Goal: Task Accomplishment & Management: Manage account settings

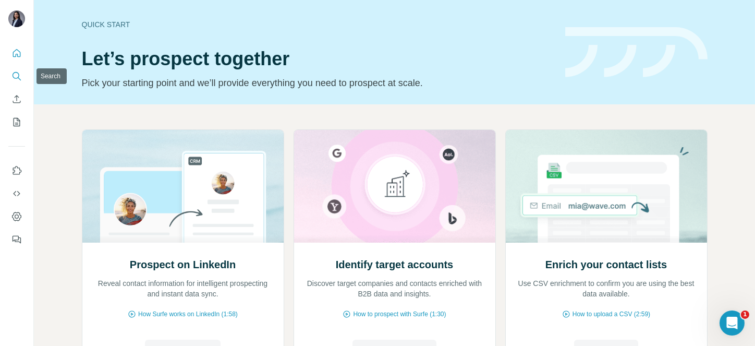
click at [10, 81] on button "Search" at bounding box center [16, 76] width 17 height 19
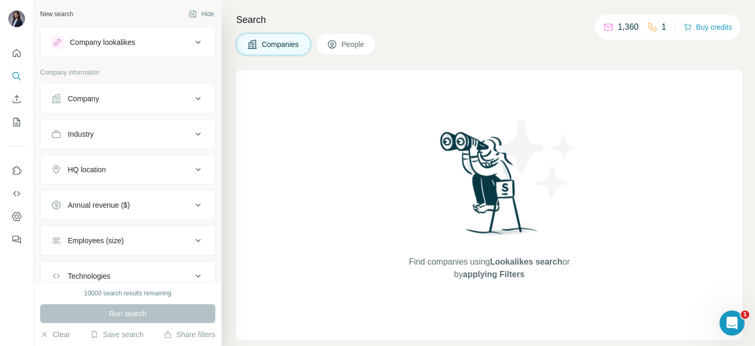
click at [144, 91] on button "Company" at bounding box center [128, 98] width 174 height 25
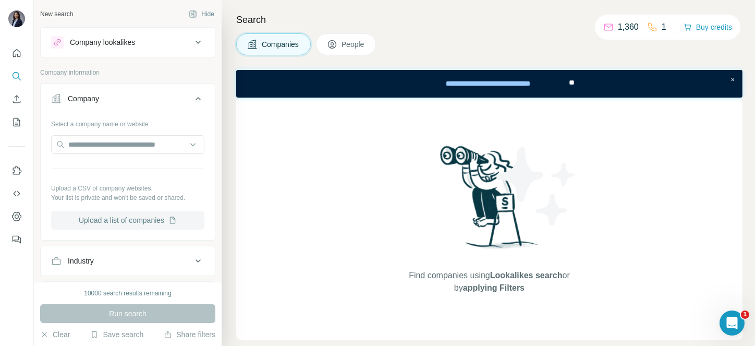
click at [109, 224] on button "Upload a list of companies" at bounding box center [127, 220] width 153 height 19
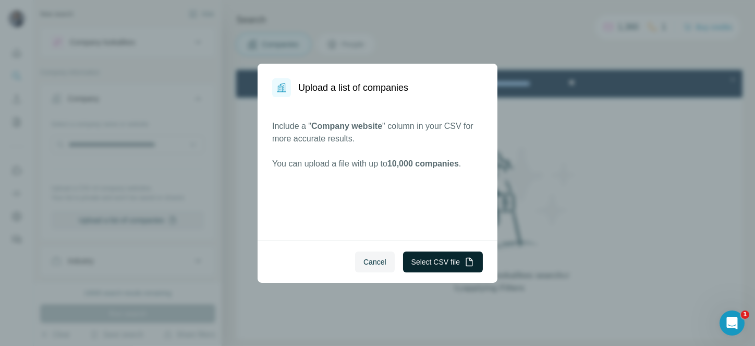
click at [437, 266] on button "Select CSV file" at bounding box center [443, 261] width 80 height 21
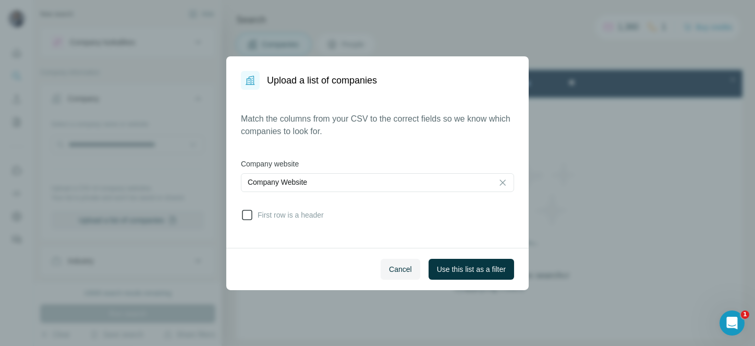
click at [260, 216] on span "First row is a header" at bounding box center [288, 215] width 70 height 10
click at [456, 264] on span "Use this list as a filter" at bounding box center [471, 269] width 69 height 10
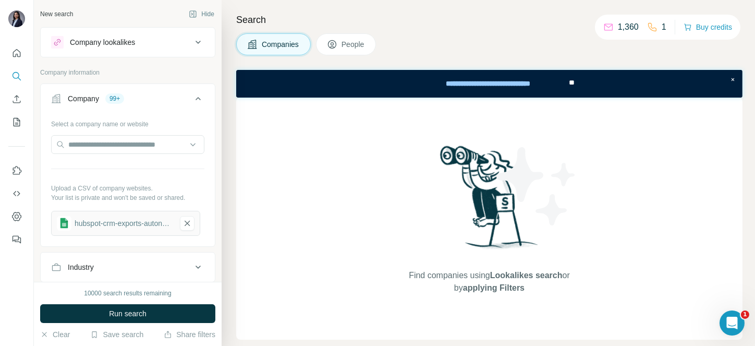
click at [353, 44] on span "People" at bounding box center [354, 44] width 24 height 10
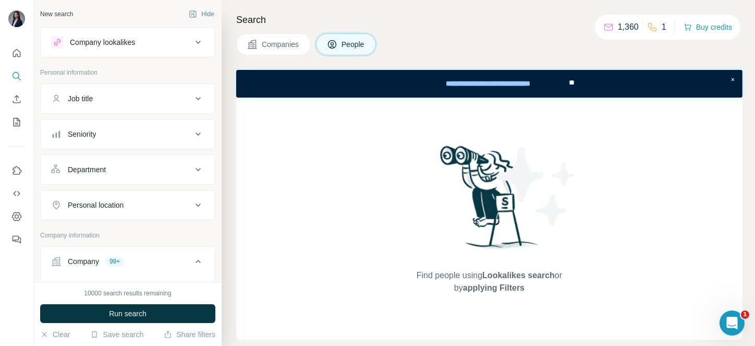
click at [149, 91] on button "Job title" at bounding box center [128, 98] width 174 height 25
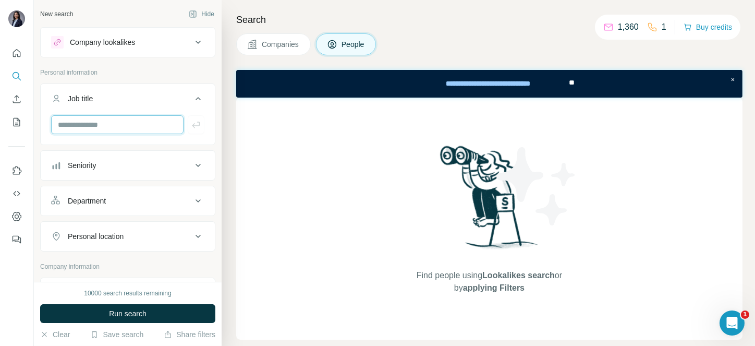
click at [75, 123] on input "text" at bounding box center [117, 124] width 132 height 19
paste input "**********"
type input "**********"
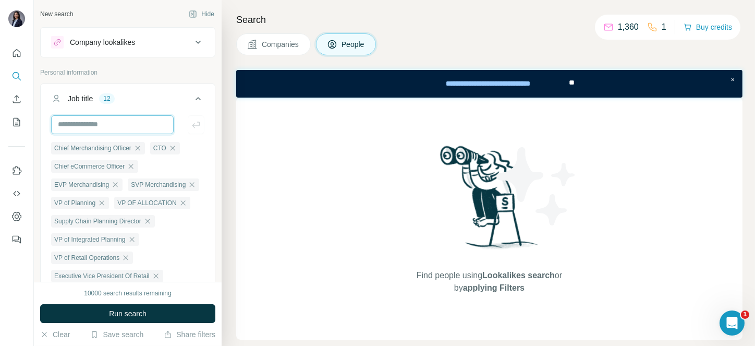
scroll to position [0, 0]
paste input "**********"
type input "**********"
click at [192, 92] on icon at bounding box center [198, 98] width 13 height 13
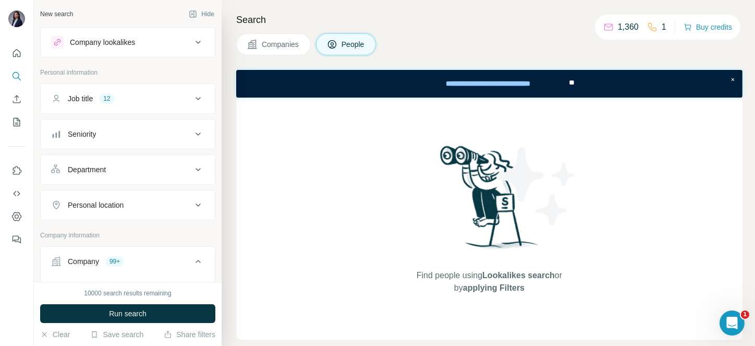
click at [109, 132] on div "Seniority" at bounding box center [121, 134] width 141 height 10
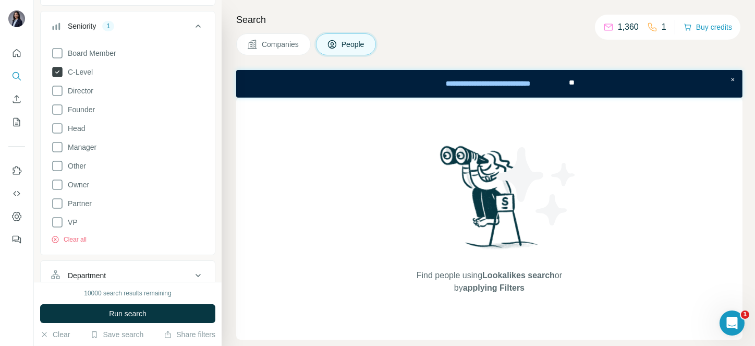
scroll to position [117, 0]
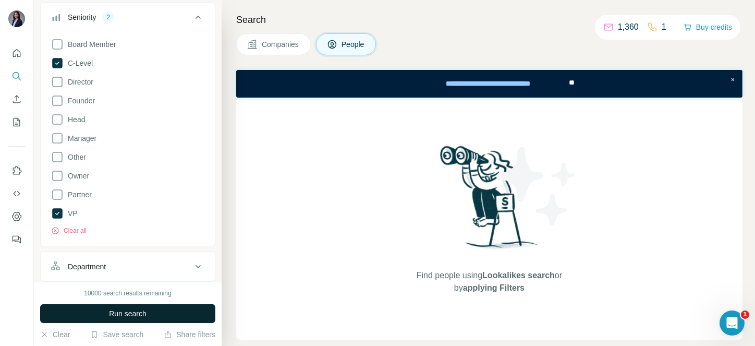
click at [142, 309] on span "Run search" at bounding box center [128, 313] width 38 height 10
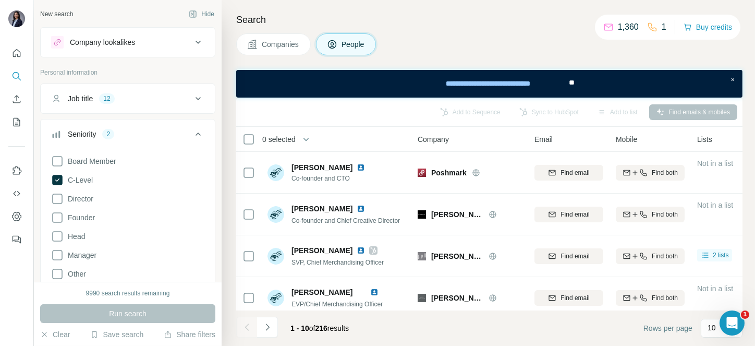
click at [153, 93] on div "Job title 12" at bounding box center [121, 98] width 141 height 10
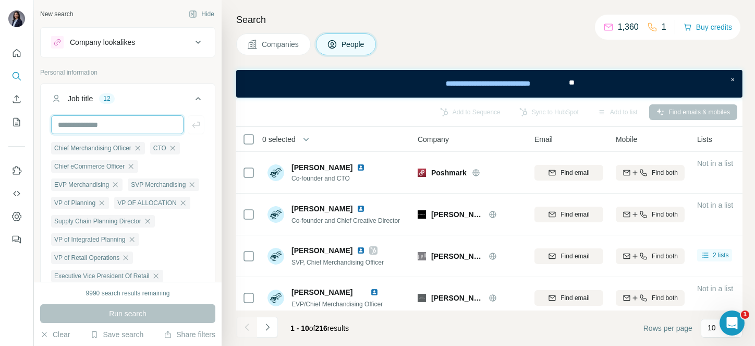
click at [126, 120] on input "text" at bounding box center [117, 124] width 132 height 19
type input "********"
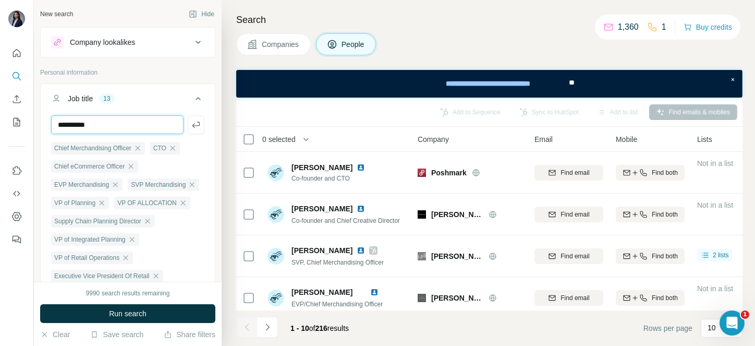
type input "**********"
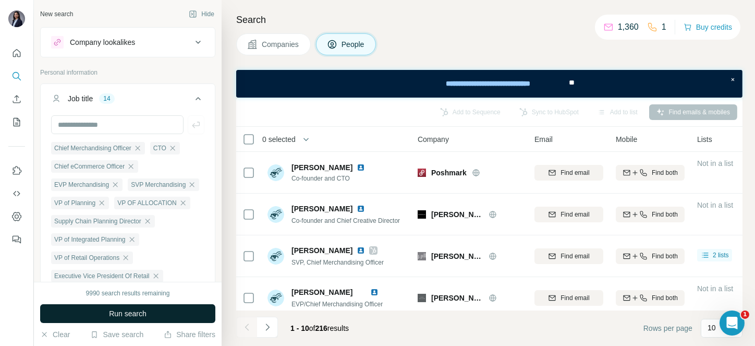
click at [145, 314] on span "Run search" at bounding box center [128, 313] width 38 height 10
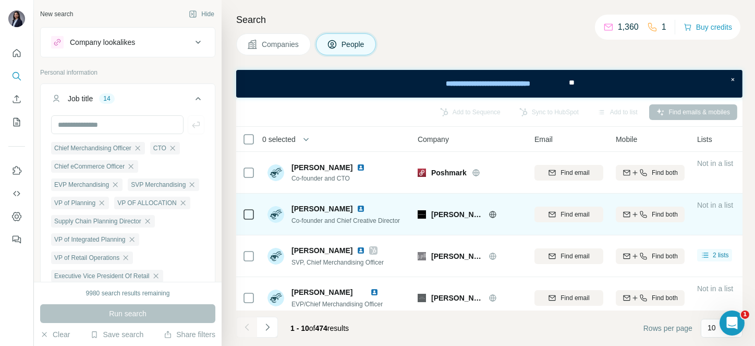
click at [348, 220] on span "Co-founder and Chief Creative Director" at bounding box center [345, 220] width 108 height 7
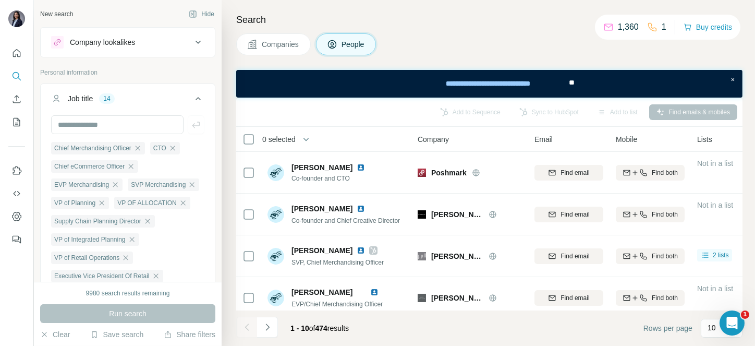
click at [271, 137] on span "0 selected" at bounding box center [278, 139] width 33 height 10
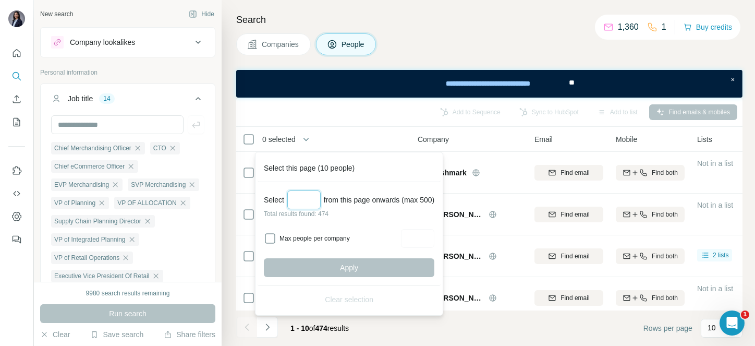
click at [312, 190] on input "Select a number (up to 500)" at bounding box center [303, 199] width 33 height 19
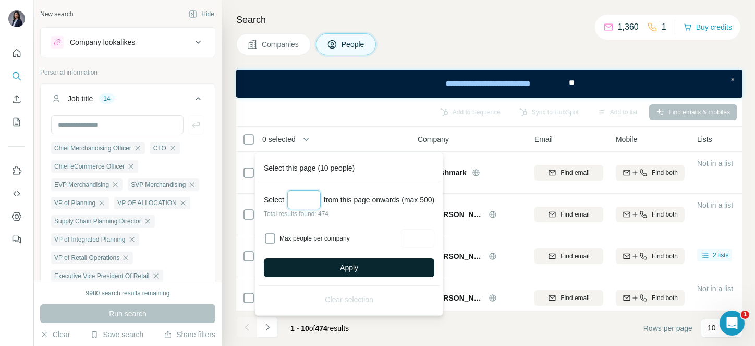
type input "***"
click at [337, 267] on button "Apply" at bounding box center [349, 267] width 170 height 19
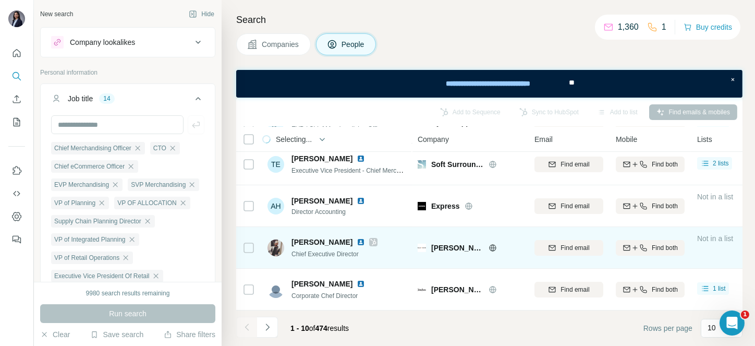
scroll to position [265, 0]
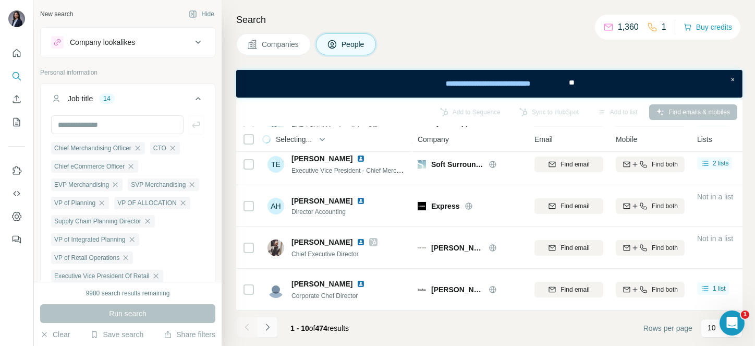
click at [270, 333] on button "Navigate to next page" at bounding box center [267, 326] width 21 height 21
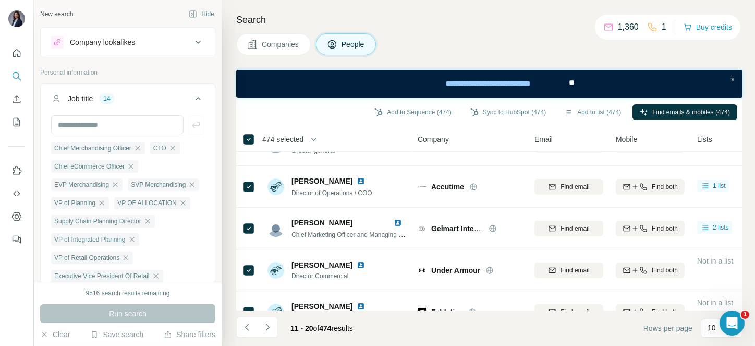
scroll to position [0, 0]
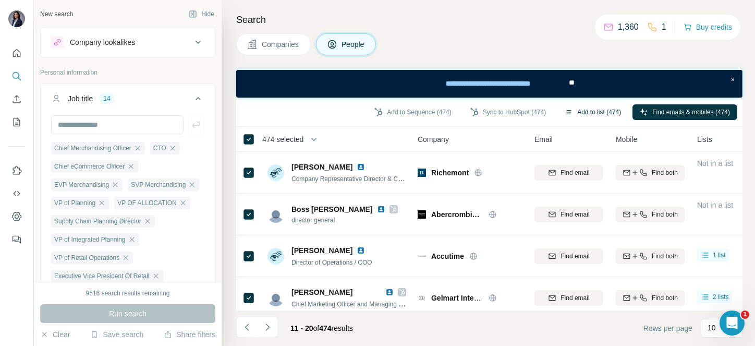
click at [580, 110] on button "Add to list (474)" at bounding box center [592, 112] width 71 height 16
click at [577, 109] on button "Add to list (474)" at bounding box center [592, 112] width 71 height 16
click at [586, 107] on button "Add to list (474)" at bounding box center [592, 112] width 71 height 16
click at [595, 110] on button "Add to list (474)" at bounding box center [592, 112] width 71 height 16
click at [595, 110] on body "New search Hide Company lookalikes Personal information Job title 14 Chief Merc…" at bounding box center [377, 173] width 755 height 346
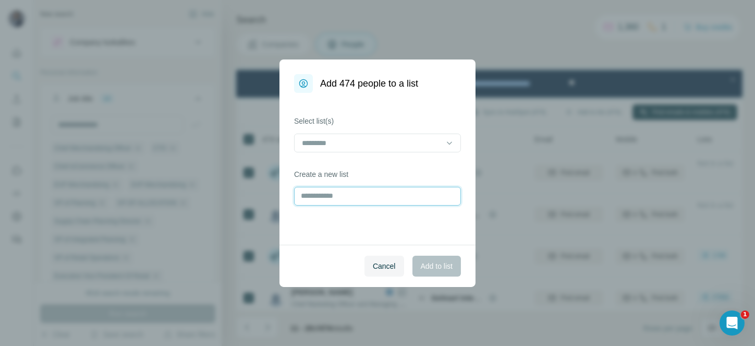
click at [353, 199] on input "text" at bounding box center [377, 196] width 167 height 19
type input "**********"
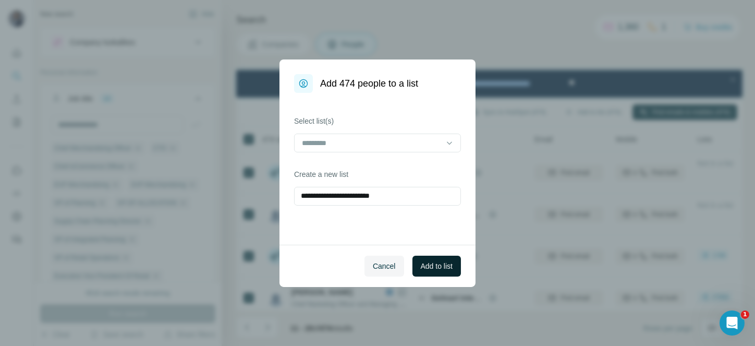
click at [440, 265] on span "Add to list" at bounding box center [437, 266] width 32 height 10
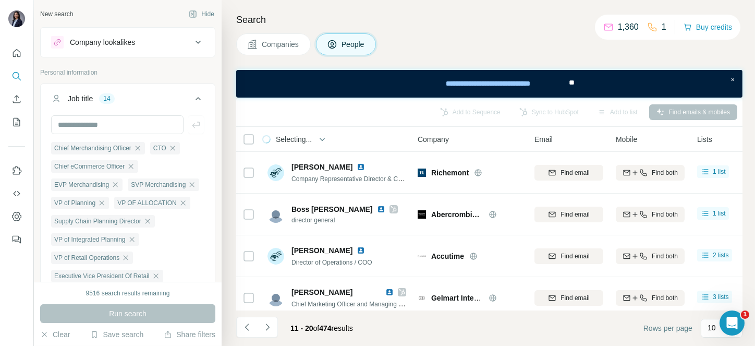
click at [354, 13] on h4 "Search" at bounding box center [489, 20] width 506 height 15
click at [94, 126] on input "text" at bounding box center [117, 124] width 132 height 19
type input "**********"
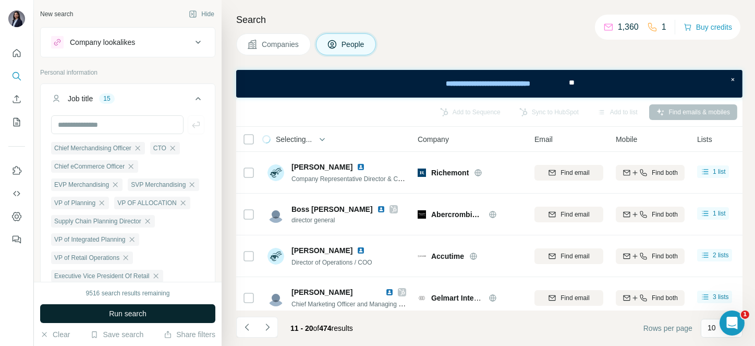
click at [126, 312] on span "Run search" at bounding box center [128, 313] width 38 height 10
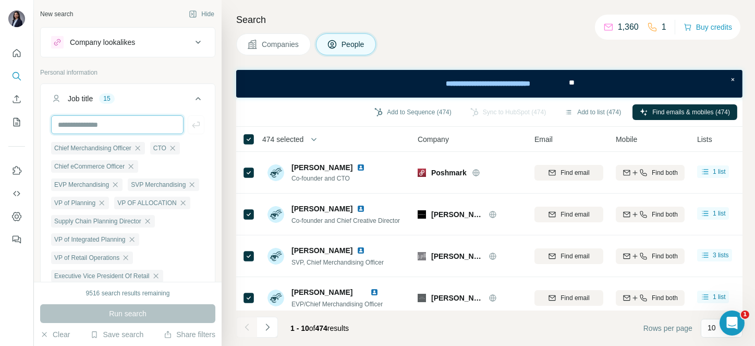
click at [102, 124] on input "text" at bounding box center [117, 124] width 132 height 19
type input "**********"
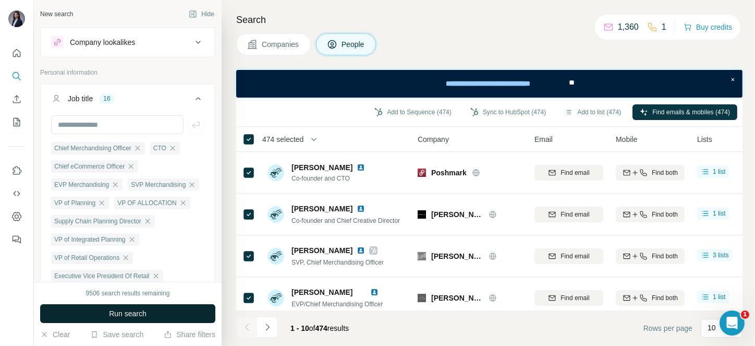
click at [113, 307] on button "Run search" at bounding box center [127, 313] width 175 height 19
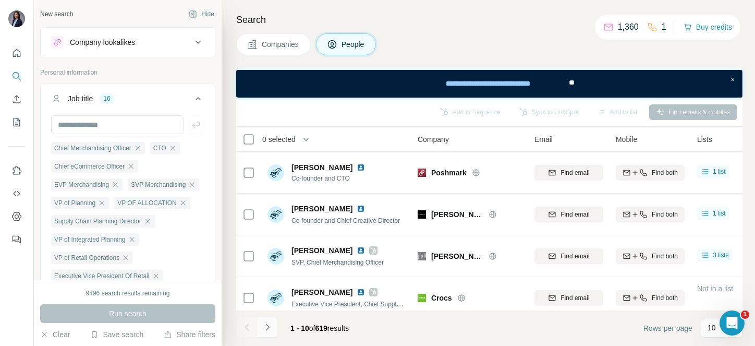
click at [269, 330] on icon "Navigate to next page" at bounding box center [267, 327] width 10 height 10
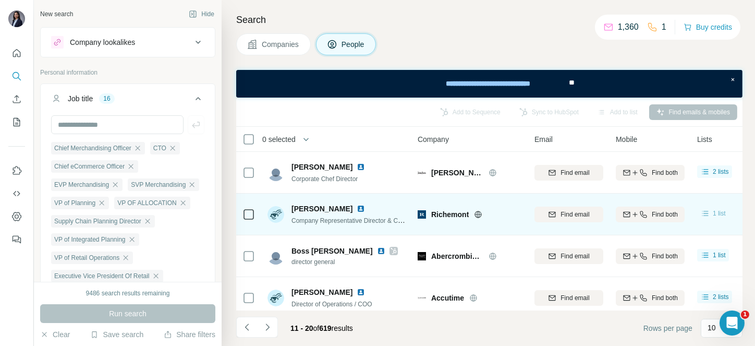
click at [721, 212] on span "1 list" at bounding box center [719, 213] width 13 height 9
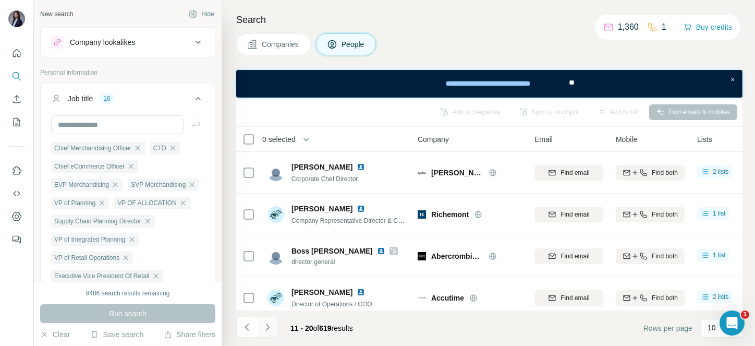
click at [270, 326] on icon "Navigate to next page" at bounding box center [267, 327] width 10 height 10
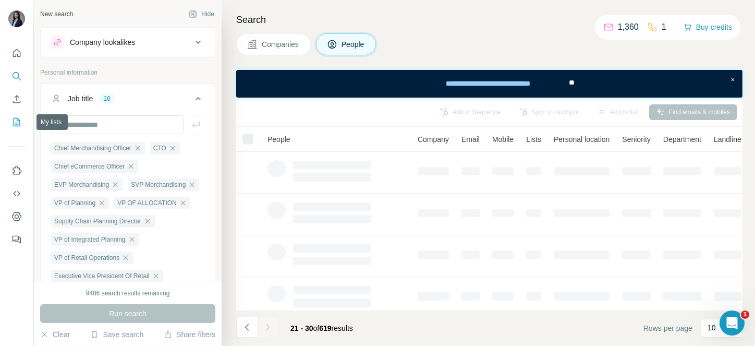
click at [18, 126] on icon "My lists" at bounding box center [17, 122] width 7 height 8
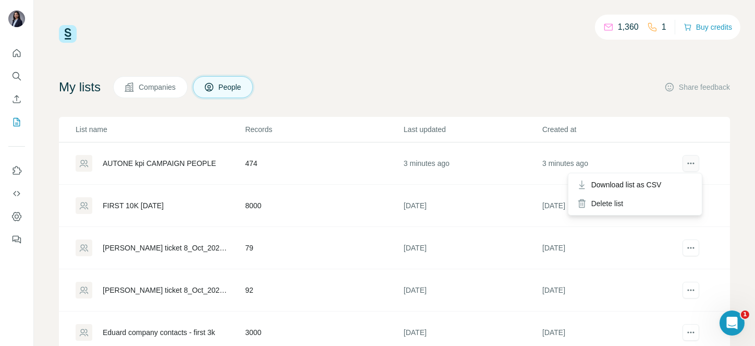
click at [686, 165] on icon "actions" at bounding box center [691, 163] width 10 height 10
click at [657, 187] on span "Download list as CSV" at bounding box center [626, 184] width 70 height 10
click at [8, 79] on button "Search" at bounding box center [16, 76] width 17 height 19
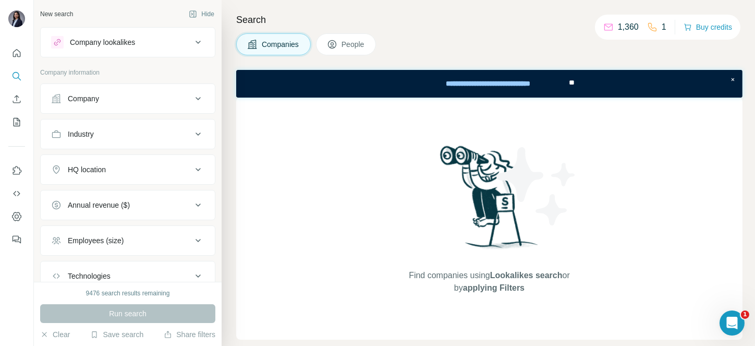
click at [129, 97] on div "Company" at bounding box center [121, 98] width 141 height 10
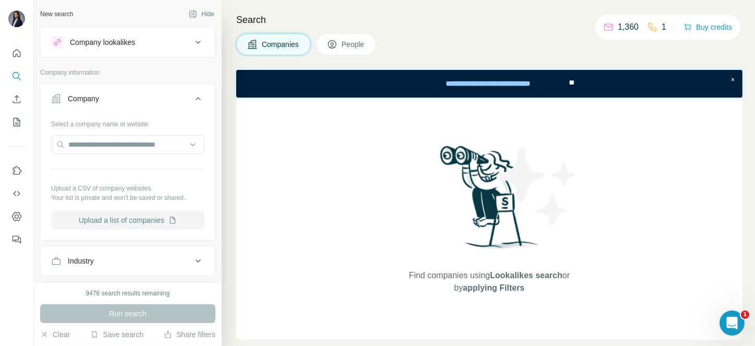
click at [106, 216] on button "Upload a list of companies" at bounding box center [127, 220] width 153 height 19
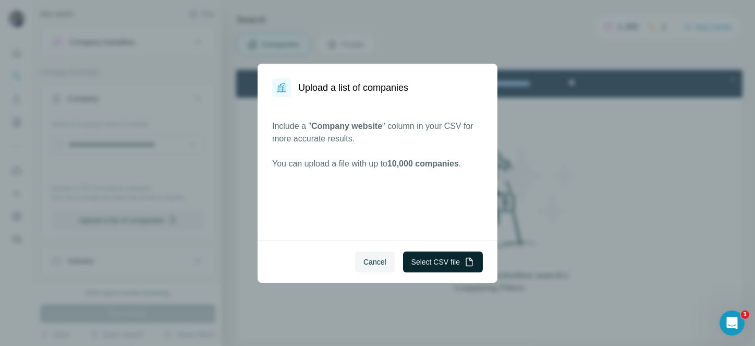
click at [431, 260] on button "Select CSV file" at bounding box center [443, 261] width 80 height 21
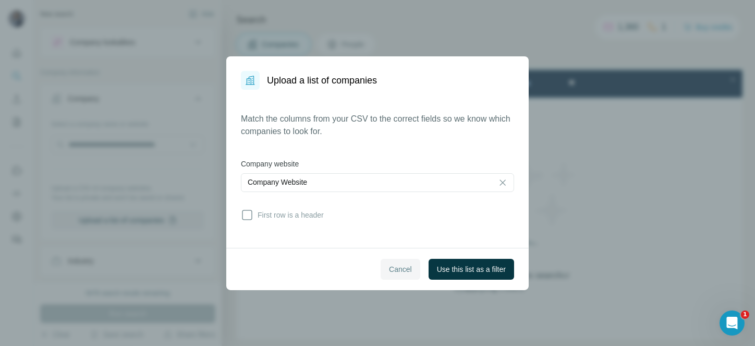
click at [392, 268] on span "Cancel" at bounding box center [400, 269] width 23 height 10
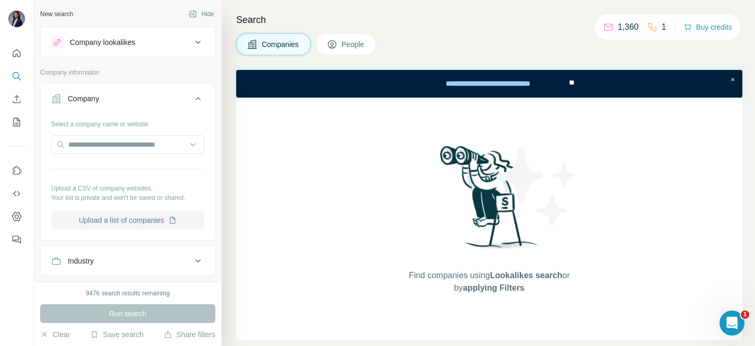
click at [106, 216] on button "Upload a list of companies" at bounding box center [127, 220] width 153 height 19
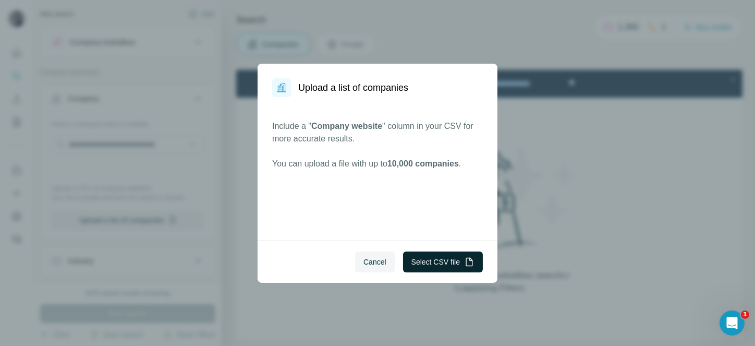
click at [444, 257] on button "Select CSV file" at bounding box center [443, 261] width 80 height 21
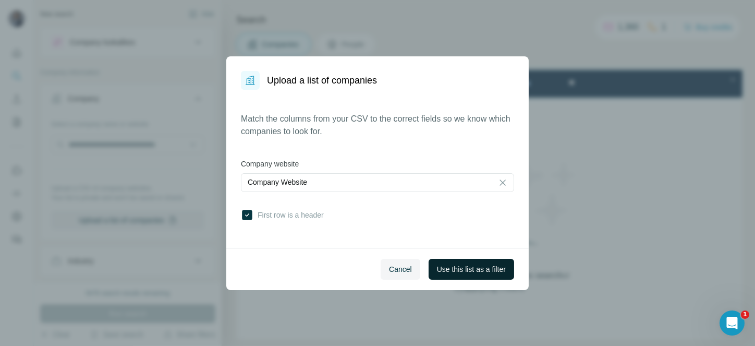
click at [448, 265] on span "Use this list as a filter" at bounding box center [471, 269] width 69 height 10
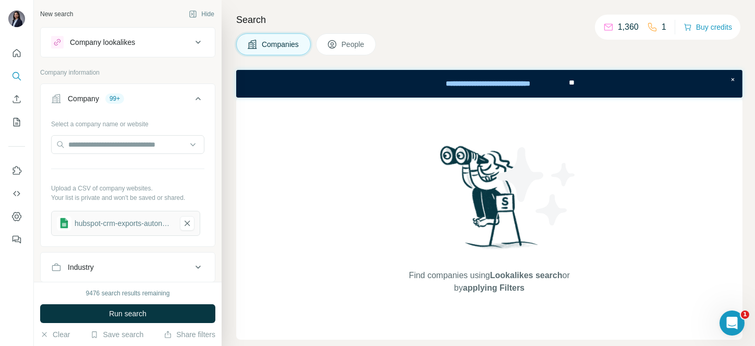
click at [337, 48] on icon at bounding box center [332, 44] width 10 height 10
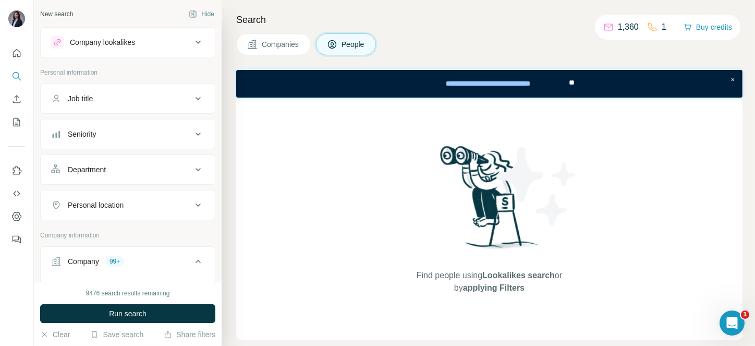
click at [132, 106] on button "Job title" at bounding box center [128, 98] width 174 height 25
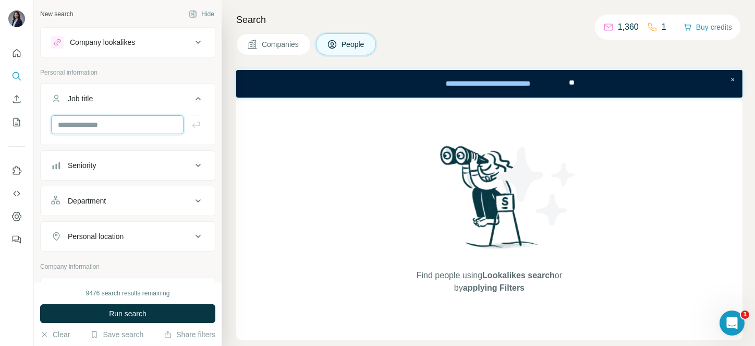
click at [99, 128] on input "text" at bounding box center [117, 124] width 132 height 19
type input "**********"
click at [99, 167] on div "Seniority" at bounding box center [121, 165] width 141 height 10
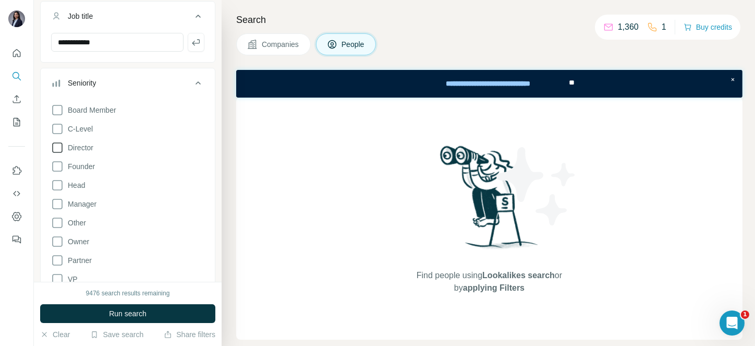
scroll to position [121, 0]
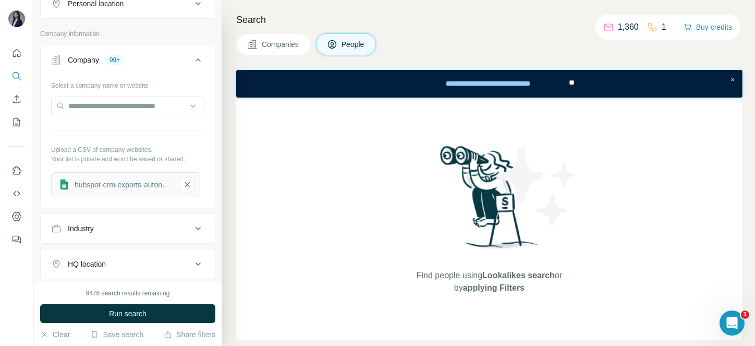
scroll to position [543, 0]
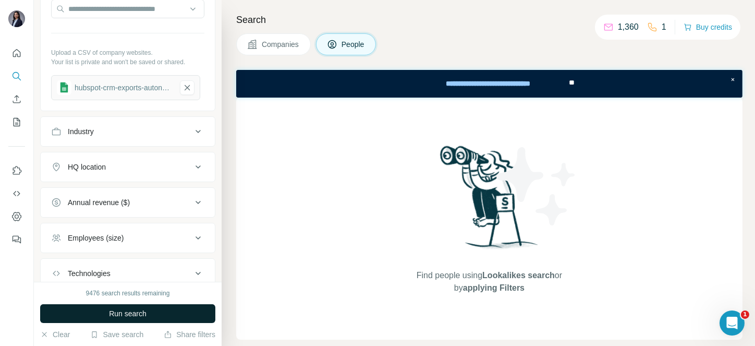
click at [120, 309] on span "Run search" at bounding box center [128, 313] width 38 height 10
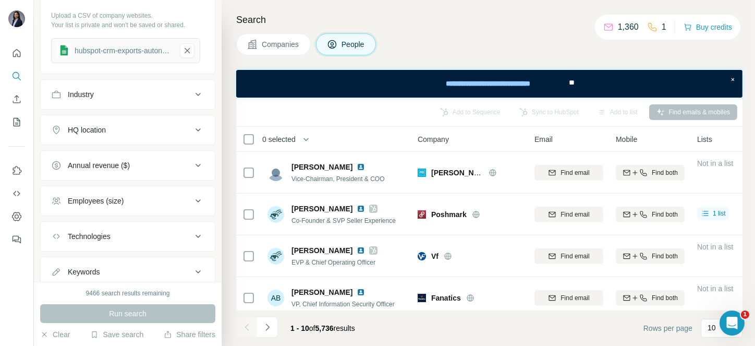
scroll to position [583, 0]
click at [140, 45] on div "hubspot-crm-exports-autone-kpi-campaign-companies-2025-10-09" at bounding box center [124, 48] width 98 height 10
click at [272, 135] on span "0 selected" at bounding box center [278, 139] width 33 height 10
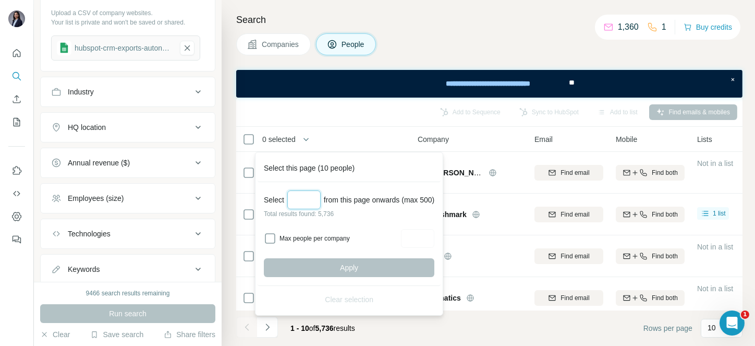
click at [303, 202] on input "Select a number (up to 500)" at bounding box center [303, 199] width 33 height 19
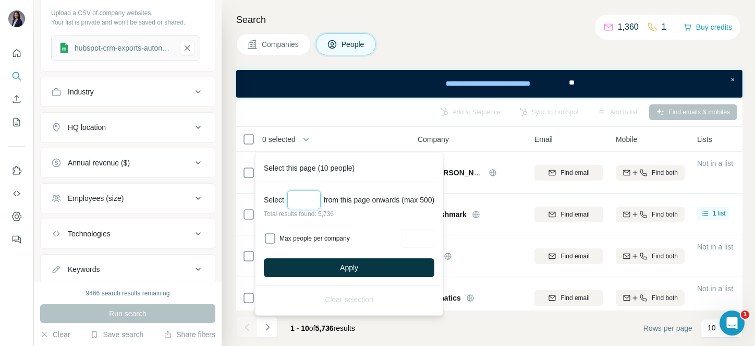
type input "***"
click at [338, 257] on div "Select *** from this page onwards (max 500) Total results found: 5,736 Max peop…" at bounding box center [349, 234] width 183 height 104
click at [358, 263] on span "Apply" at bounding box center [349, 267] width 18 height 10
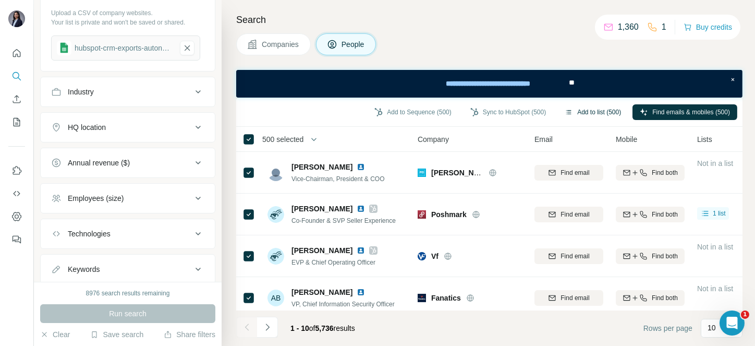
click at [576, 112] on button "Add to list (500)" at bounding box center [592, 112] width 71 height 16
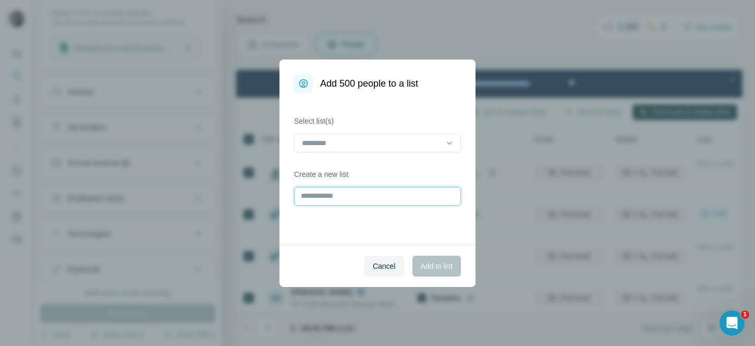
click at [339, 196] on input "text" at bounding box center [377, 196] width 167 height 19
type input "**********"
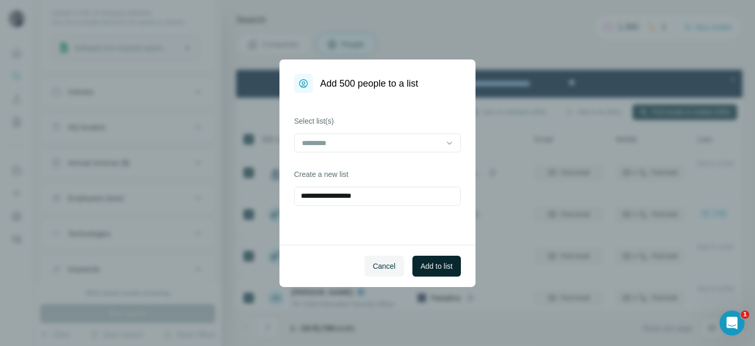
click at [447, 261] on span "Add to list" at bounding box center [437, 266] width 32 height 10
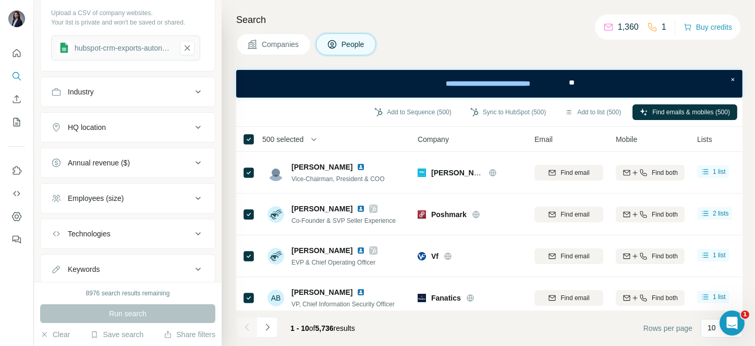
click at [279, 138] on span "500 selected" at bounding box center [282, 139] width 41 height 10
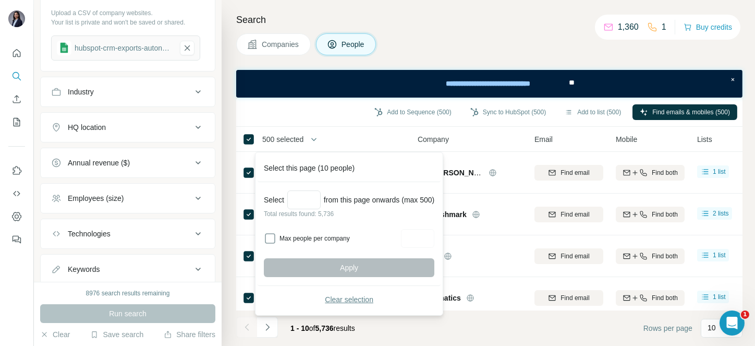
click at [357, 296] on span "Clear selection" at bounding box center [349, 299] width 48 height 10
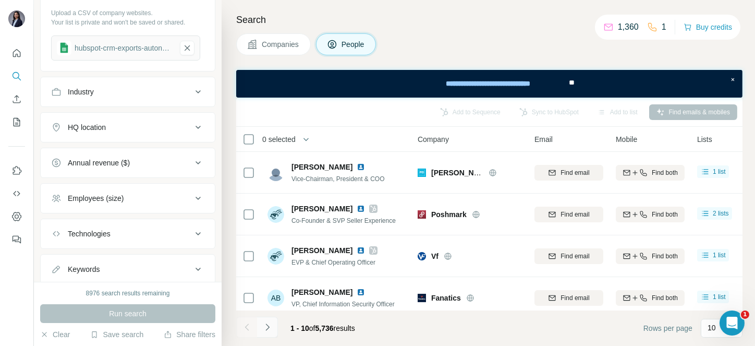
click at [273, 317] on button "Navigate to next page" at bounding box center [267, 326] width 21 height 21
click at [273, 317] on div at bounding box center [267, 326] width 21 height 21
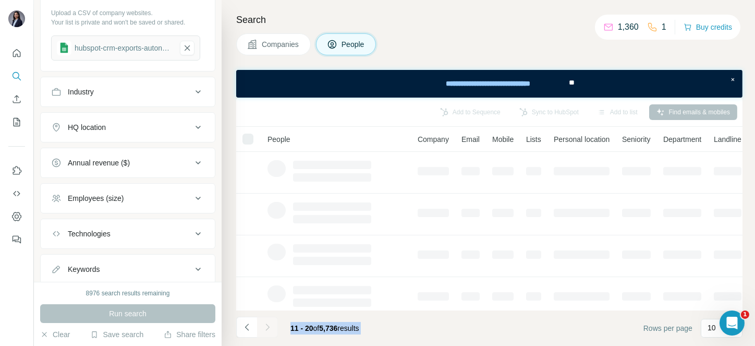
click at [273, 317] on div at bounding box center [267, 326] width 21 height 21
drag, startPoint x: 273, startPoint y: 317, endPoint x: 269, endPoint y: 331, distance: 14.2
click at [269, 331] on div at bounding box center [267, 326] width 21 height 21
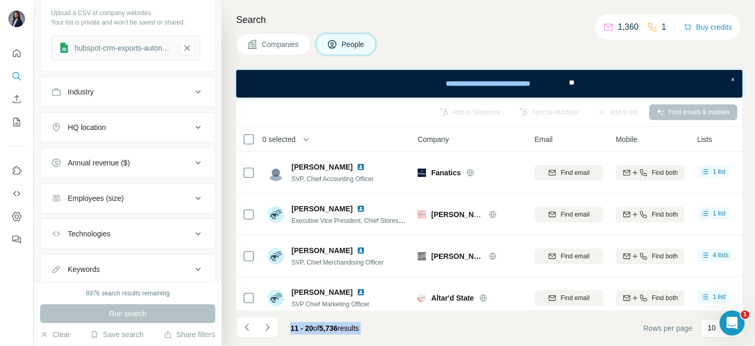
click at [269, 331] on icon "Navigate to next page" at bounding box center [267, 327] width 10 height 10
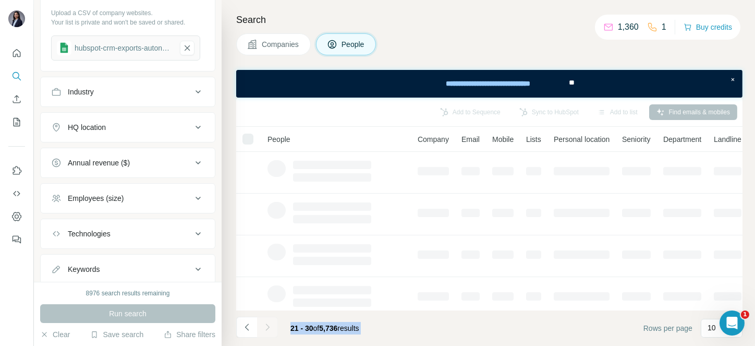
click at [269, 331] on div at bounding box center [267, 326] width 21 height 21
click at [269, 331] on icon "Navigate to next page" at bounding box center [267, 327] width 10 height 10
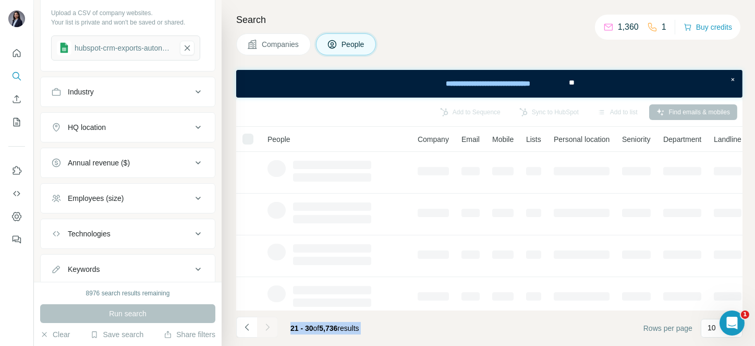
click at [269, 331] on div at bounding box center [267, 326] width 21 height 21
click at [269, 331] on icon "Navigate to next page" at bounding box center [267, 327] width 10 height 10
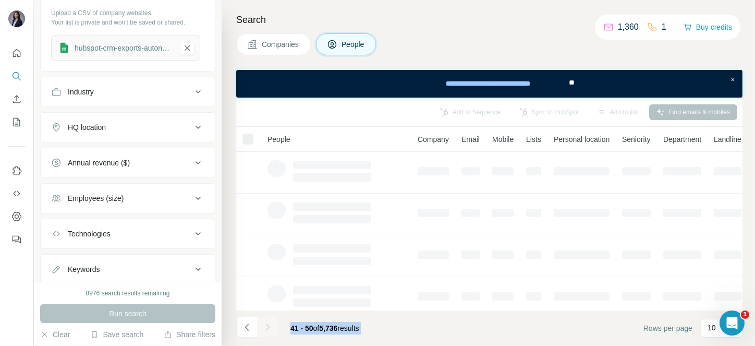
click at [269, 331] on div at bounding box center [267, 326] width 21 height 21
click at [269, 331] on icon "Navigate to next page" at bounding box center [267, 327] width 10 height 10
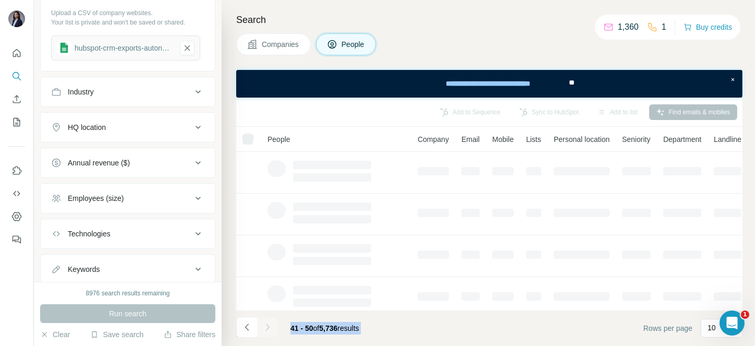
click at [269, 331] on div at bounding box center [267, 326] width 21 height 21
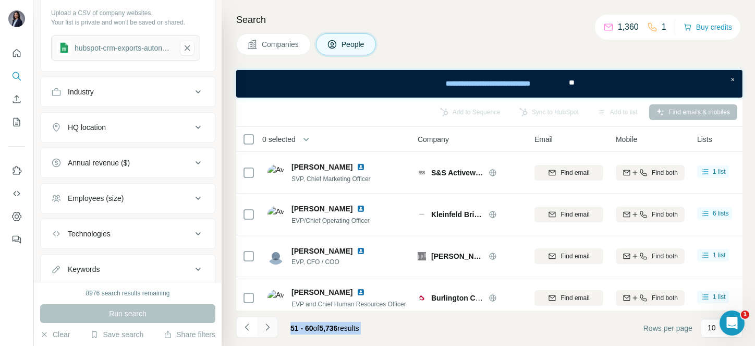
click at [269, 331] on icon "Navigate to next page" at bounding box center [267, 327] width 10 height 10
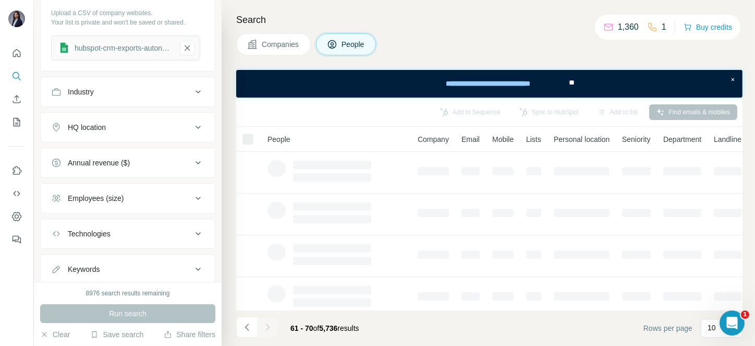
click at [269, 331] on div at bounding box center [267, 326] width 21 height 21
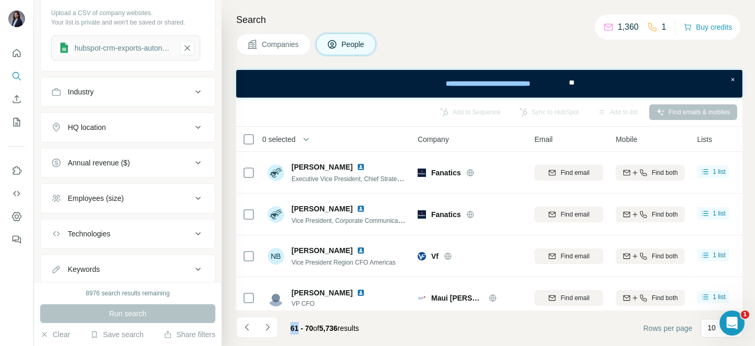
click at [269, 331] on icon "Navigate to next page" at bounding box center [267, 327] width 10 height 10
click at [269, 331] on div at bounding box center [267, 326] width 21 height 21
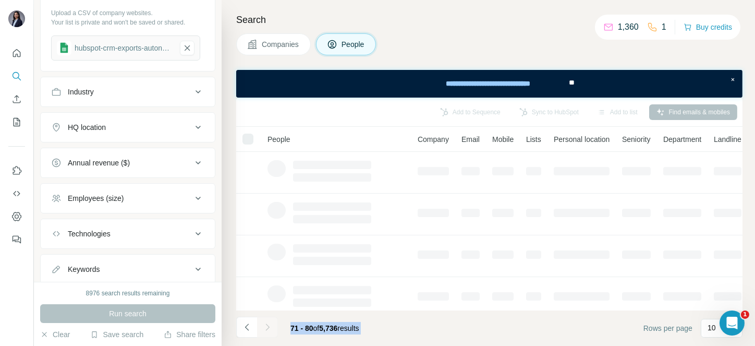
click at [269, 331] on div at bounding box center [267, 326] width 21 height 21
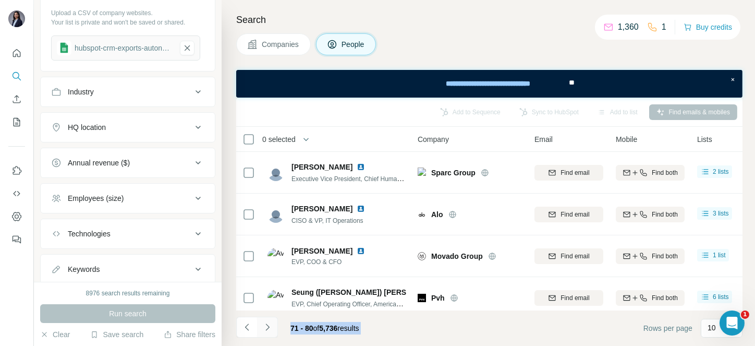
click at [269, 331] on icon "Navigate to next page" at bounding box center [267, 327] width 10 height 10
click at [269, 331] on div at bounding box center [267, 326] width 21 height 21
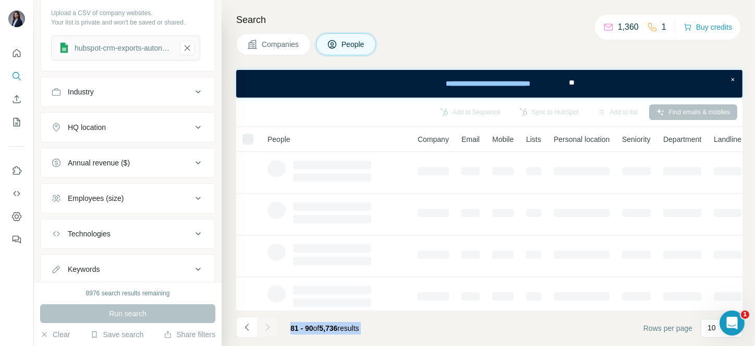
click at [269, 331] on div at bounding box center [267, 326] width 21 height 21
click at [269, 331] on icon "Navigate to next page" at bounding box center [267, 327] width 10 height 10
click at [269, 331] on div at bounding box center [267, 326] width 21 height 21
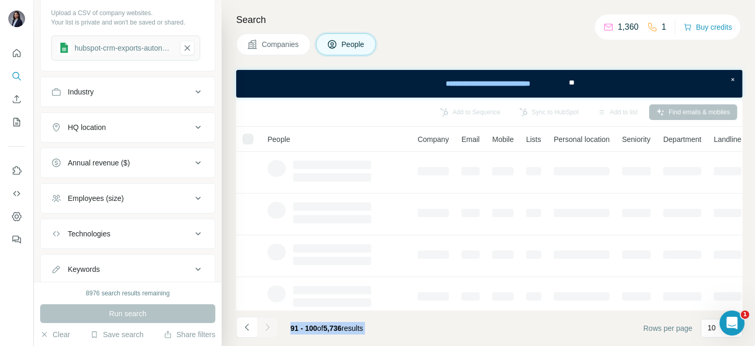
click at [269, 331] on div at bounding box center [267, 326] width 21 height 21
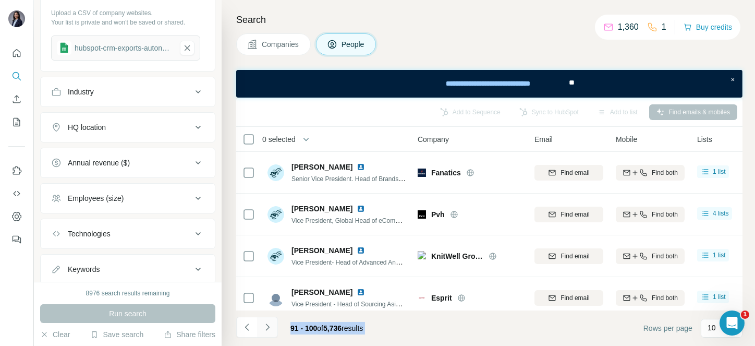
click at [269, 331] on icon "Navigate to next page" at bounding box center [267, 327] width 10 height 10
click at [269, 331] on div at bounding box center [267, 326] width 21 height 21
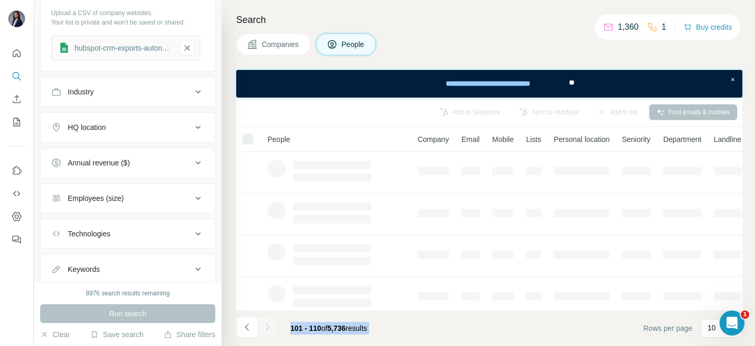
click at [269, 331] on div at bounding box center [267, 326] width 21 height 21
click at [269, 331] on icon "Navigate to next page" at bounding box center [267, 327] width 10 height 10
click at [269, 331] on div at bounding box center [267, 326] width 21 height 21
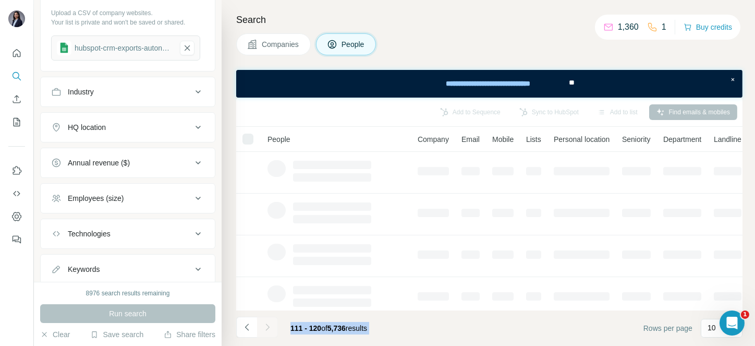
click at [269, 331] on div at bounding box center [267, 326] width 21 height 21
click at [269, 331] on icon "Navigate to next page" at bounding box center [267, 327] width 10 height 10
click at [269, 331] on div at bounding box center [267, 326] width 21 height 21
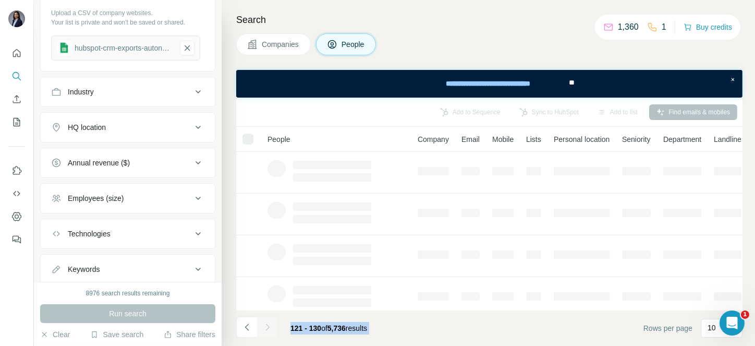
click at [269, 331] on div at bounding box center [267, 326] width 21 height 21
click at [269, 331] on icon "Navigate to next page" at bounding box center [267, 327] width 10 height 10
click at [269, 331] on div at bounding box center [267, 326] width 21 height 21
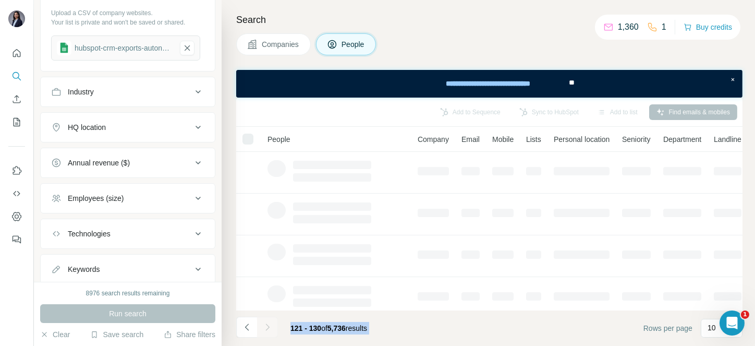
click at [269, 331] on div at bounding box center [267, 326] width 21 height 21
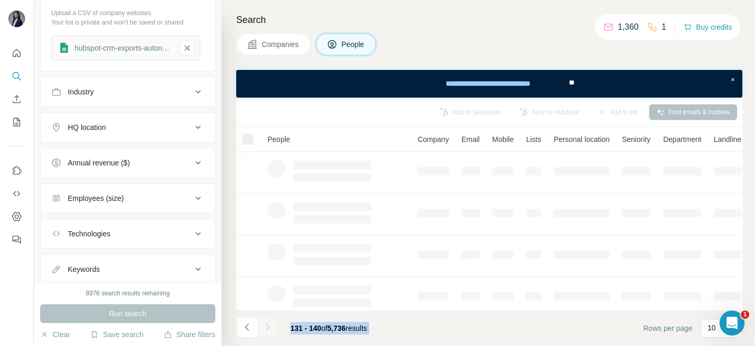
click at [269, 331] on icon "Navigate to next page" at bounding box center [267, 327] width 10 height 10
click at [269, 331] on div at bounding box center [267, 326] width 21 height 21
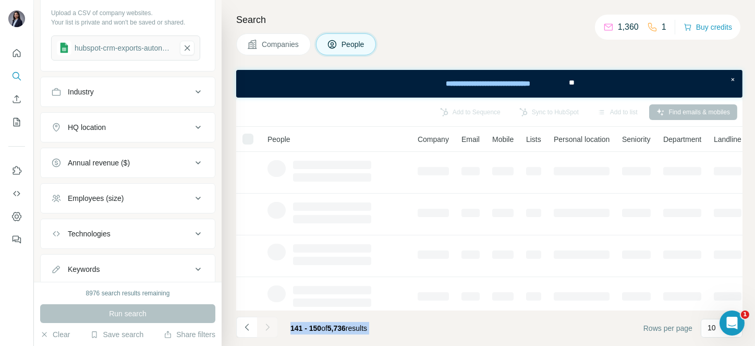
click at [269, 331] on div at bounding box center [267, 326] width 21 height 21
click at [269, 331] on icon "Navigate to next page" at bounding box center [267, 327] width 10 height 10
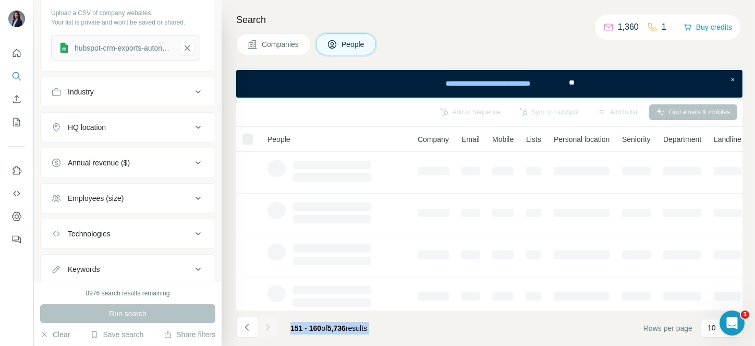
click at [269, 331] on div at bounding box center [267, 326] width 21 height 21
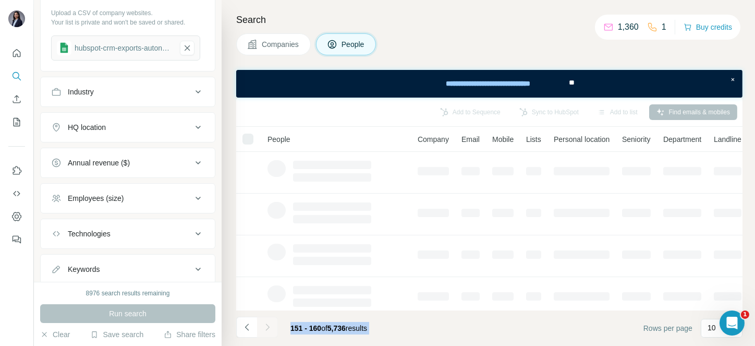
click at [269, 331] on div at bounding box center [267, 326] width 21 height 21
click at [269, 331] on icon "Navigate to next page" at bounding box center [267, 327] width 10 height 10
click at [269, 331] on div at bounding box center [267, 326] width 21 height 21
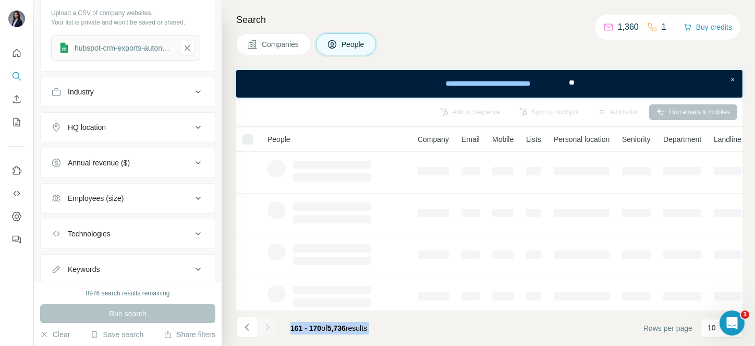
click at [269, 331] on div at bounding box center [267, 326] width 21 height 21
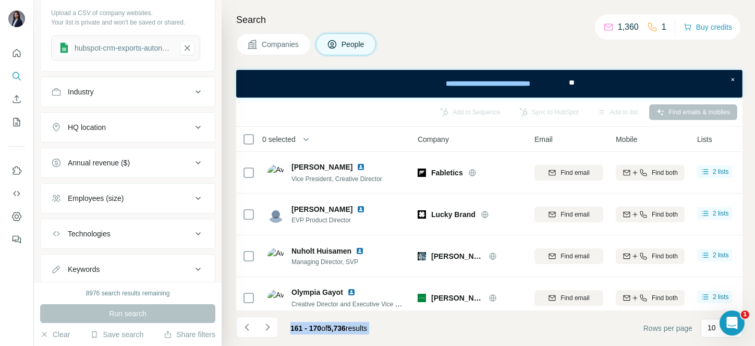
click at [269, 331] on icon "Navigate to next page" at bounding box center [267, 327] width 10 height 10
click at [269, 331] on div at bounding box center [267, 326] width 21 height 21
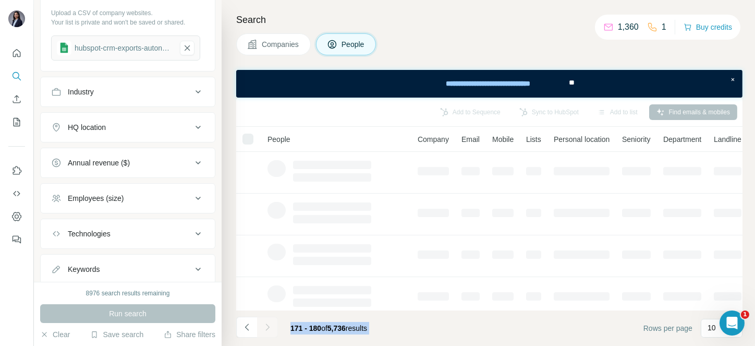
click at [269, 331] on div at bounding box center [267, 326] width 21 height 21
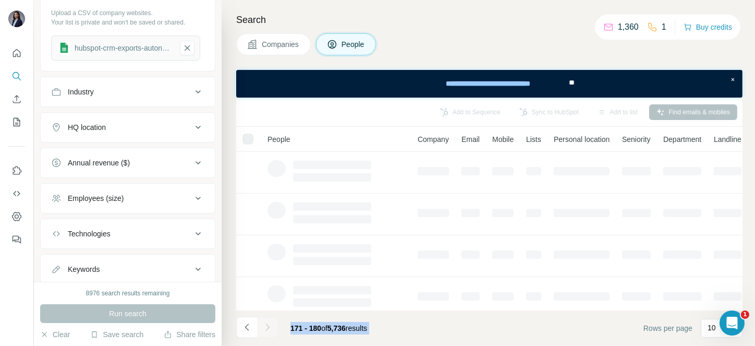
click at [269, 331] on div at bounding box center [267, 326] width 21 height 21
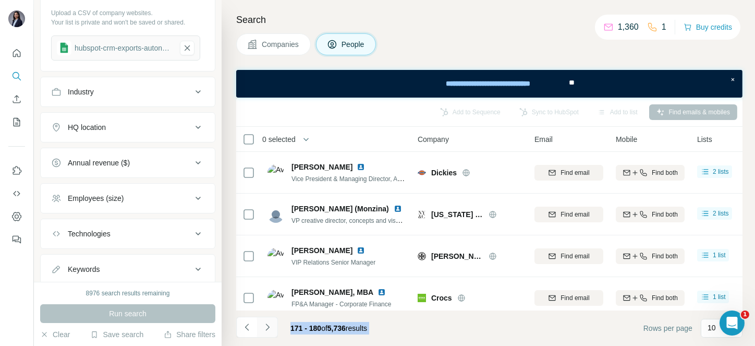
click at [269, 331] on icon "Navigate to next page" at bounding box center [267, 327] width 10 height 10
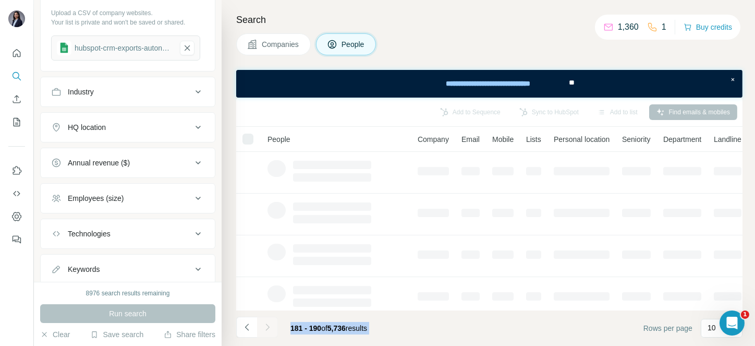
click at [269, 331] on div at bounding box center [267, 326] width 21 height 21
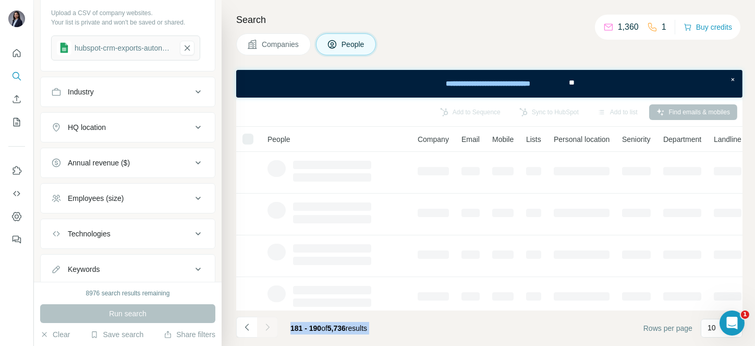
click at [269, 331] on div at bounding box center [267, 326] width 21 height 21
click at [269, 331] on icon "Navigate to next page" at bounding box center [267, 327] width 10 height 10
click at [269, 331] on div at bounding box center [267, 326] width 21 height 21
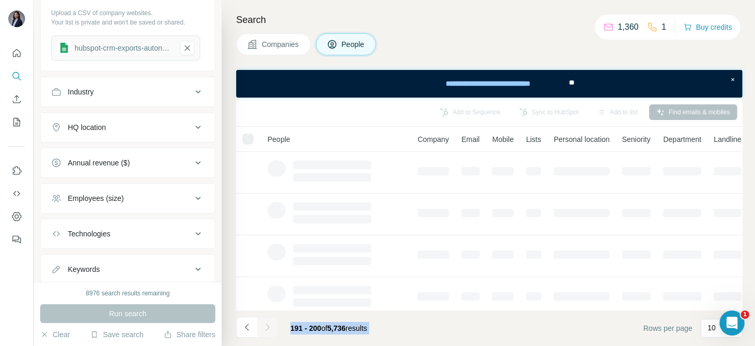
click at [269, 331] on div at bounding box center [267, 326] width 21 height 21
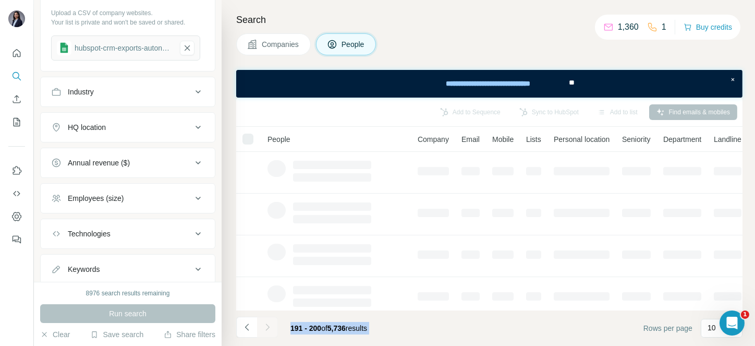
click at [269, 331] on div at bounding box center [267, 326] width 21 height 21
click at [269, 331] on icon "Navigate to next page" at bounding box center [267, 327] width 10 height 10
click at [269, 331] on div at bounding box center [267, 326] width 21 height 21
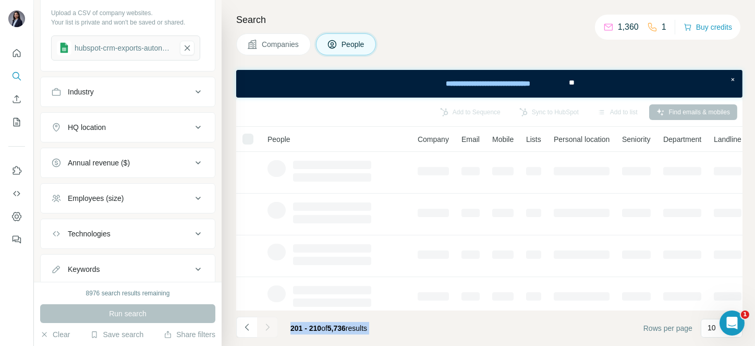
click at [269, 331] on div at bounding box center [267, 326] width 21 height 21
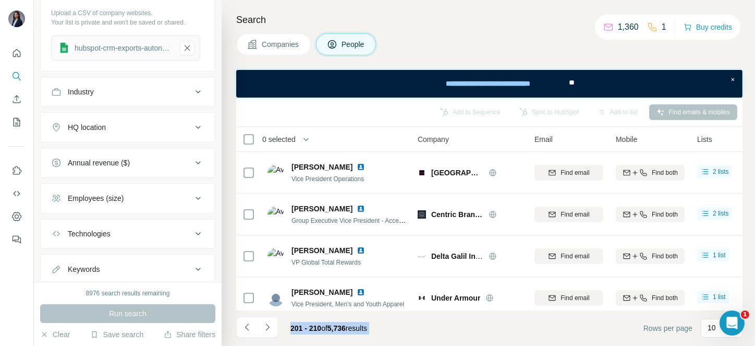
click at [269, 331] on icon "Navigate to next page" at bounding box center [267, 327] width 10 height 10
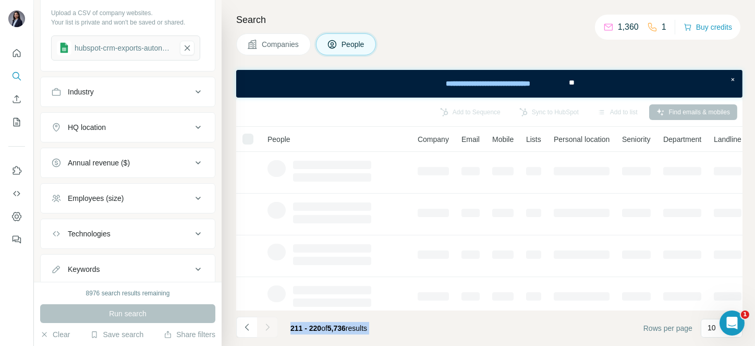
click at [269, 331] on div at bounding box center [267, 326] width 21 height 21
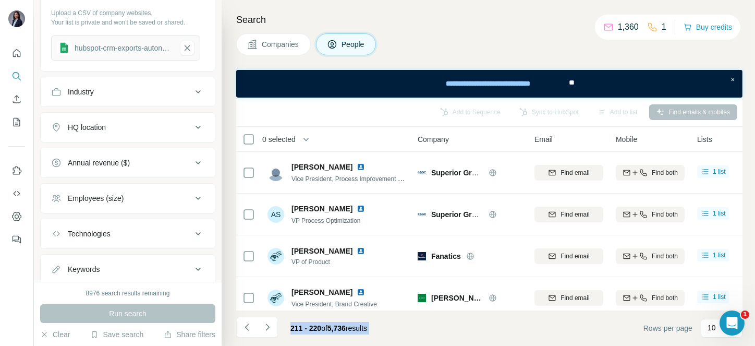
click at [269, 331] on icon "Navigate to next page" at bounding box center [267, 327] width 10 height 10
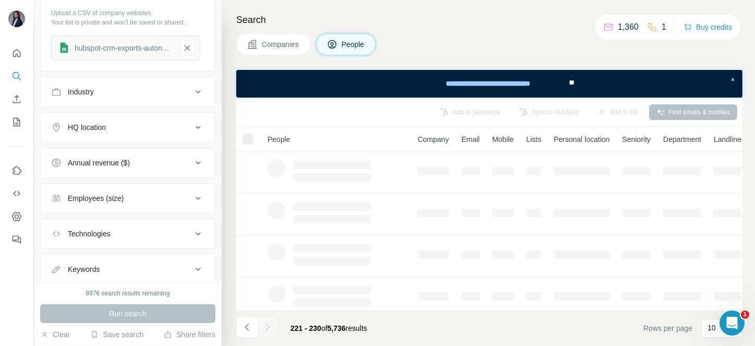
click at [269, 331] on div at bounding box center [267, 326] width 21 height 21
click at [269, 331] on icon "Navigate to next page" at bounding box center [267, 327] width 10 height 10
click at [269, 331] on div at bounding box center [267, 326] width 21 height 21
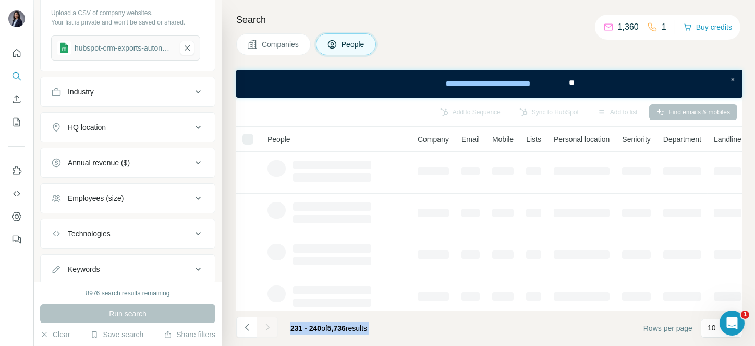
click at [269, 331] on div at bounding box center [267, 326] width 21 height 21
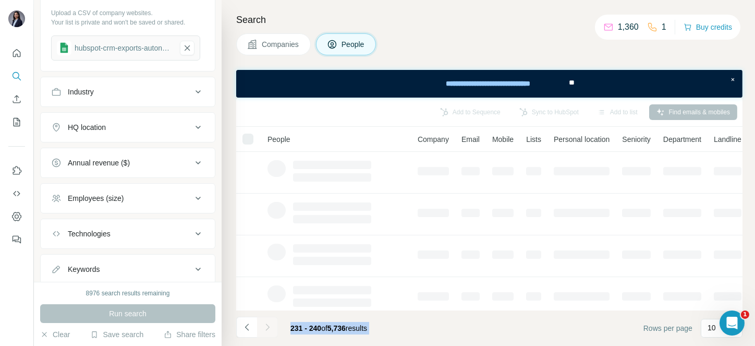
click at [269, 331] on icon "Navigate to next page" at bounding box center [267, 327] width 10 height 10
click at [269, 331] on div at bounding box center [267, 326] width 21 height 21
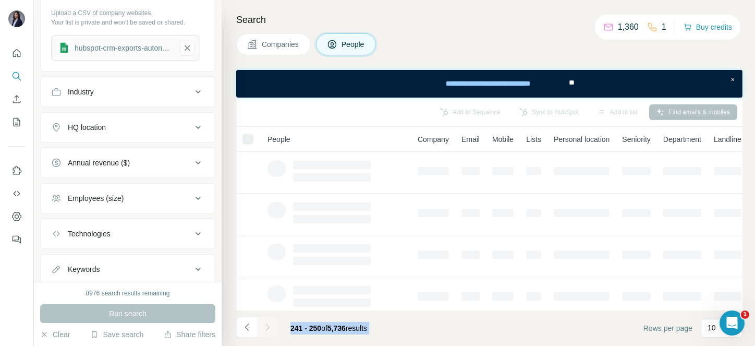
click at [269, 331] on div at bounding box center [267, 326] width 21 height 21
click at [269, 331] on icon "Navigate to next page" at bounding box center [267, 327] width 10 height 10
click at [269, 331] on div at bounding box center [267, 326] width 21 height 21
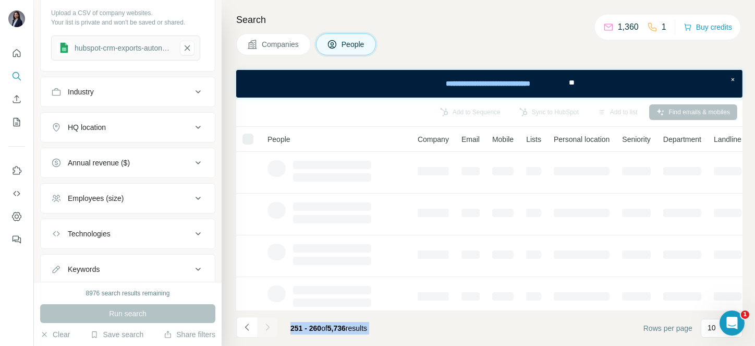
click at [269, 331] on div at bounding box center [267, 326] width 21 height 21
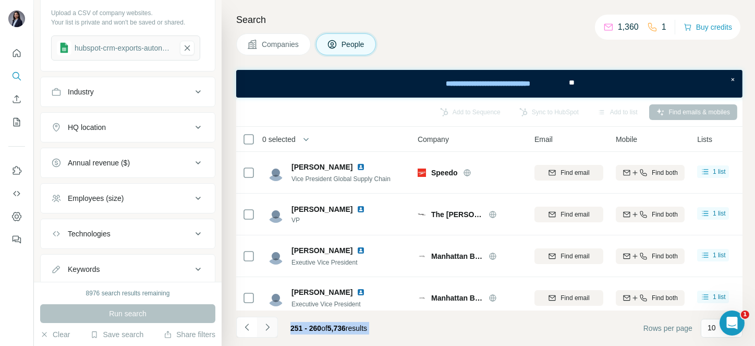
click at [269, 331] on icon "Navigate to next page" at bounding box center [267, 327] width 10 height 10
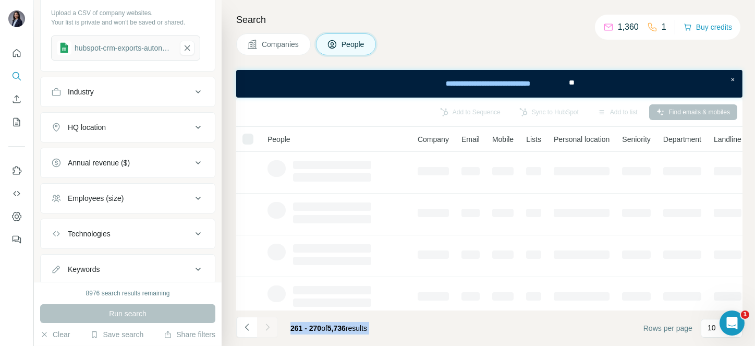
click at [269, 331] on div at bounding box center [267, 326] width 21 height 21
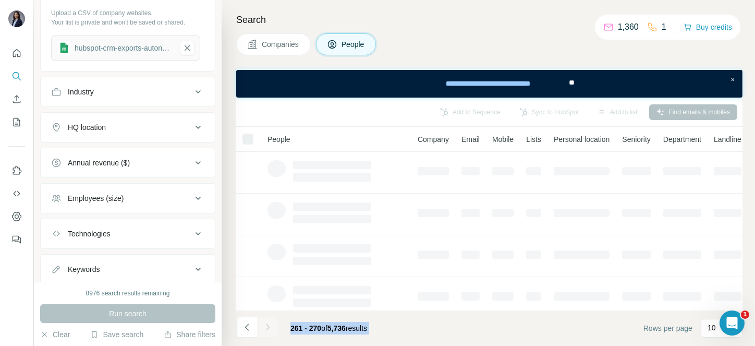
click at [269, 331] on div at bounding box center [267, 326] width 21 height 21
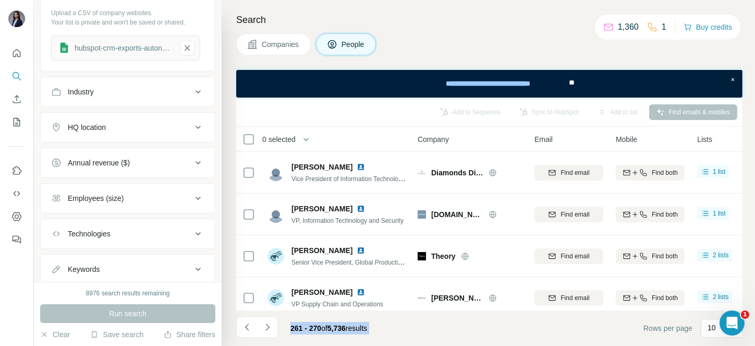
click at [269, 331] on icon "Navigate to next page" at bounding box center [267, 327] width 10 height 10
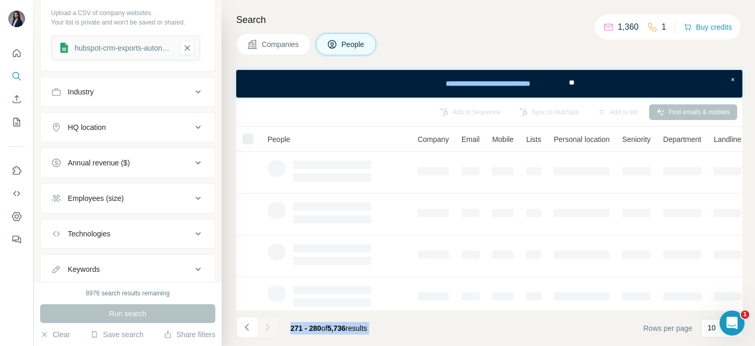
click at [269, 331] on div at bounding box center [267, 326] width 21 height 21
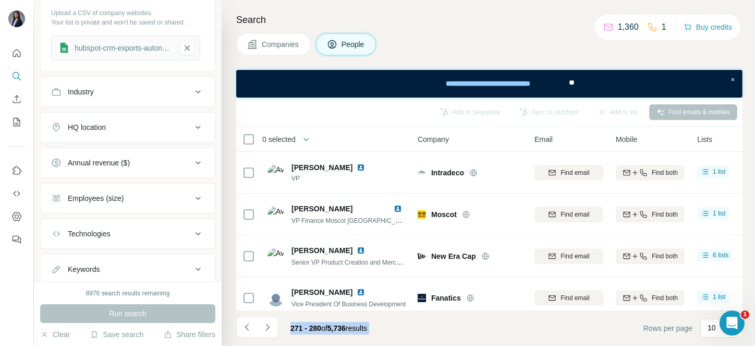
click at [269, 331] on icon "Navigate to next page" at bounding box center [267, 327] width 10 height 10
click at [269, 331] on div at bounding box center [267, 326] width 21 height 21
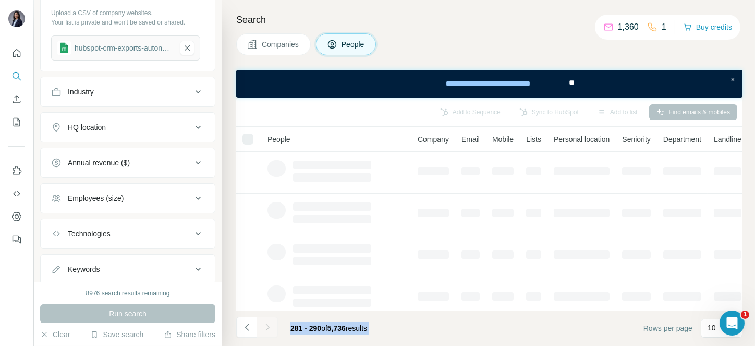
click at [269, 331] on div at bounding box center [267, 326] width 21 height 21
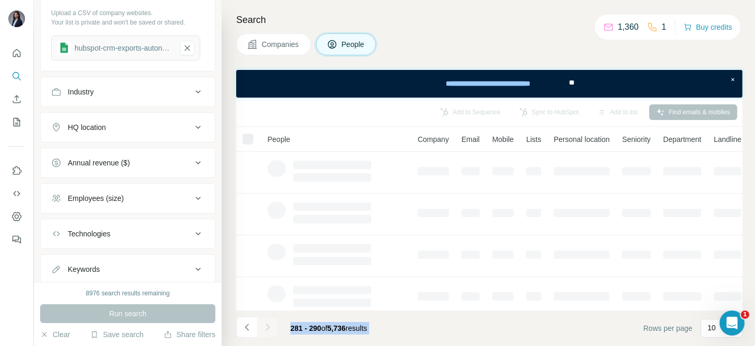
click at [269, 331] on div at bounding box center [267, 326] width 21 height 21
click at [269, 331] on icon "Navigate to next page" at bounding box center [267, 327] width 10 height 10
click at [269, 331] on div at bounding box center [267, 326] width 21 height 21
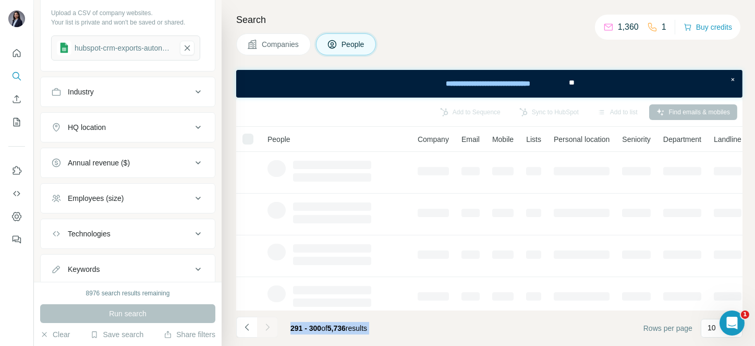
click at [269, 331] on div at bounding box center [267, 326] width 21 height 21
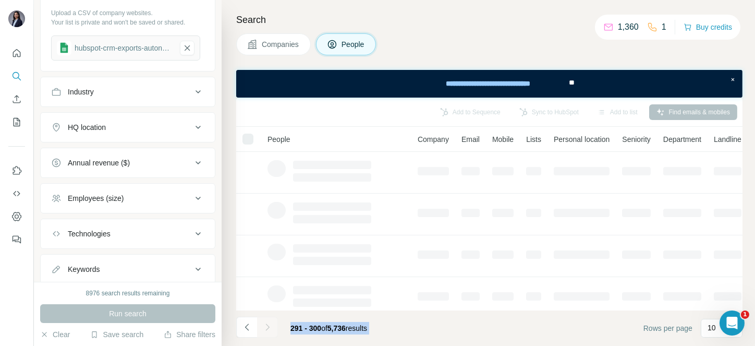
click at [269, 331] on div at bounding box center [267, 326] width 21 height 21
click at [269, 331] on icon "Navigate to next page" at bounding box center [267, 327] width 10 height 10
click at [269, 331] on div at bounding box center [267, 326] width 21 height 21
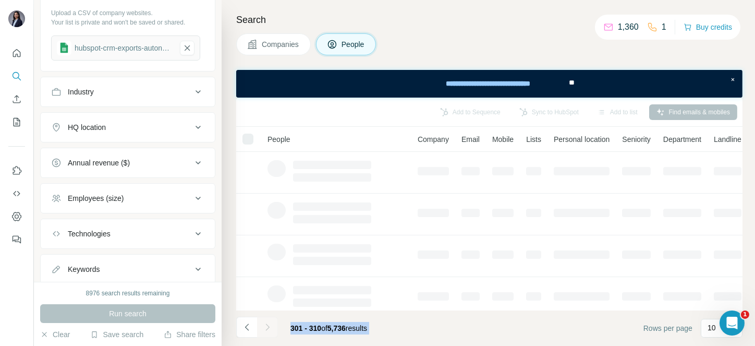
click at [269, 331] on div at bounding box center [267, 326] width 21 height 21
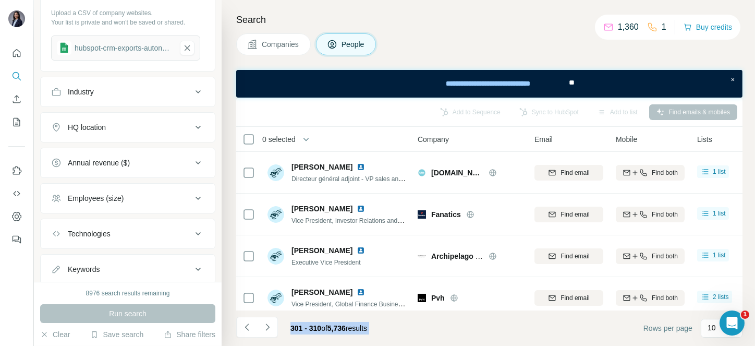
click at [269, 331] on icon "Navigate to next page" at bounding box center [267, 327] width 10 height 10
click at [269, 331] on div at bounding box center [267, 326] width 21 height 21
click at [269, 331] on icon "Navigate to next page" at bounding box center [267, 327] width 10 height 10
click at [269, 331] on div at bounding box center [267, 326] width 21 height 21
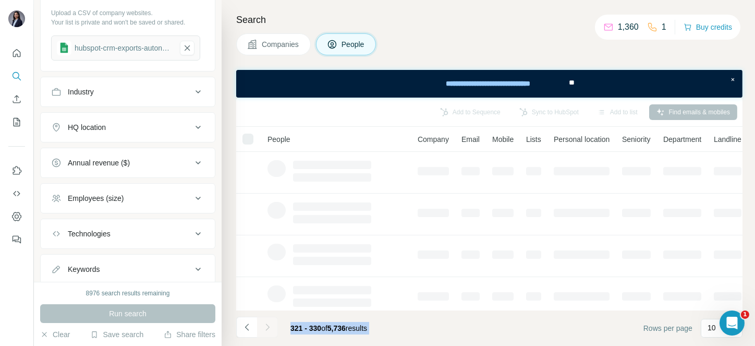
click at [269, 331] on div at bounding box center [267, 326] width 21 height 21
click at [269, 331] on icon "Navigate to next page" at bounding box center [267, 327] width 10 height 10
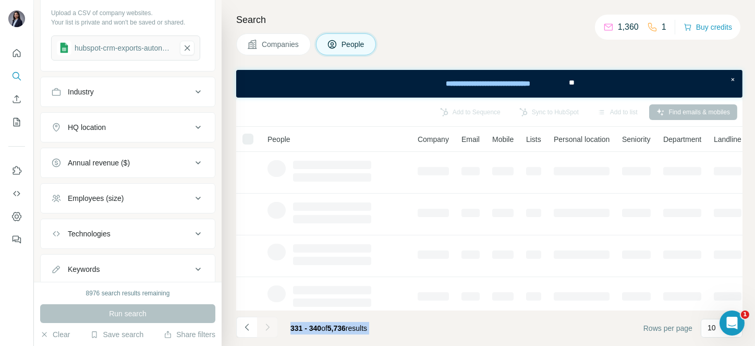
click at [269, 331] on div at bounding box center [267, 326] width 21 height 21
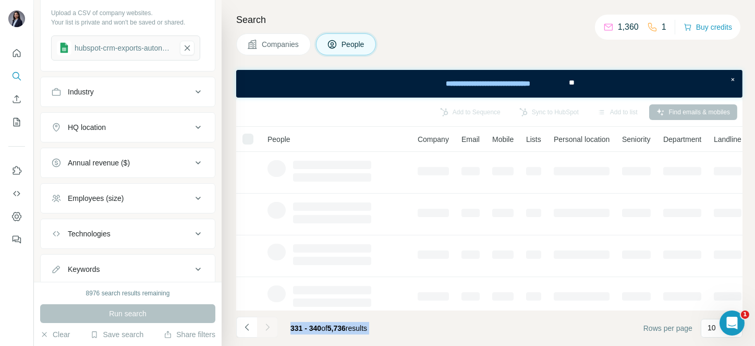
click at [269, 331] on icon "Navigate to next page" at bounding box center [267, 327] width 10 height 10
click at [269, 331] on div at bounding box center [267, 326] width 21 height 21
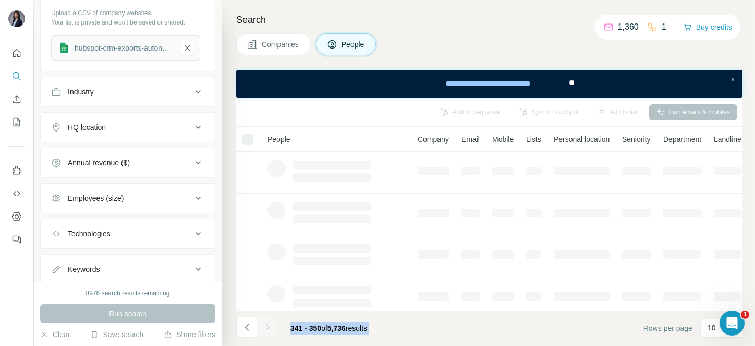
click at [269, 331] on div at bounding box center [267, 326] width 21 height 21
click at [269, 331] on icon "Navigate to next page" at bounding box center [267, 327] width 10 height 10
click at [269, 331] on div at bounding box center [267, 326] width 21 height 21
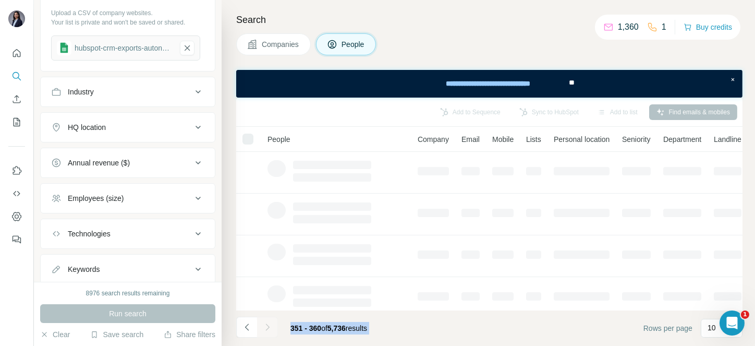
click at [269, 331] on div at bounding box center [267, 326] width 21 height 21
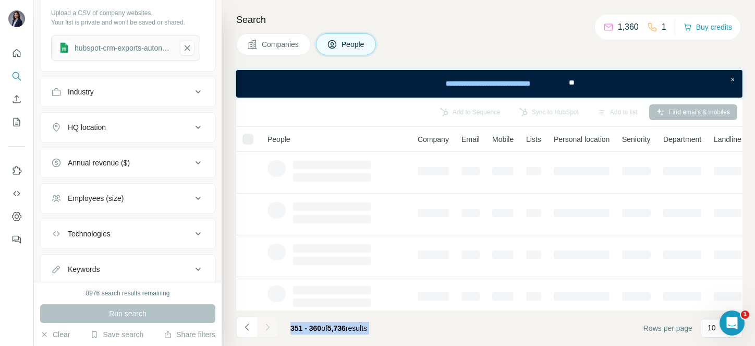
click at [269, 331] on icon "Navigate to next page" at bounding box center [267, 327] width 10 height 10
click at [269, 331] on div at bounding box center [267, 326] width 21 height 21
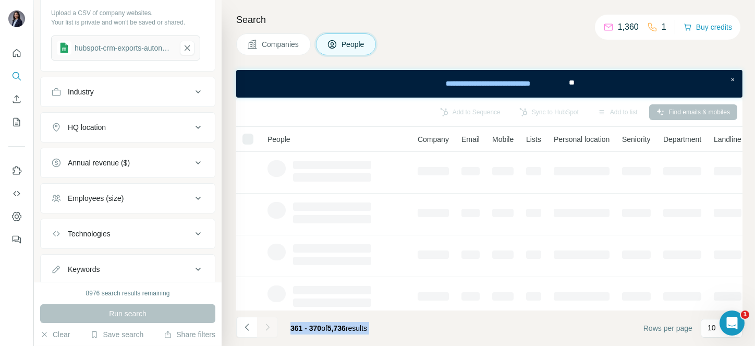
click at [269, 331] on div at bounding box center [267, 326] width 21 height 21
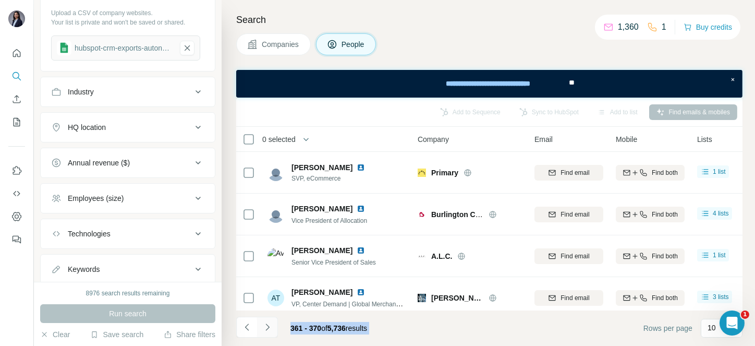
click at [269, 331] on icon "Navigate to next page" at bounding box center [267, 327] width 10 height 10
click at [269, 331] on div at bounding box center [267, 326] width 21 height 21
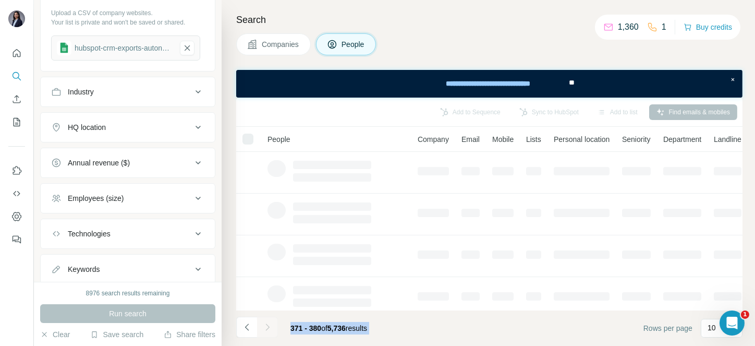
click at [269, 331] on div at bounding box center [267, 326] width 21 height 21
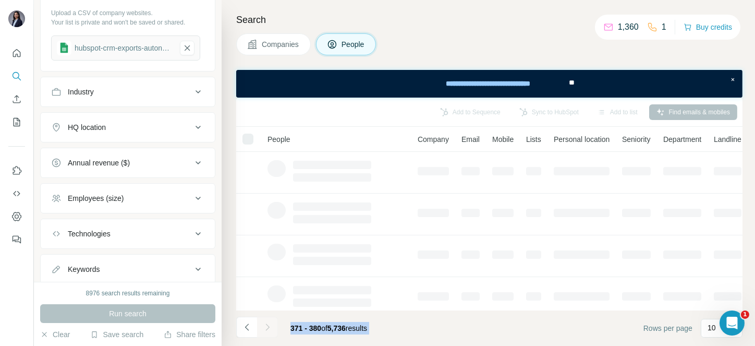
click at [269, 331] on div at bounding box center [267, 326] width 21 height 21
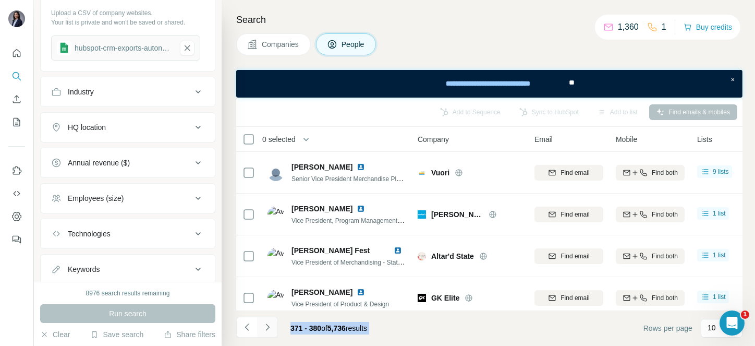
click at [269, 331] on icon "Navigate to next page" at bounding box center [267, 327] width 10 height 10
click at [269, 331] on div at bounding box center [267, 326] width 21 height 21
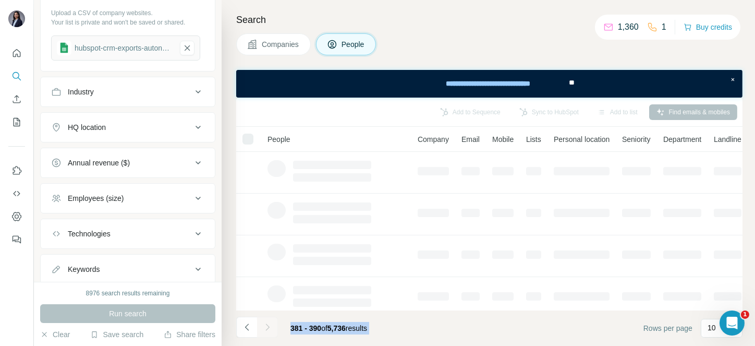
click at [269, 331] on div at bounding box center [267, 326] width 21 height 21
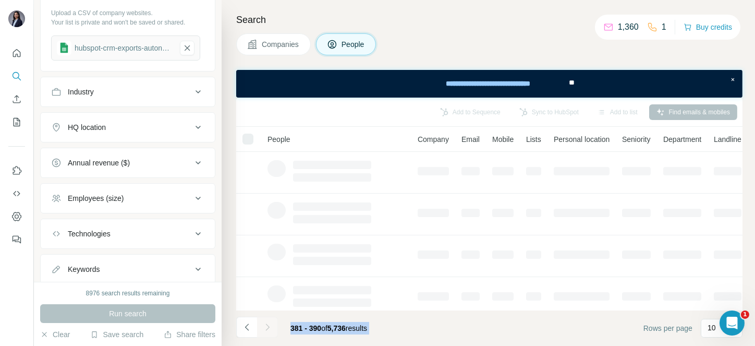
click at [269, 331] on div at bounding box center [267, 326] width 21 height 21
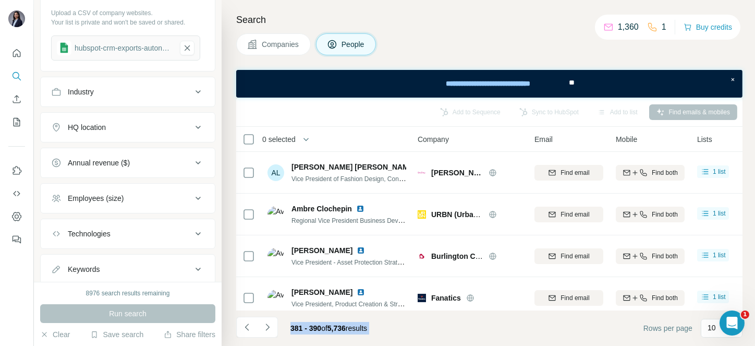
click at [269, 331] on icon "Navigate to next page" at bounding box center [267, 327] width 10 height 10
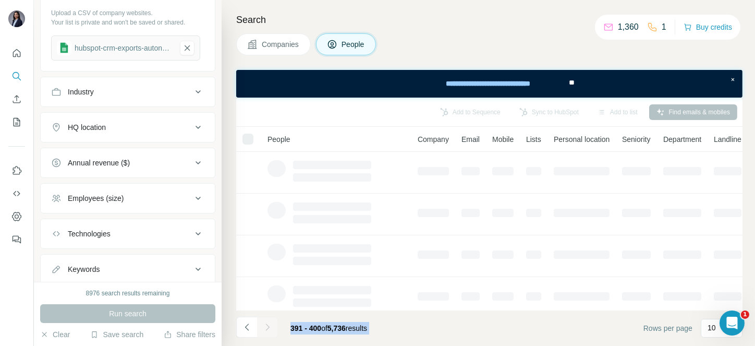
click at [269, 331] on div at bounding box center [267, 326] width 21 height 21
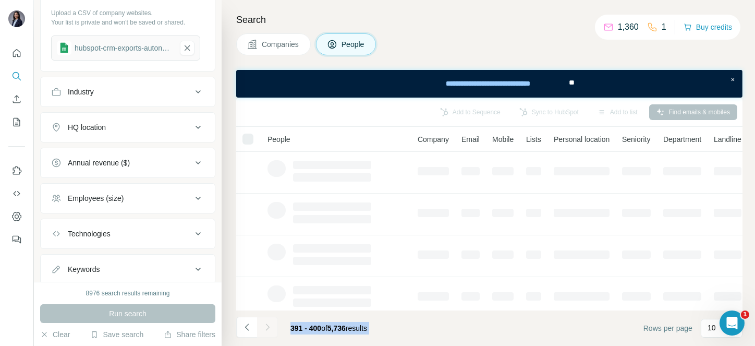
click at [269, 331] on icon "Navigate to next page" at bounding box center [267, 327] width 10 height 10
click at [269, 331] on div at bounding box center [267, 326] width 21 height 21
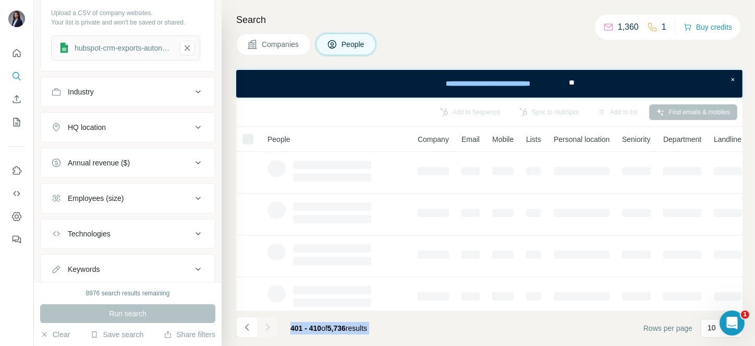
click at [269, 331] on div at bounding box center [267, 326] width 21 height 21
click at [269, 331] on icon "Navigate to next page" at bounding box center [267, 327] width 10 height 10
click at [269, 331] on div at bounding box center [267, 326] width 21 height 21
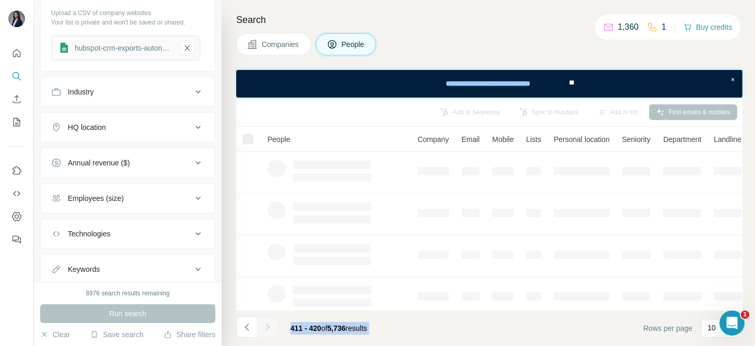
click at [269, 331] on div at bounding box center [267, 326] width 21 height 21
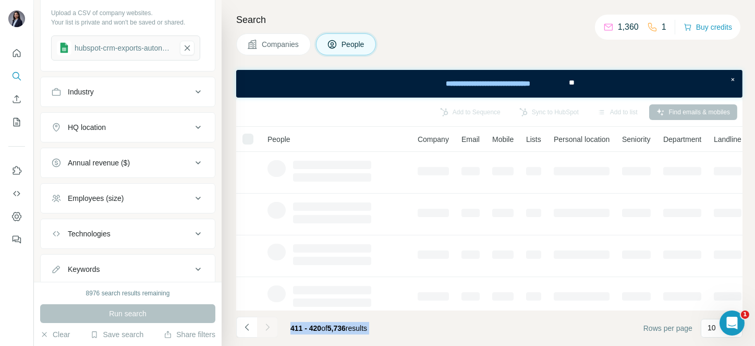
click at [269, 331] on icon "Navigate to next page" at bounding box center [267, 327] width 10 height 10
click at [269, 331] on div at bounding box center [267, 326] width 21 height 21
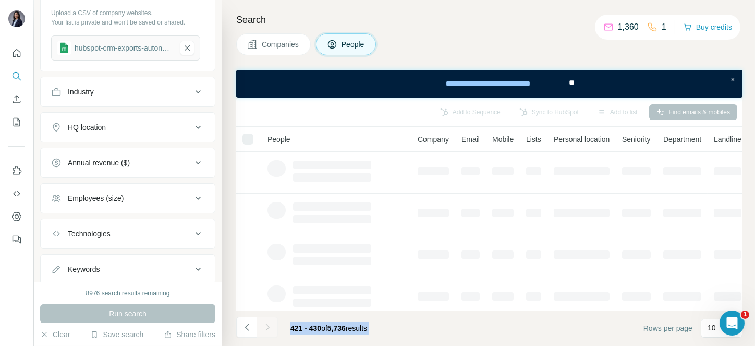
click at [269, 331] on div at bounding box center [267, 326] width 21 height 21
click at [269, 331] on icon "Navigate to next page" at bounding box center [267, 327] width 10 height 10
click at [269, 331] on div at bounding box center [267, 326] width 21 height 21
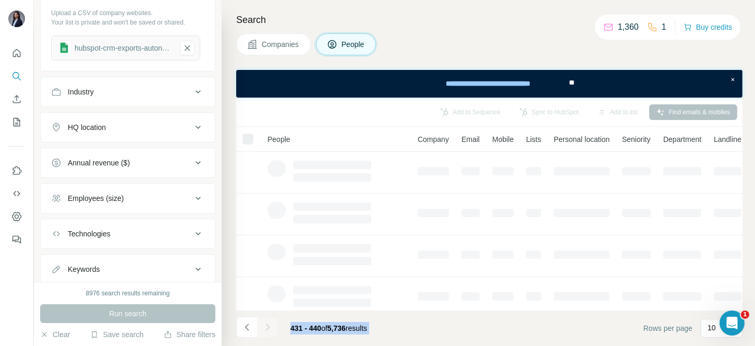
click at [269, 331] on div at bounding box center [267, 326] width 21 height 21
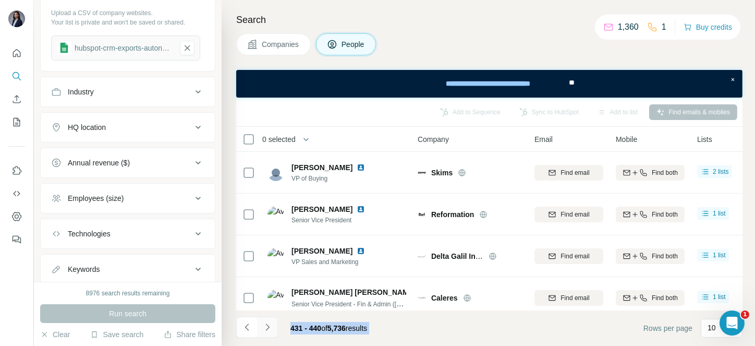
click at [269, 331] on icon "Navigate to next page" at bounding box center [267, 327] width 10 height 10
click at [269, 331] on div at bounding box center [267, 326] width 21 height 21
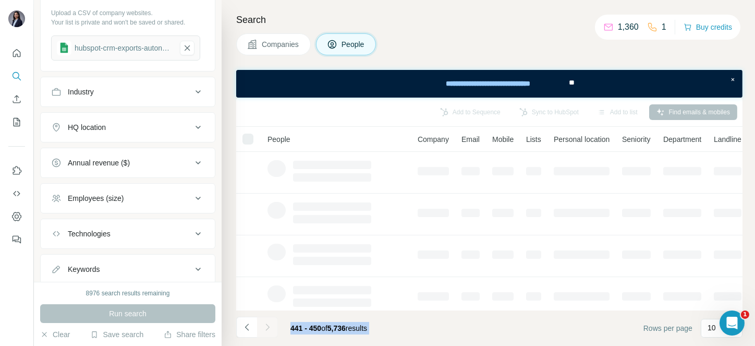
click at [269, 331] on div at bounding box center [267, 326] width 21 height 21
click at [269, 331] on icon "Navigate to next page" at bounding box center [267, 327] width 10 height 10
click at [269, 331] on div at bounding box center [267, 326] width 21 height 21
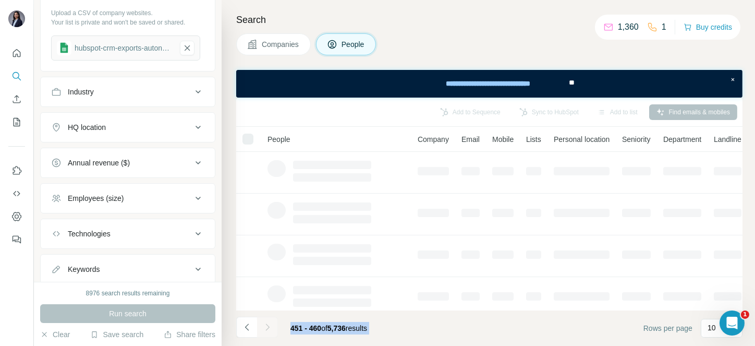
click at [269, 331] on div at bounding box center [267, 326] width 21 height 21
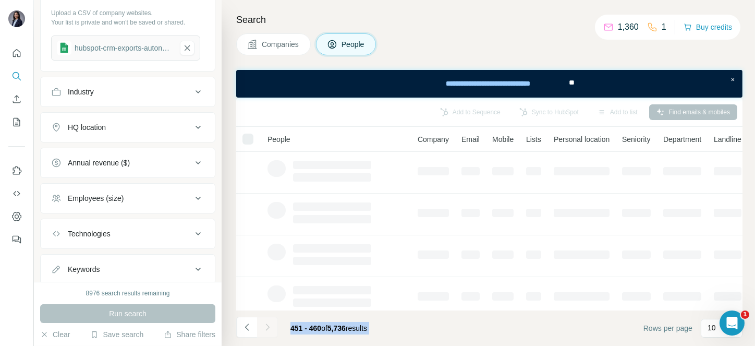
click at [269, 331] on div at bounding box center [267, 326] width 21 height 21
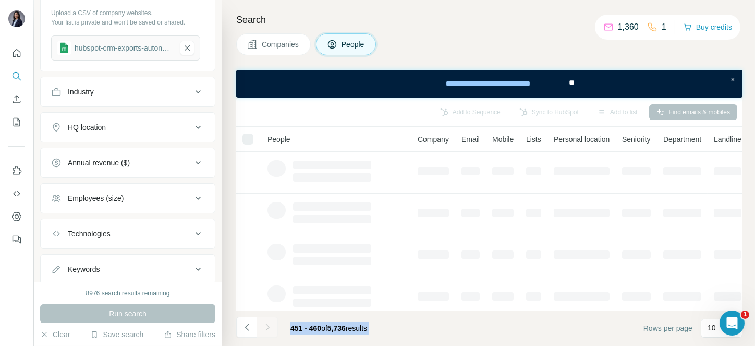
click at [269, 331] on div at bounding box center [267, 326] width 21 height 21
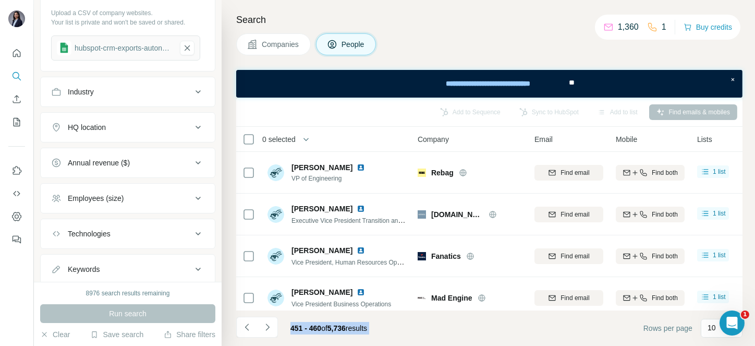
click at [269, 331] on icon "Navigate to next page" at bounding box center [267, 327] width 10 height 10
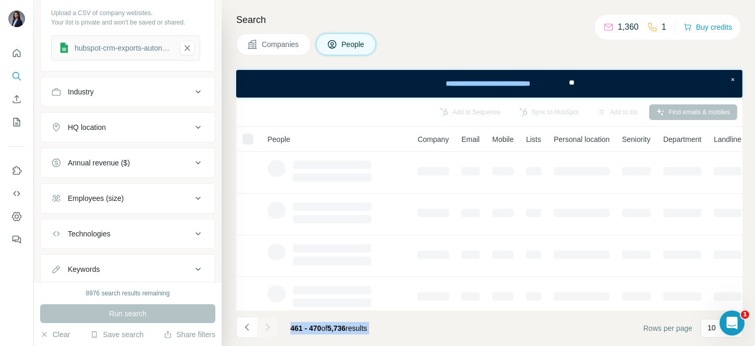
click at [269, 331] on div at bounding box center [267, 326] width 21 height 21
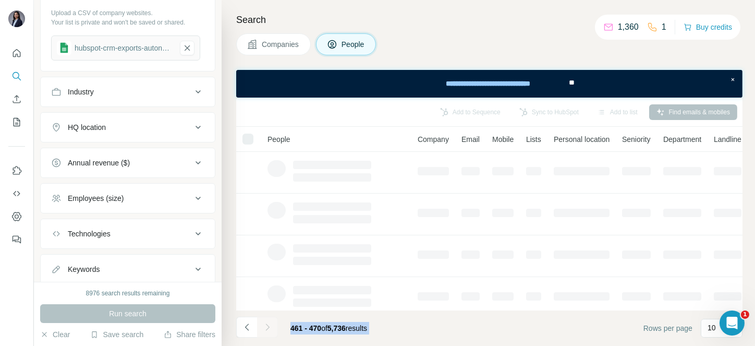
click at [269, 331] on div at bounding box center [267, 326] width 21 height 21
click at [269, 331] on icon "Navigate to next page" at bounding box center [267, 327] width 10 height 10
click at [269, 331] on div at bounding box center [267, 326] width 21 height 21
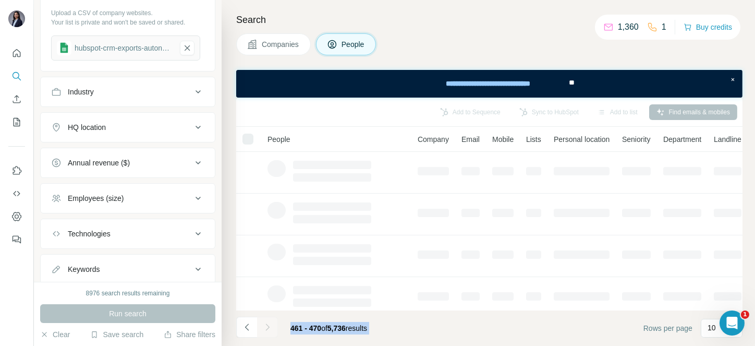
click at [269, 331] on div at bounding box center [267, 326] width 21 height 21
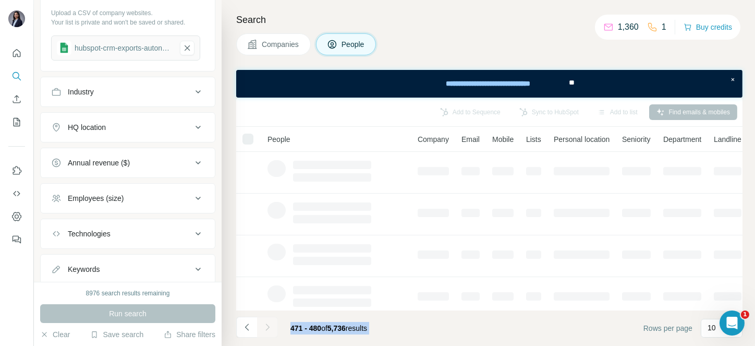
click at [269, 331] on div at bounding box center [267, 326] width 21 height 21
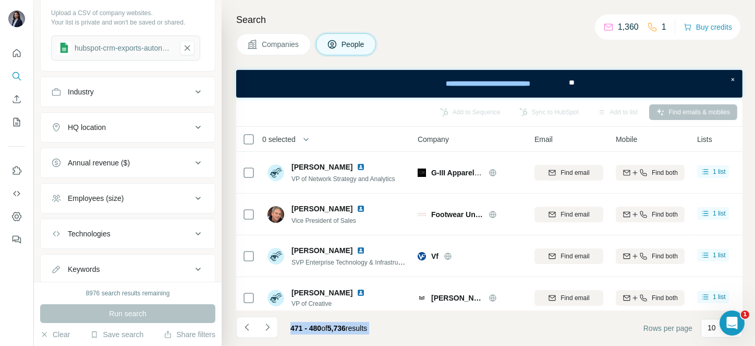
click at [269, 331] on icon "Navigate to next page" at bounding box center [267, 327] width 10 height 10
click at [269, 331] on div at bounding box center [267, 326] width 21 height 21
click at [269, 331] on icon "Navigate to next page" at bounding box center [267, 327] width 10 height 10
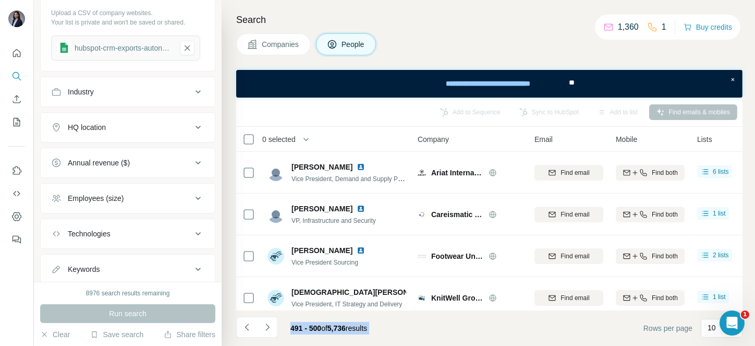
click at [269, 331] on icon "Navigate to next page" at bounding box center [267, 327] width 10 height 10
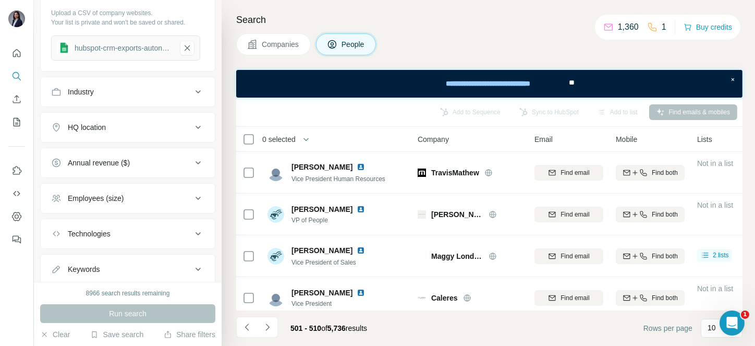
click at [276, 137] on span "0 selected" at bounding box center [278, 139] width 33 height 10
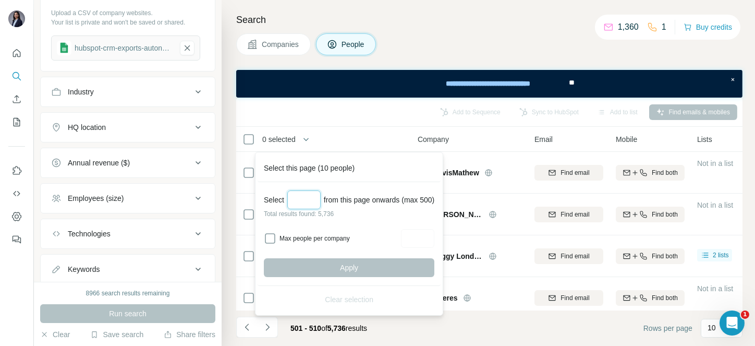
click at [305, 191] on input "Select a number (up to 500)" at bounding box center [303, 199] width 33 height 19
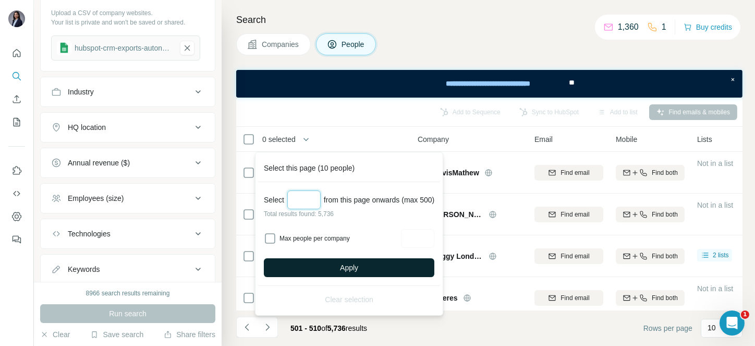
type input "***"
click at [342, 266] on button "Apply" at bounding box center [349, 267] width 170 height 19
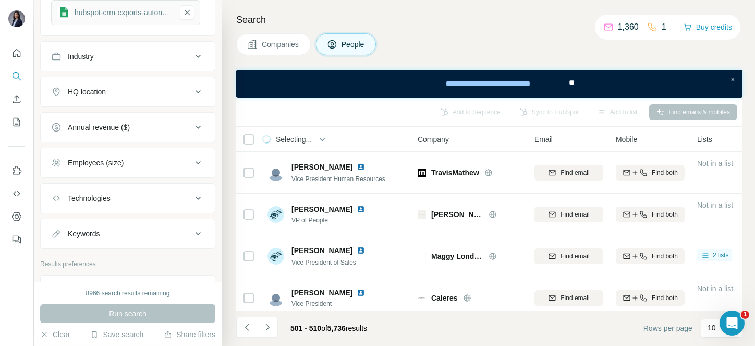
scroll to position [628, 0]
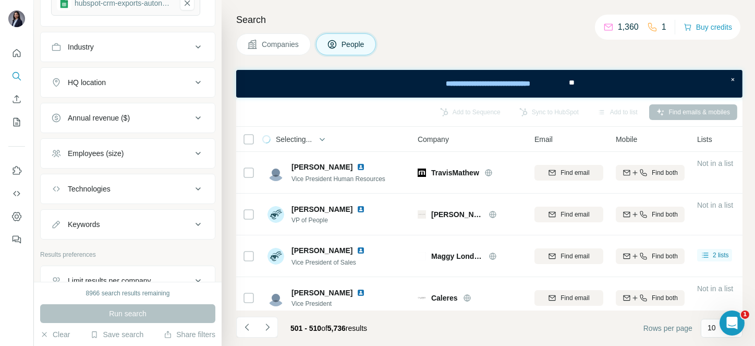
click at [148, 157] on div "Employees (size)" at bounding box center [121, 153] width 141 height 10
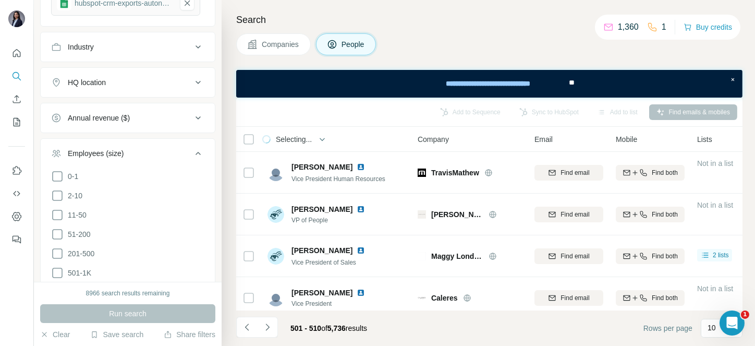
click at [148, 157] on div "Employees (size)" at bounding box center [121, 153] width 141 height 10
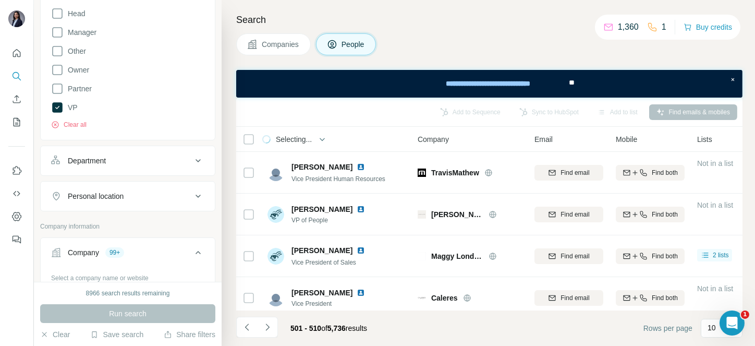
scroll to position [267, 0]
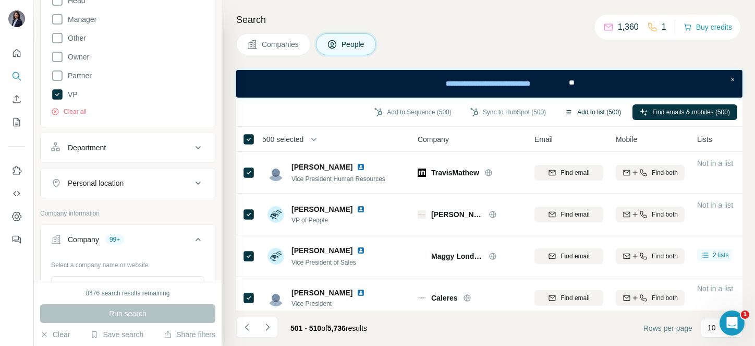
click at [592, 113] on button "Add to list (500)" at bounding box center [592, 112] width 71 height 16
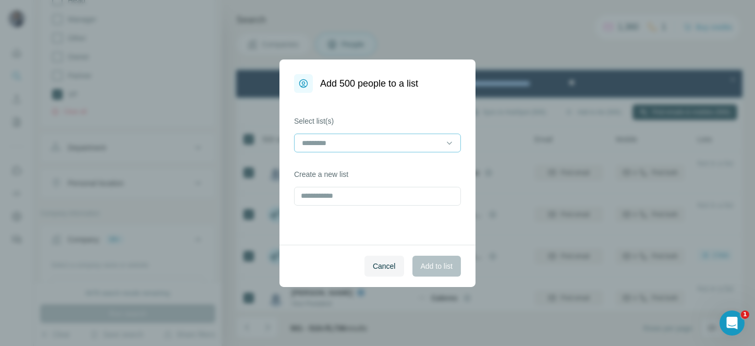
click at [396, 141] on input at bounding box center [371, 142] width 141 height 11
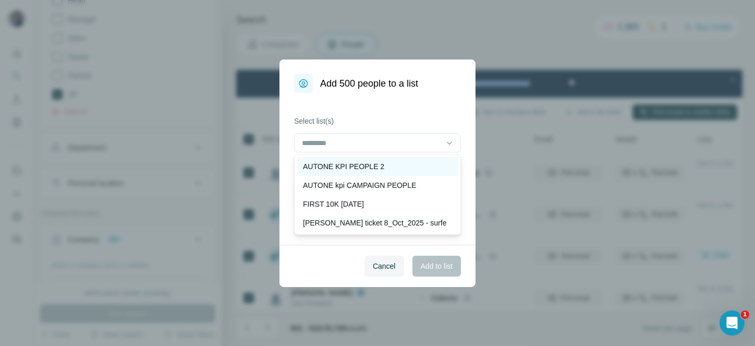
click at [383, 163] on div "AUTONE KPI PEOPLE 2" at bounding box center [377, 166] width 149 height 10
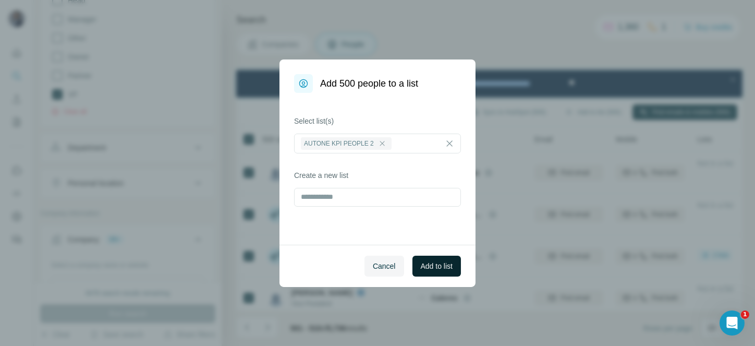
click at [443, 257] on button "Add to list" at bounding box center [436, 265] width 48 height 21
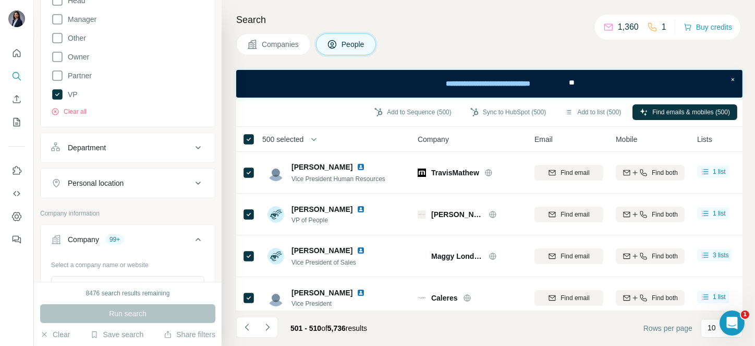
click at [295, 135] on span "500 selected" at bounding box center [282, 139] width 41 height 10
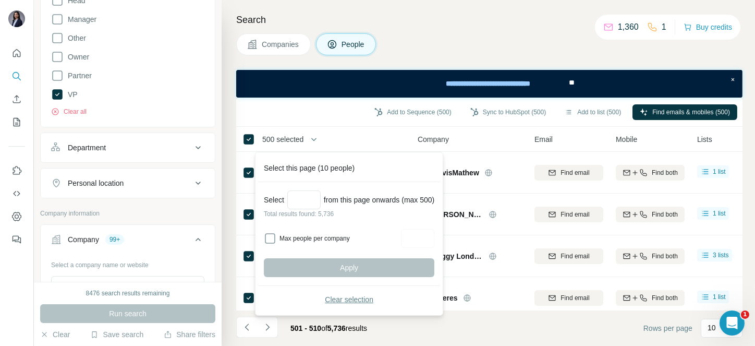
click at [338, 300] on span "Clear selection" at bounding box center [349, 299] width 48 height 10
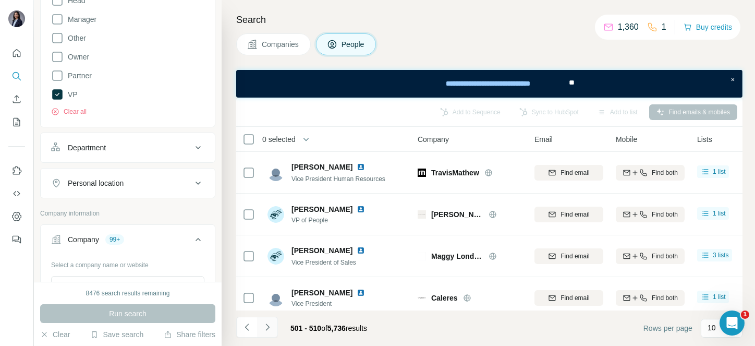
click at [265, 326] on icon "Navigate to next page" at bounding box center [267, 327] width 10 height 10
click at [265, 326] on div at bounding box center [267, 326] width 21 height 21
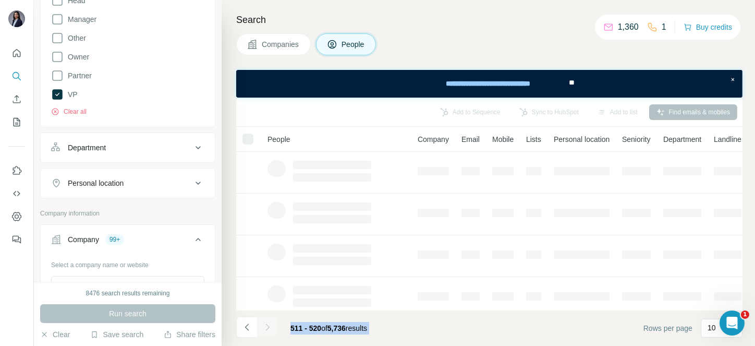
click at [265, 326] on div at bounding box center [267, 326] width 21 height 21
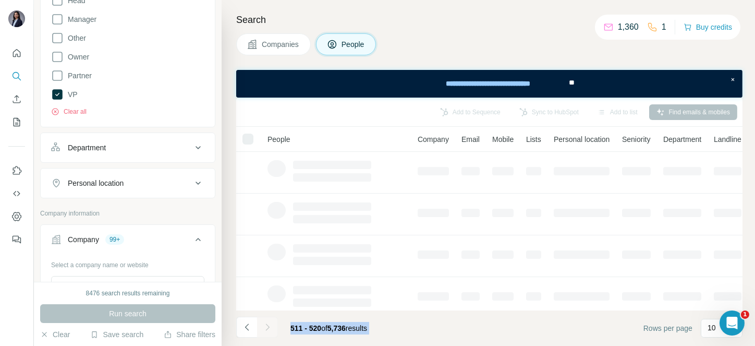
click at [265, 326] on div at bounding box center [267, 326] width 21 height 21
click at [265, 326] on icon "Navigate to next page" at bounding box center [267, 327] width 10 height 10
click at [265, 326] on div at bounding box center [267, 326] width 21 height 21
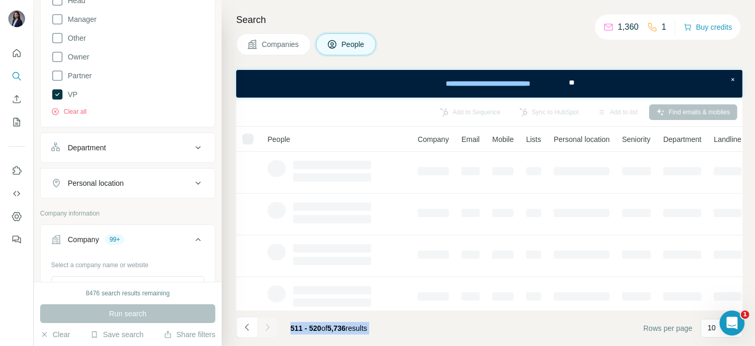
click at [265, 326] on div at bounding box center [267, 326] width 21 height 21
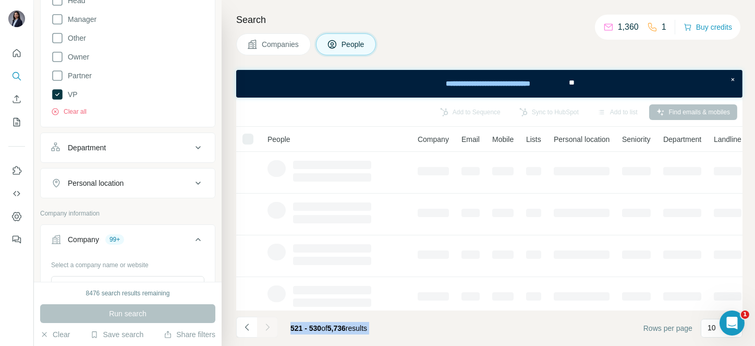
click at [265, 326] on div at bounding box center [267, 326] width 21 height 21
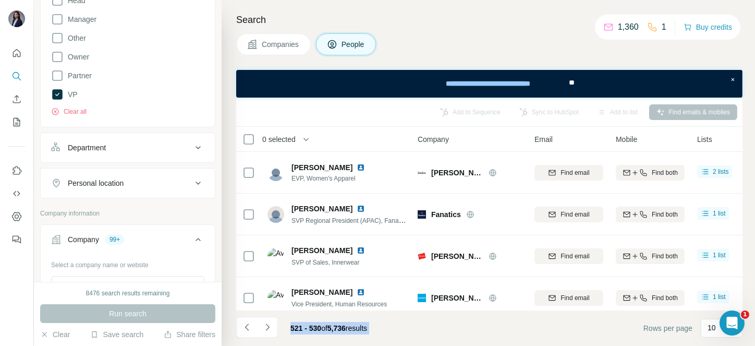
click at [265, 326] on icon "Navigate to next page" at bounding box center [267, 327] width 10 height 10
click at [265, 326] on div at bounding box center [267, 326] width 21 height 21
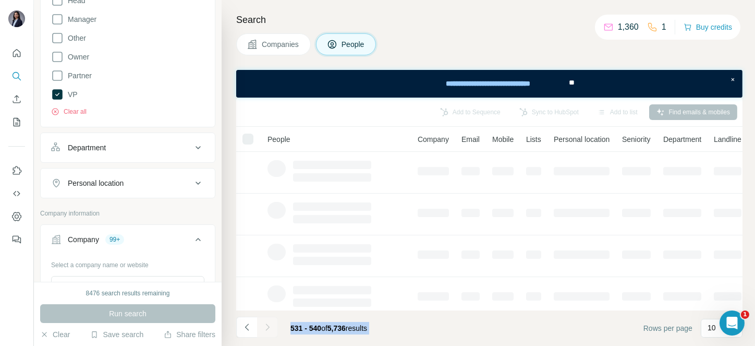
click at [265, 326] on div at bounding box center [267, 326] width 21 height 21
click at [265, 326] on icon "Navigate to next page" at bounding box center [267, 327] width 10 height 10
click at [265, 326] on div at bounding box center [267, 326] width 21 height 21
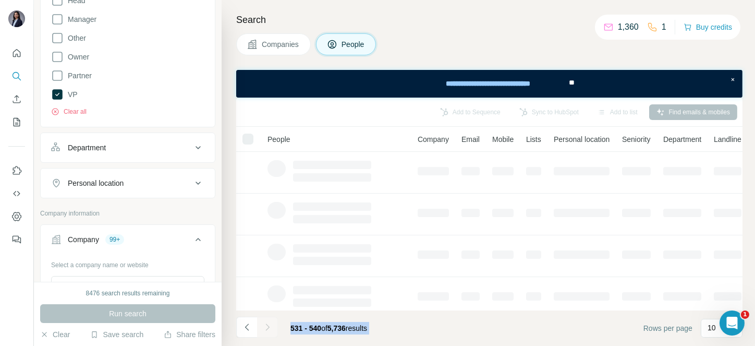
click at [265, 326] on div at bounding box center [267, 326] width 21 height 21
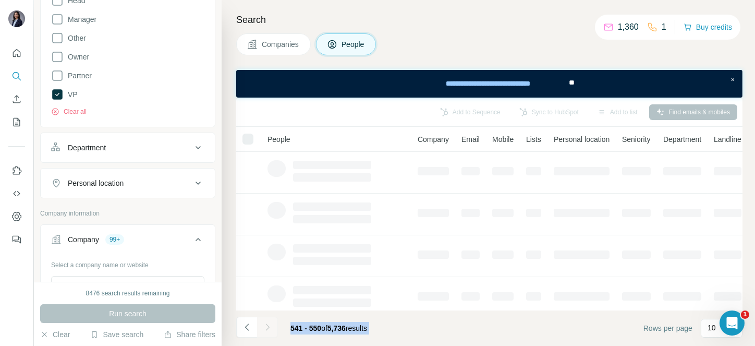
click at [265, 326] on div at bounding box center [267, 326] width 21 height 21
click at [265, 326] on icon "Navigate to next page" at bounding box center [267, 327] width 10 height 10
click at [265, 326] on div at bounding box center [267, 326] width 21 height 21
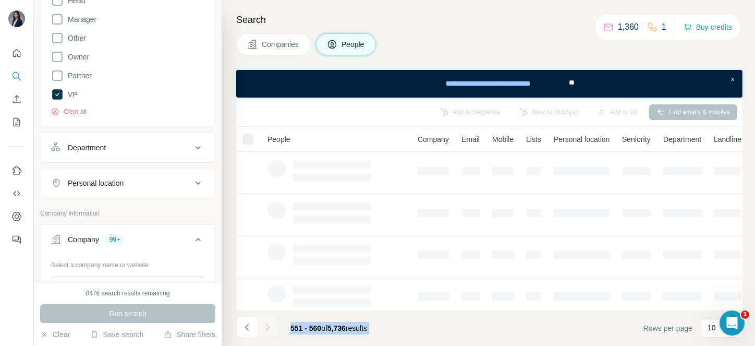
click at [265, 326] on div at bounding box center [267, 326] width 21 height 21
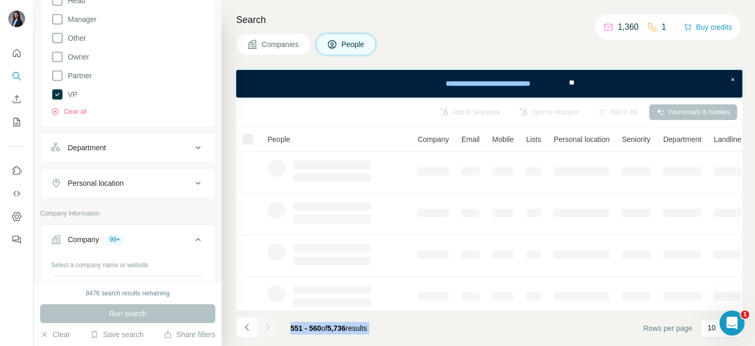
click at [265, 326] on div at bounding box center [267, 326] width 21 height 21
click at [265, 326] on icon "Navigate to next page" at bounding box center [267, 327] width 10 height 10
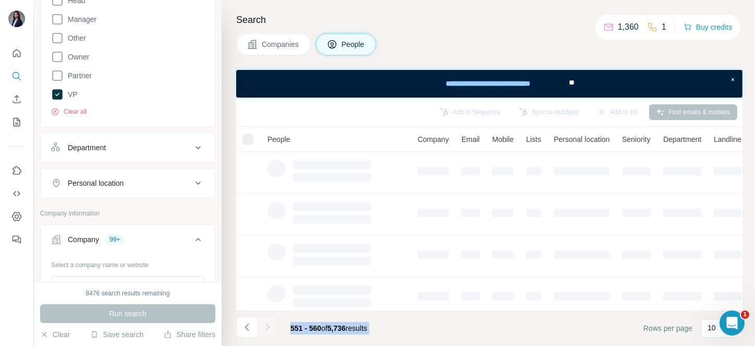
click at [265, 326] on div at bounding box center [267, 326] width 21 height 21
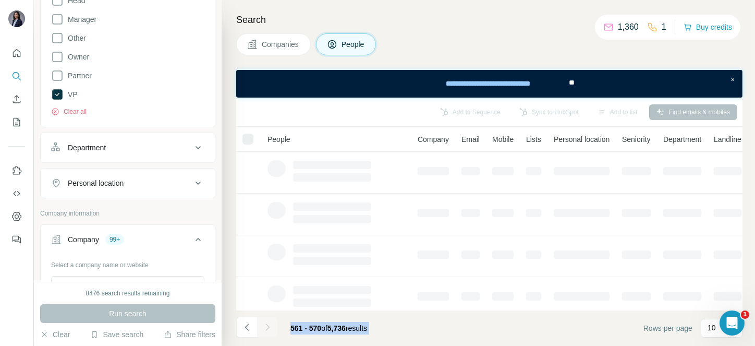
click at [265, 326] on div at bounding box center [267, 326] width 21 height 21
click at [265, 326] on icon "Navigate to next page" at bounding box center [267, 327] width 10 height 10
click at [265, 326] on div at bounding box center [267, 326] width 21 height 21
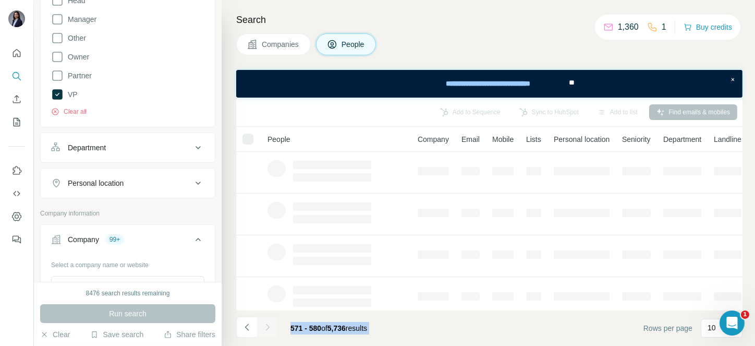
click at [265, 326] on div at bounding box center [267, 326] width 21 height 21
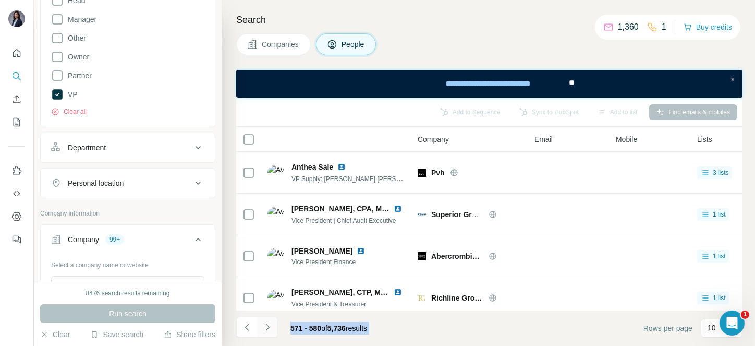
click at [265, 326] on icon "Navigate to next page" at bounding box center [267, 327] width 10 height 10
click at [265, 326] on div at bounding box center [267, 326] width 21 height 21
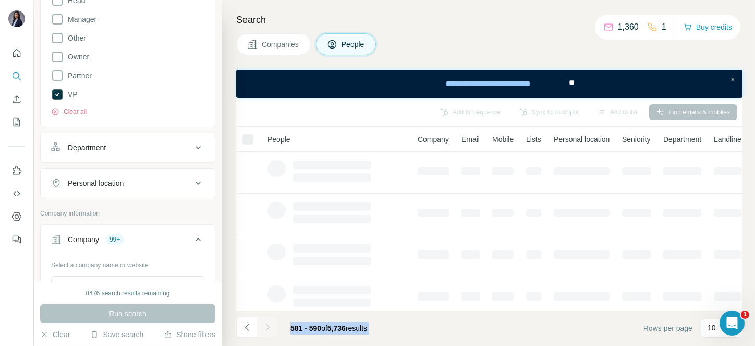
click at [265, 326] on div at bounding box center [267, 326] width 21 height 21
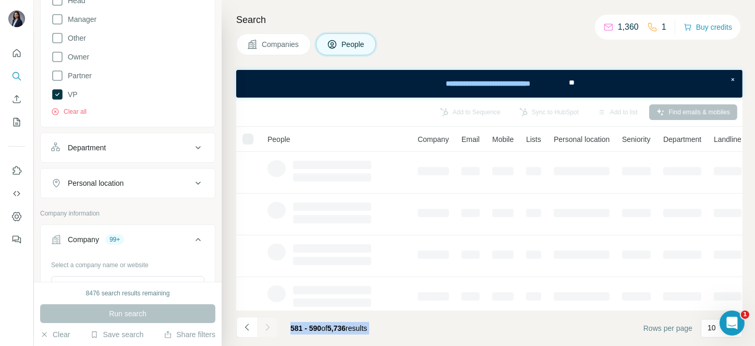
click at [265, 326] on icon "Navigate to next page" at bounding box center [267, 327] width 10 height 10
click at [265, 326] on div at bounding box center [267, 326] width 21 height 21
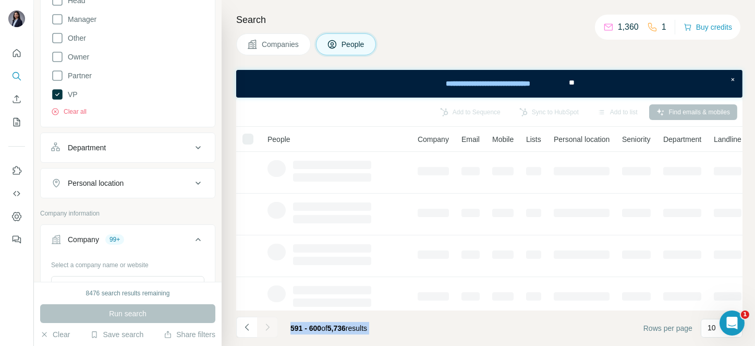
click at [265, 326] on div at bounding box center [267, 326] width 21 height 21
click at [265, 326] on icon "Navigate to next page" at bounding box center [267, 327] width 10 height 10
click at [265, 326] on div at bounding box center [267, 326] width 21 height 21
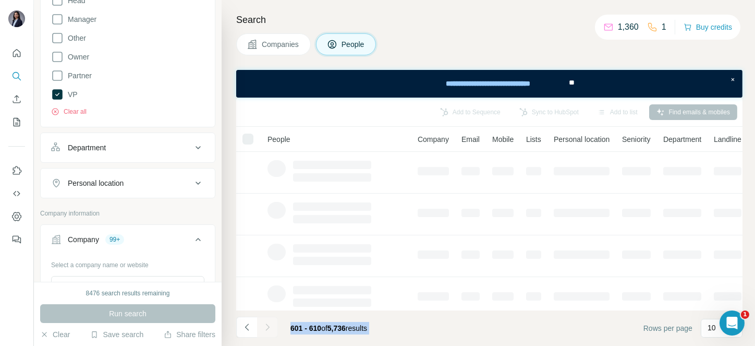
click at [265, 326] on div at bounding box center [267, 326] width 21 height 21
click at [265, 326] on icon "Navigate to next page" at bounding box center [267, 327] width 10 height 10
click at [265, 326] on div at bounding box center [267, 326] width 21 height 21
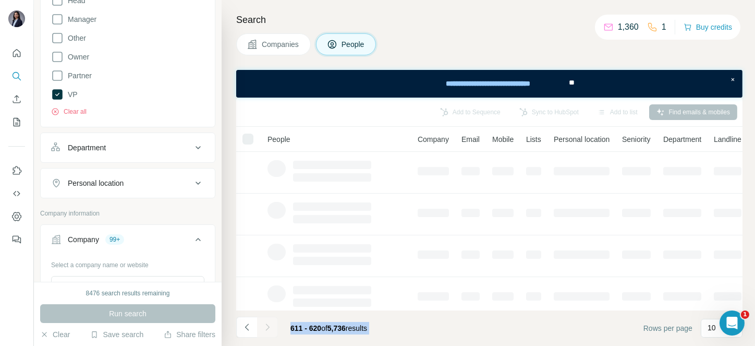
click at [265, 326] on div at bounding box center [267, 326] width 21 height 21
click at [265, 326] on icon "Navigate to next page" at bounding box center [267, 327] width 10 height 10
click at [265, 326] on div at bounding box center [267, 326] width 21 height 21
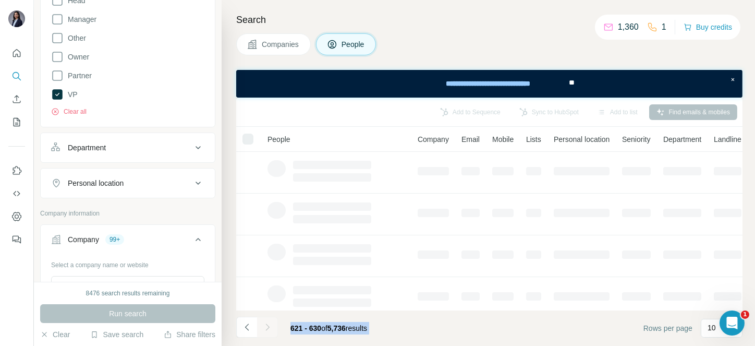
click at [265, 326] on div at bounding box center [267, 326] width 21 height 21
click at [265, 326] on icon "Navigate to next page" at bounding box center [267, 327] width 10 height 10
click at [265, 326] on div at bounding box center [267, 326] width 21 height 21
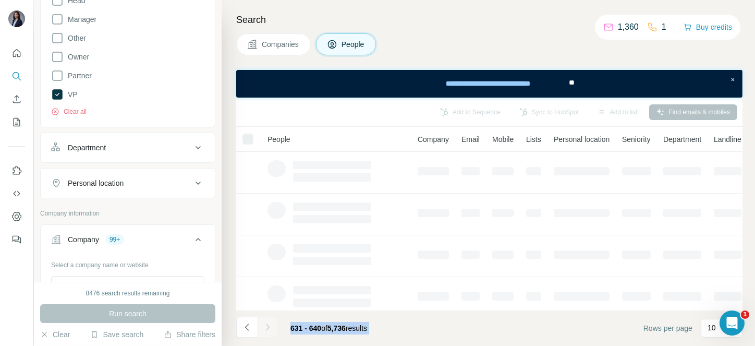
click at [265, 326] on div at bounding box center [267, 326] width 21 height 21
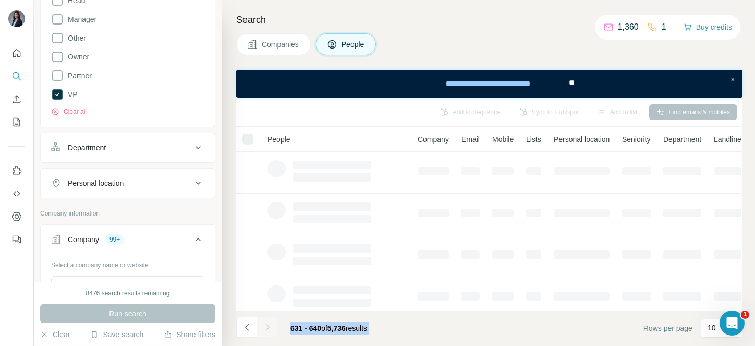
click at [265, 326] on div at bounding box center [267, 326] width 21 height 21
click at [265, 326] on icon "Navigate to next page" at bounding box center [267, 327] width 10 height 10
click at [265, 326] on div at bounding box center [267, 326] width 21 height 21
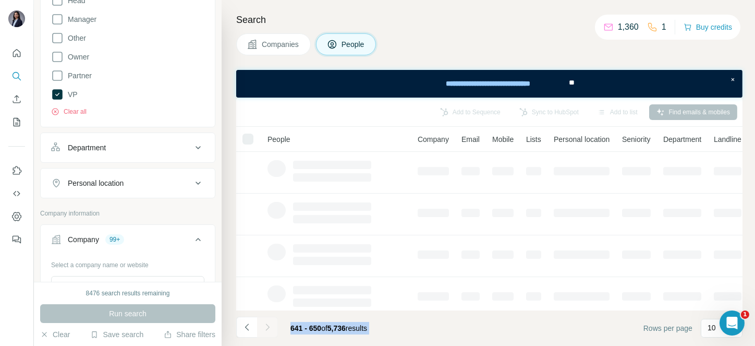
click at [265, 326] on div at bounding box center [267, 326] width 21 height 21
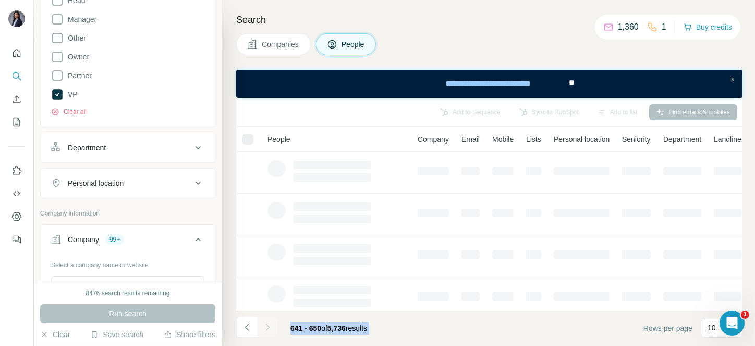
click at [265, 326] on div at bounding box center [267, 326] width 21 height 21
click at [265, 326] on icon "Navigate to next page" at bounding box center [267, 327] width 10 height 10
click at [265, 326] on div at bounding box center [267, 326] width 21 height 21
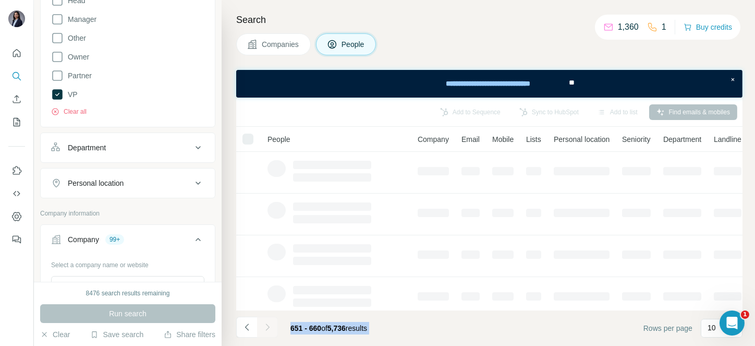
click at [265, 326] on div at bounding box center [267, 326] width 21 height 21
click at [265, 326] on icon "Navigate to next page" at bounding box center [267, 327] width 10 height 10
click at [265, 326] on div at bounding box center [267, 326] width 21 height 21
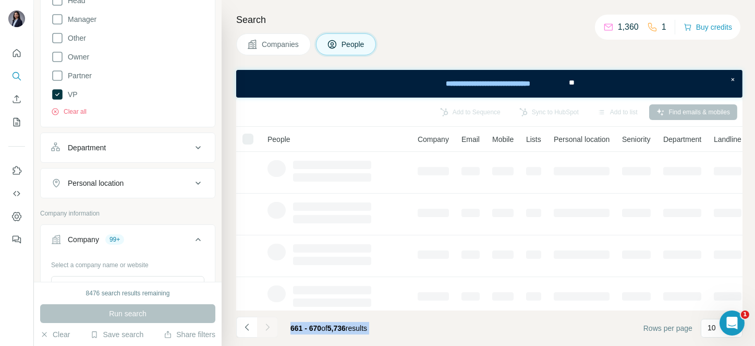
click at [265, 326] on div at bounding box center [267, 326] width 21 height 21
click at [265, 326] on icon "Navigate to next page" at bounding box center [267, 327] width 10 height 10
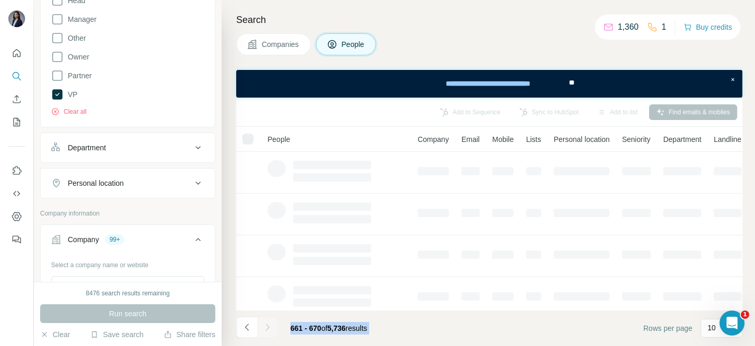
click at [265, 326] on div at bounding box center [267, 326] width 21 height 21
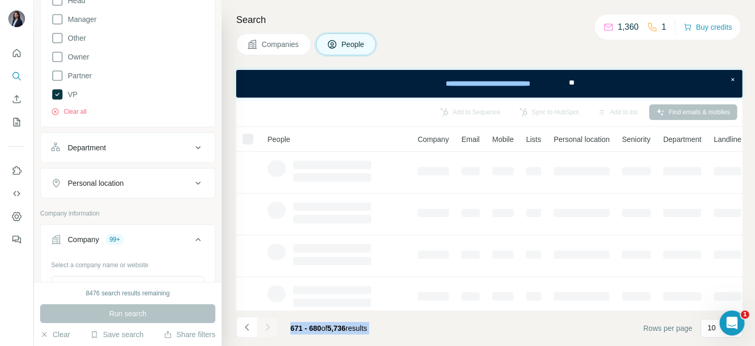
click at [265, 326] on div at bounding box center [267, 326] width 21 height 21
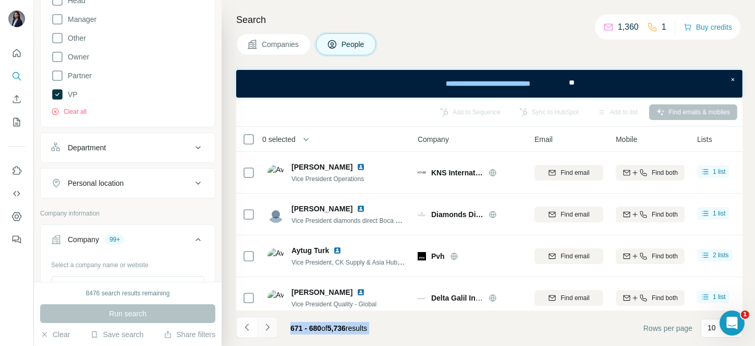
click at [265, 326] on icon "Navigate to next page" at bounding box center [267, 327] width 10 height 10
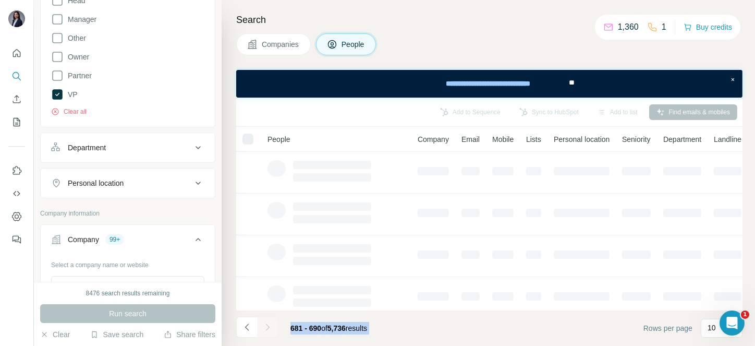
click at [265, 326] on div at bounding box center [267, 326] width 21 height 21
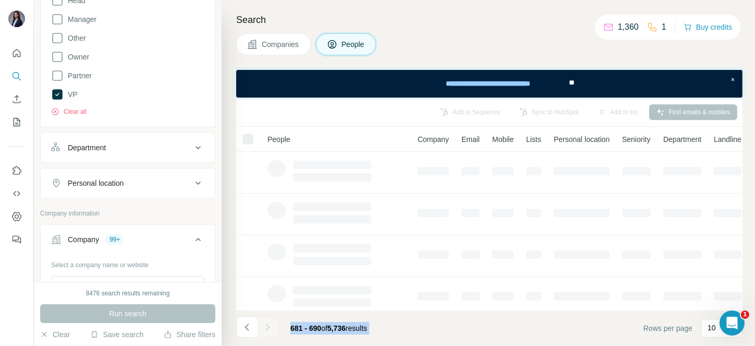
click at [265, 326] on icon "Navigate to next page" at bounding box center [267, 327] width 10 height 10
click at [265, 326] on div at bounding box center [267, 326] width 21 height 21
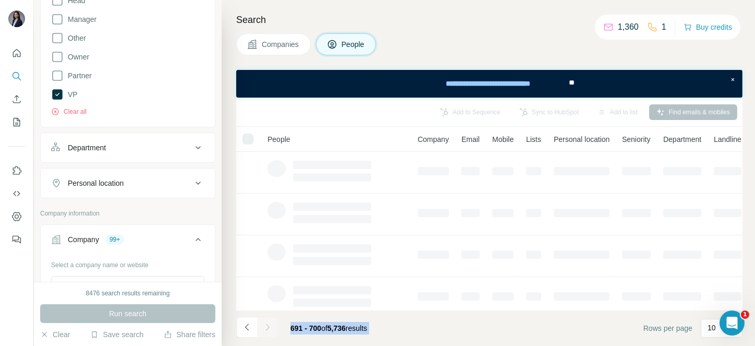
click at [265, 326] on icon "Navigate to next page" at bounding box center [267, 327] width 10 height 10
click at [265, 326] on div at bounding box center [267, 326] width 21 height 21
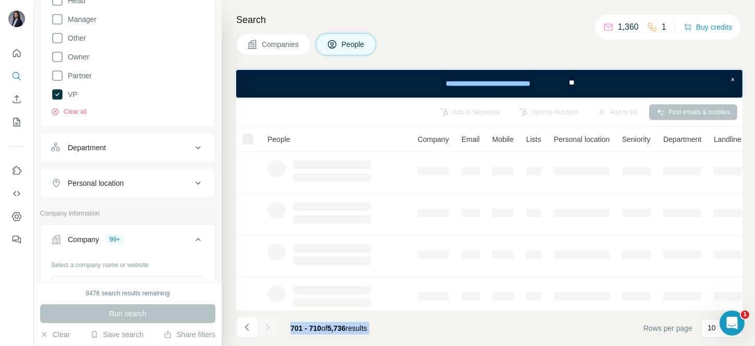
click at [265, 326] on icon "Navigate to next page" at bounding box center [267, 327] width 10 height 10
click at [265, 326] on div at bounding box center [267, 326] width 21 height 21
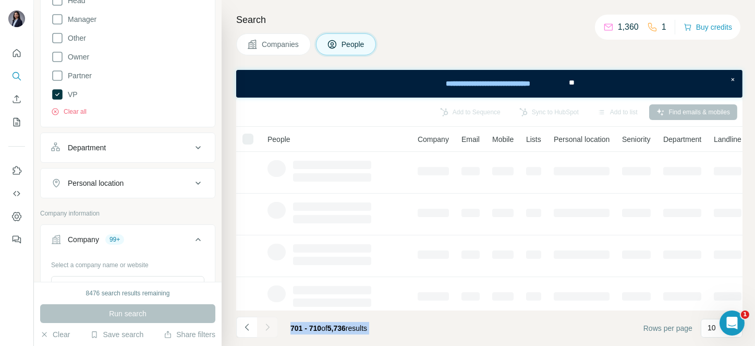
click at [265, 326] on div at bounding box center [267, 326] width 21 height 21
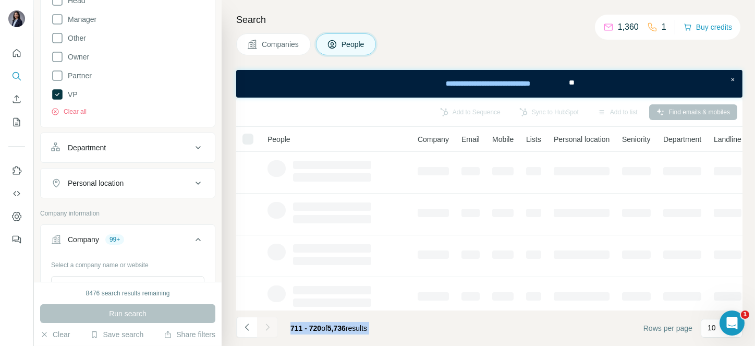
click at [265, 326] on icon "Navigate to next page" at bounding box center [267, 327] width 10 height 10
click at [265, 326] on div at bounding box center [267, 326] width 21 height 21
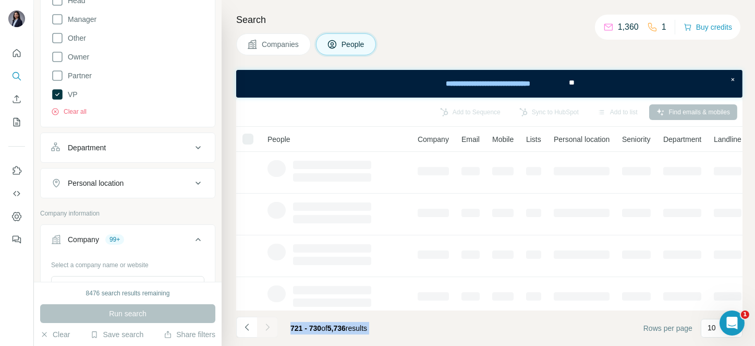
click at [265, 326] on div at bounding box center [267, 326] width 21 height 21
click at [265, 326] on icon "Navigate to next page" at bounding box center [267, 327] width 10 height 10
click at [265, 326] on div at bounding box center [267, 326] width 21 height 21
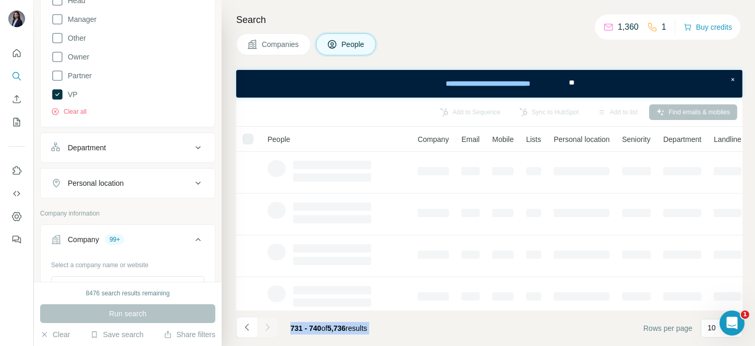
click at [265, 326] on div at bounding box center [267, 326] width 21 height 21
click at [265, 326] on icon "Navigate to next page" at bounding box center [267, 327] width 10 height 10
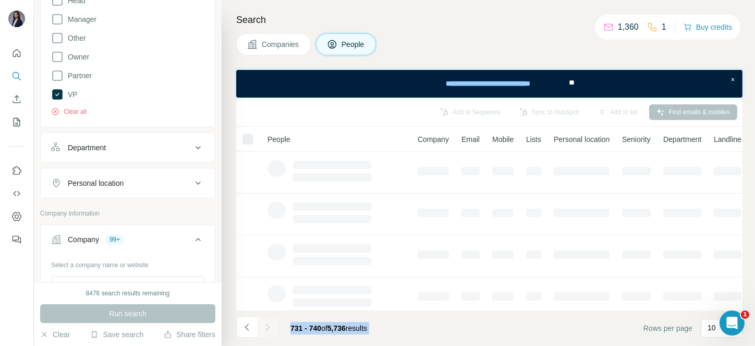
click at [265, 326] on div at bounding box center [267, 326] width 21 height 21
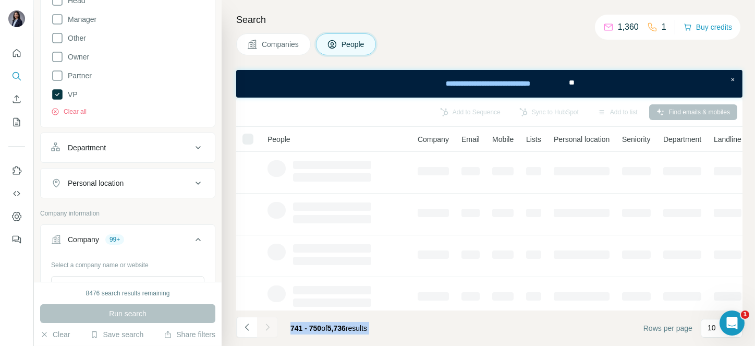
click at [265, 326] on div at bounding box center [267, 326] width 21 height 21
click at [265, 326] on icon "Navigate to next page" at bounding box center [267, 327] width 10 height 10
click at [265, 326] on div at bounding box center [267, 326] width 21 height 21
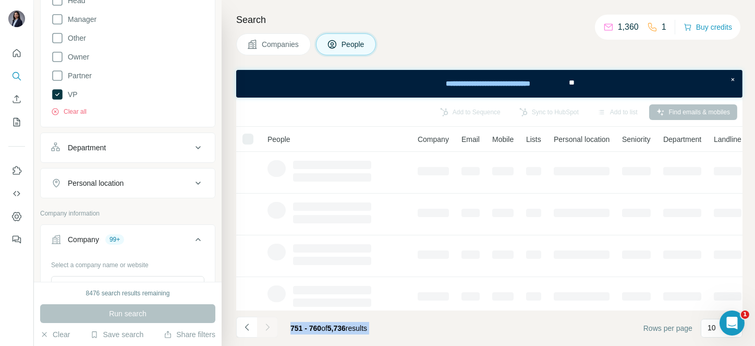
click at [265, 326] on div at bounding box center [267, 326] width 21 height 21
click at [265, 326] on icon "Navigate to next page" at bounding box center [267, 327] width 10 height 10
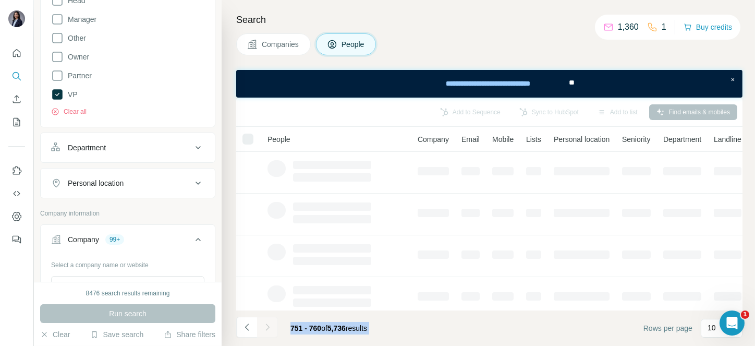
click at [265, 326] on div at bounding box center [267, 326] width 21 height 21
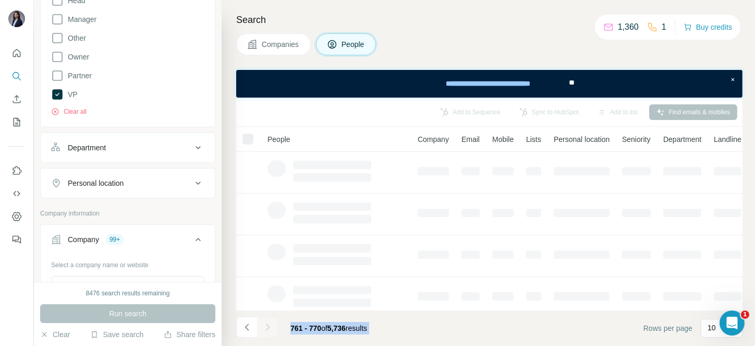
click at [265, 326] on icon "Navigate to next page" at bounding box center [267, 327] width 10 height 10
click at [265, 326] on div at bounding box center [267, 326] width 21 height 21
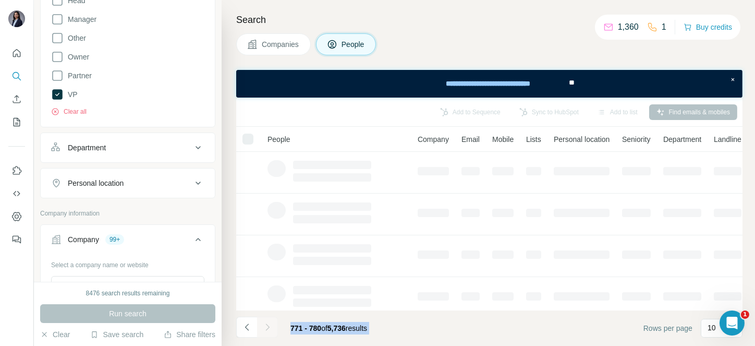
click at [265, 326] on div at bounding box center [267, 326] width 21 height 21
click at [265, 326] on icon "Navigate to next page" at bounding box center [267, 327] width 10 height 10
click at [265, 326] on div at bounding box center [267, 326] width 21 height 21
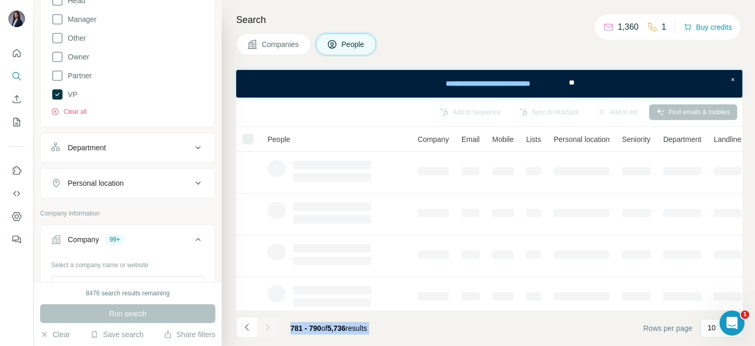
click at [265, 326] on div at bounding box center [267, 326] width 21 height 21
click at [265, 326] on icon "Navigate to next page" at bounding box center [267, 327] width 10 height 10
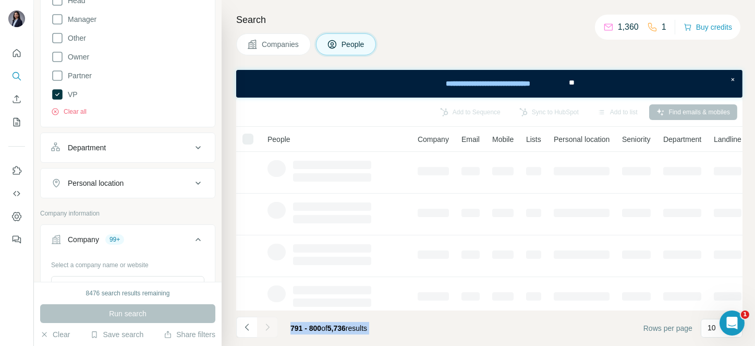
click at [265, 326] on div at bounding box center [267, 326] width 21 height 21
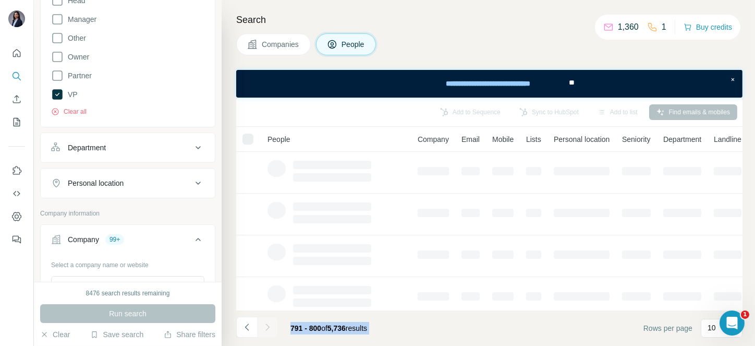
click at [265, 326] on div at bounding box center [267, 326] width 21 height 21
click at [265, 326] on icon "Navigate to next page" at bounding box center [267, 327] width 10 height 10
click at [265, 326] on div at bounding box center [267, 326] width 21 height 21
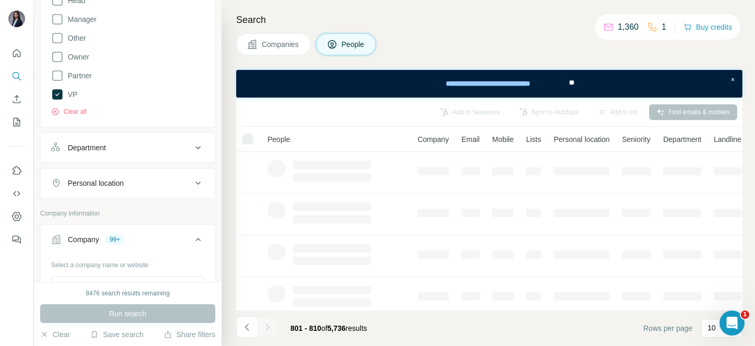
click at [265, 326] on div at bounding box center [267, 326] width 21 height 21
click at [265, 326] on icon "Navigate to next page" at bounding box center [267, 327] width 10 height 10
click at [265, 326] on div at bounding box center [267, 326] width 21 height 21
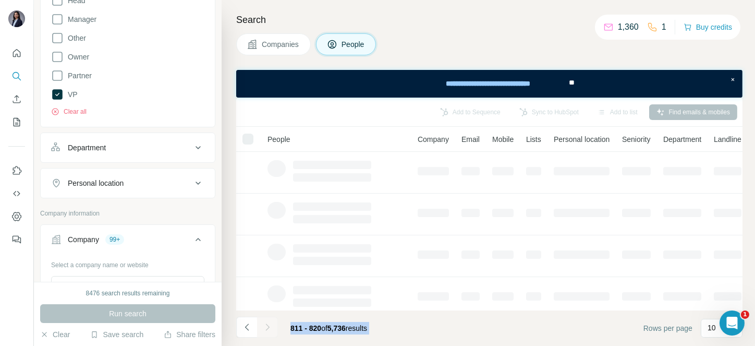
click at [265, 326] on div at bounding box center [267, 326] width 21 height 21
click at [265, 326] on icon "Navigate to next page" at bounding box center [267, 327] width 10 height 10
click at [265, 326] on div at bounding box center [267, 326] width 21 height 21
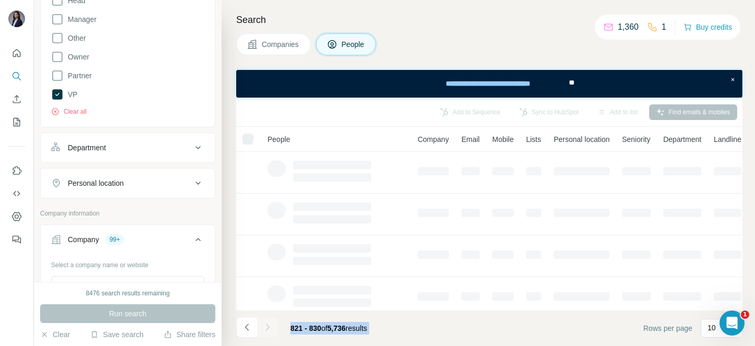
click at [265, 326] on div at bounding box center [267, 326] width 21 height 21
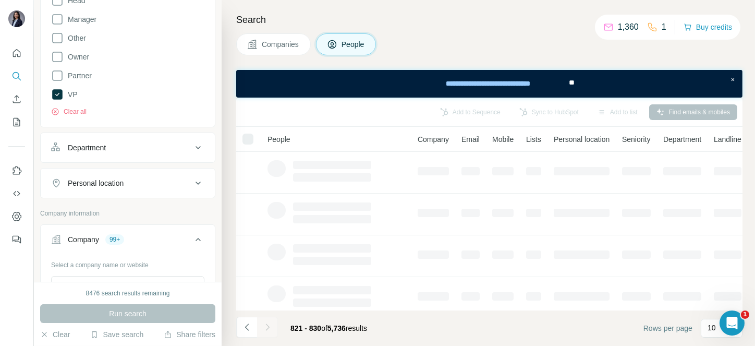
click at [265, 326] on div at bounding box center [267, 326] width 21 height 21
click at [265, 326] on icon "Navigate to next page" at bounding box center [267, 327] width 10 height 10
click at [265, 326] on div at bounding box center [267, 326] width 21 height 21
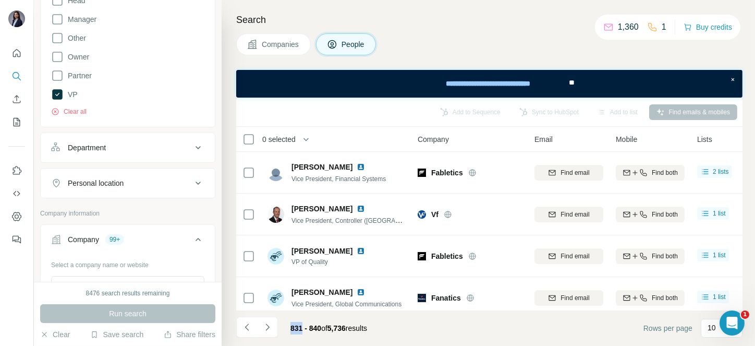
click at [265, 326] on icon "Navigate to next page" at bounding box center [267, 327] width 10 height 10
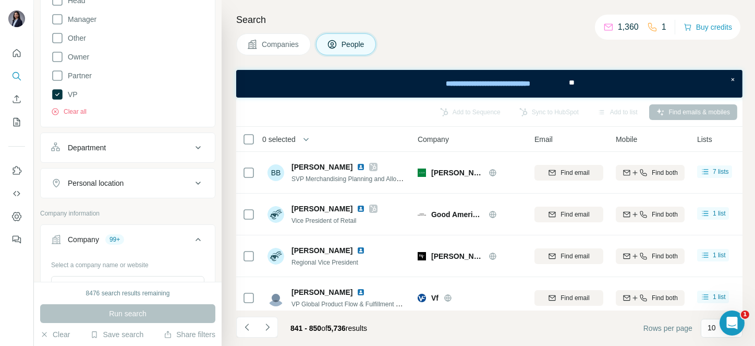
click at [265, 326] on icon "Navigate to next page" at bounding box center [267, 327] width 10 height 10
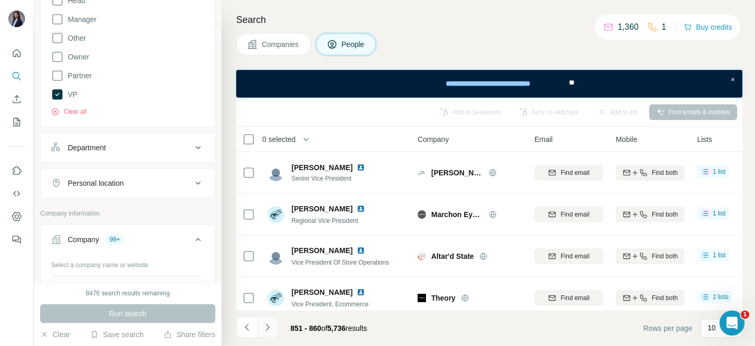
click at [265, 326] on icon "Navigate to next page" at bounding box center [267, 327] width 10 height 10
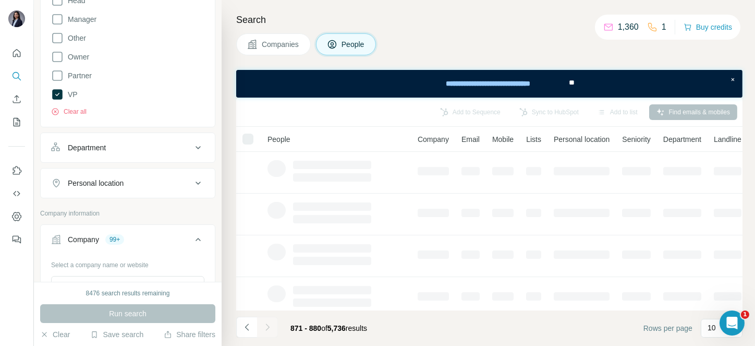
click at [265, 326] on icon "Navigate to next page" at bounding box center [267, 327] width 10 height 10
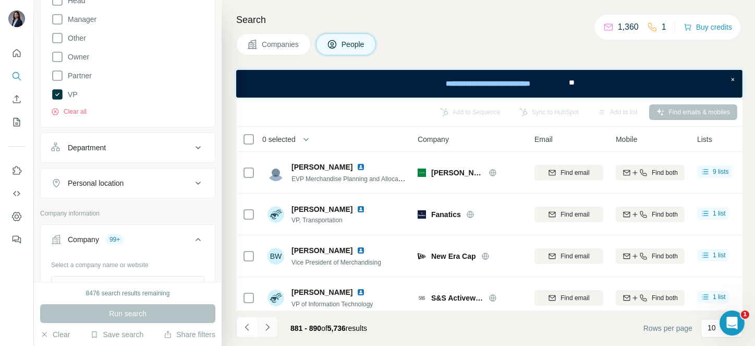
click at [265, 326] on icon "Navigate to next page" at bounding box center [267, 327] width 10 height 10
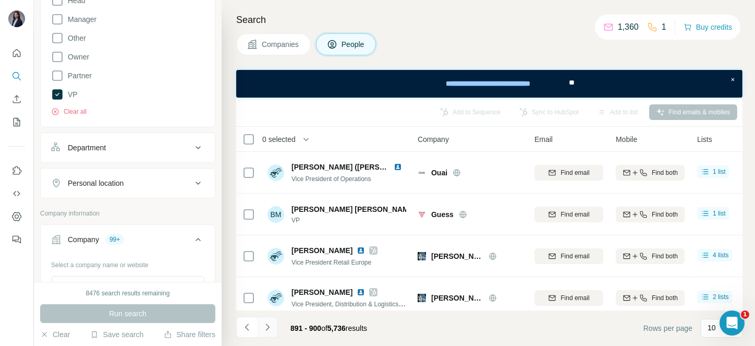
click at [265, 326] on icon "Navigate to next page" at bounding box center [267, 327] width 10 height 10
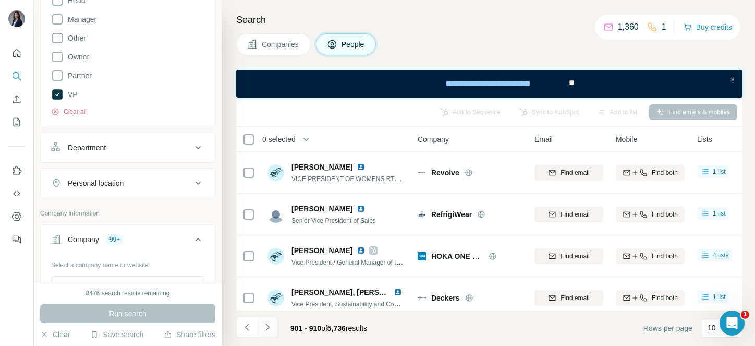
click at [265, 326] on icon "Navigate to next page" at bounding box center [267, 327] width 10 height 10
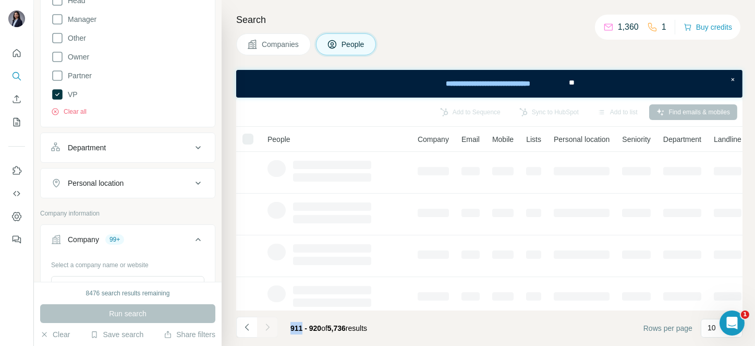
click at [265, 326] on div at bounding box center [267, 326] width 21 height 21
click at [265, 326] on icon "Navigate to next page" at bounding box center [267, 327] width 10 height 10
click at [265, 326] on div at bounding box center [267, 326] width 21 height 21
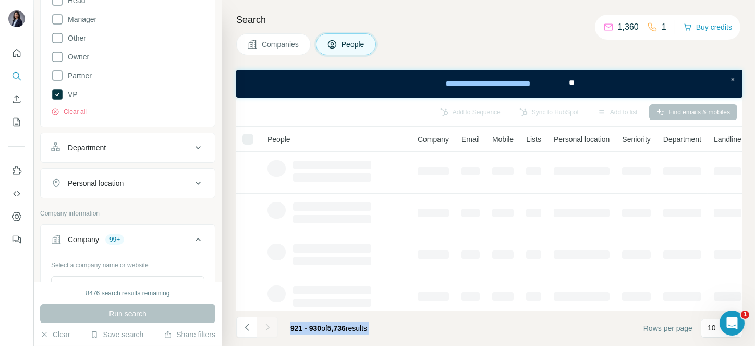
click at [265, 326] on div at bounding box center [267, 326] width 21 height 21
click at [265, 326] on icon "Navigate to next page" at bounding box center [267, 327] width 10 height 10
click at [265, 326] on div at bounding box center [267, 326] width 21 height 21
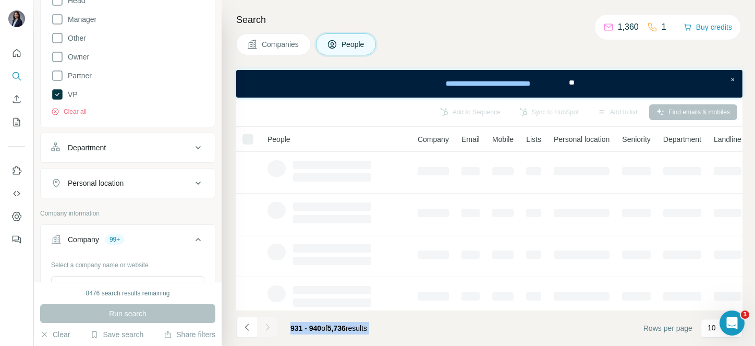
click at [265, 326] on div at bounding box center [267, 326] width 21 height 21
click at [265, 326] on icon "Navigate to next page" at bounding box center [267, 327] width 10 height 10
click at [265, 326] on div at bounding box center [267, 326] width 21 height 21
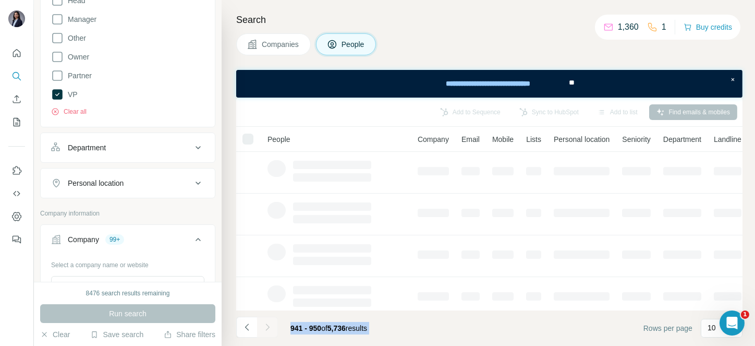
click at [265, 326] on div at bounding box center [267, 326] width 21 height 21
click at [265, 326] on icon "Navigate to next page" at bounding box center [267, 327] width 10 height 10
click at [265, 326] on div at bounding box center [267, 326] width 21 height 21
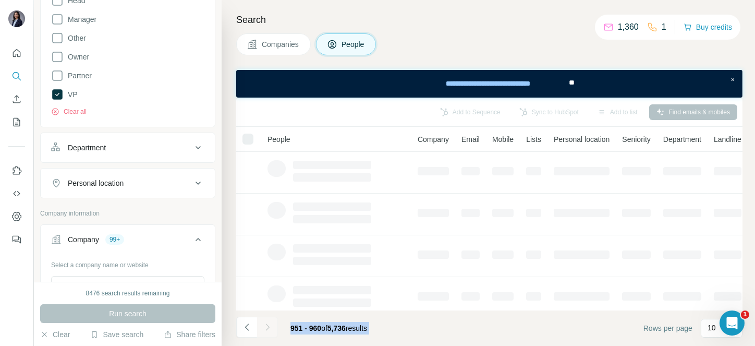
click at [265, 326] on div at bounding box center [267, 326] width 21 height 21
click at [265, 326] on icon "Navigate to next page" at bounding box center [267, 327] width 10 height 10
click at [265, 326] on div at bounding box center [267, 326] width 21 height 21
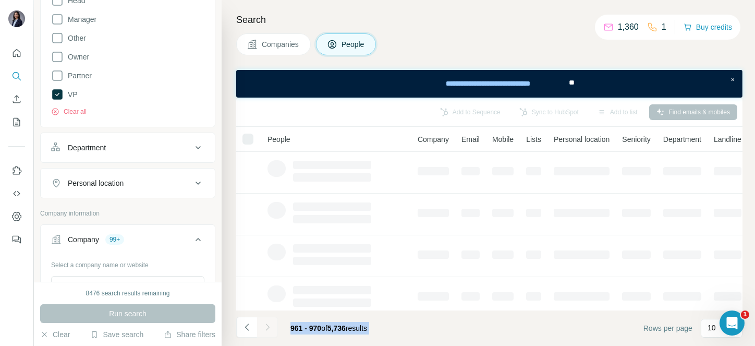
click at [265, 326] on div at bounding box center [267, 326] width 21 height 21
click at [265, 326] on icon "Navigate to next page" at bounding box center [267, 327] width 10 height 10
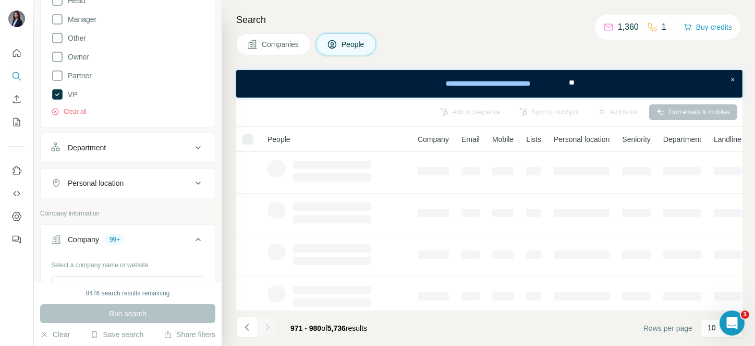
click at [265, 326] on div at bounding box center [267, 326] width 21 height 21
click at [265, 326] on icon "Navigate to next page" at bounding box center [267, 327] width 10 height 10
click at [265, 326] on div at bounding box center [267, 326] width 21 height 21
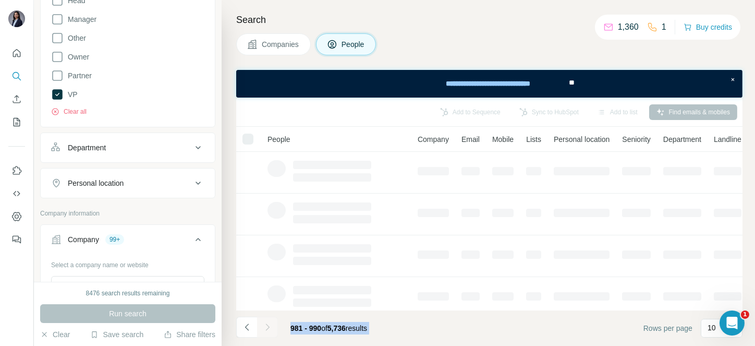
click at [265, 326] on div at bounding box center [267, 326] width 21 height 21
click at [265, 326] on icon "Navigate to next page" at bounding box center [267, 327] width 10 height 10
click at [265, 326] on div at bounding box center [267, 326] width 21 height 21
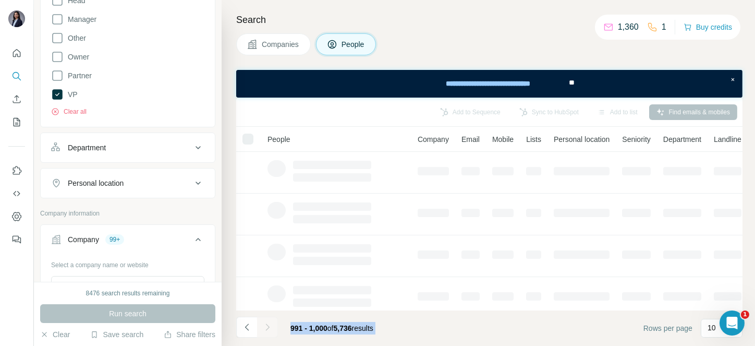
click at [265, 326] on div at bounding box center [267, 326] width 21 height 21
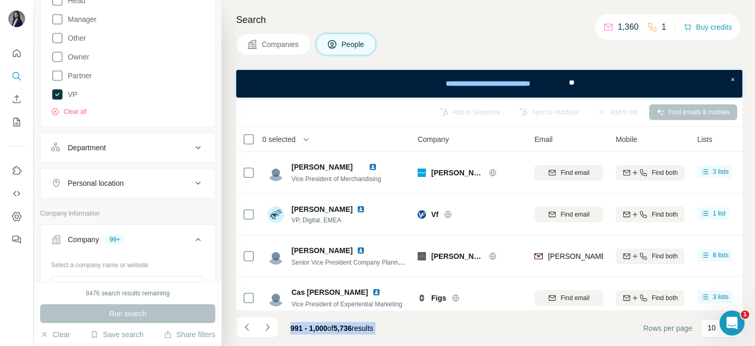
click at [265, 326] on icon "Navigate to next page" at bounding box center [267, 327] width 10 height 10
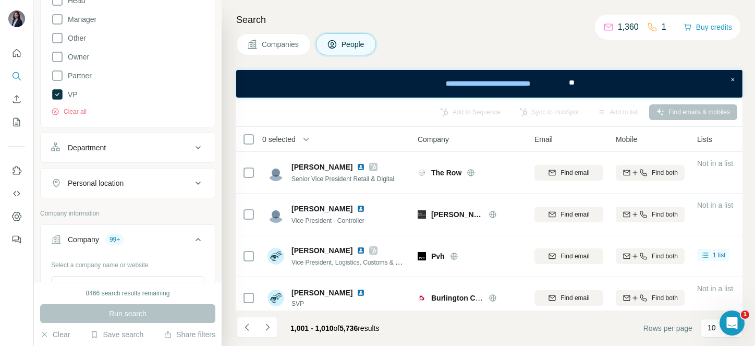
click at [408, 43] on div "Companies People" at bounding box center [489, 44] width 506 height 22
click at [281, 143] on span "0 selected" at bounding box center [278, 139] width 33 height 10
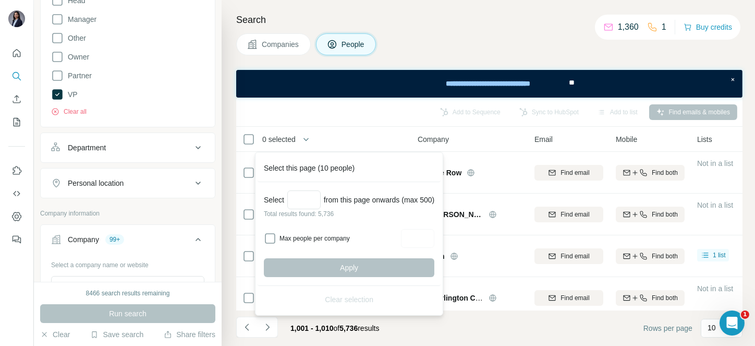
click at [299, 188] on div "Select from this page onwards (max 500) Total results found: 5,736 Max people p…" at bounding box center [349, 234] width 183 height 104
click at [304, 203] on input "Select a number (up to 500)" at bounding box center [303, 199] width 33 height 19
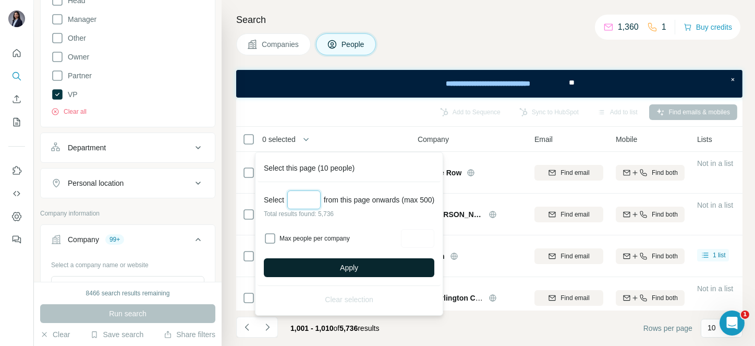
type input "***"
click at [345, 263] on span "Apply" at bounding box center [349, 267] width 18 height 10
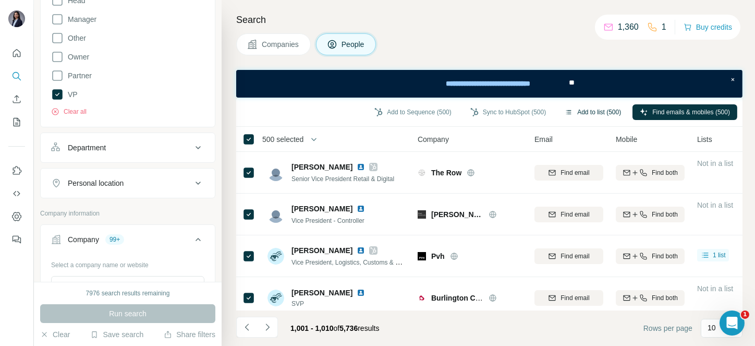
click at [569, 117] on button "Add to list (500)" at bounding box center [592, 112] width 71 height 16
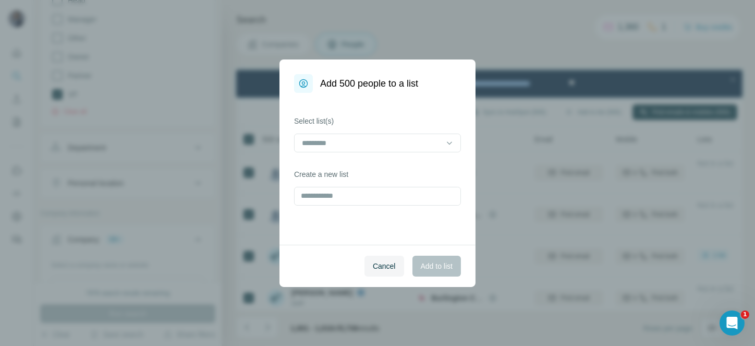
click at [360, 186] on div "Create a new list" at bounding box center [377, 187] width 167 height 36
click at [353, 197] on input "text" at bounding box center [377, 196] width 167 height 19
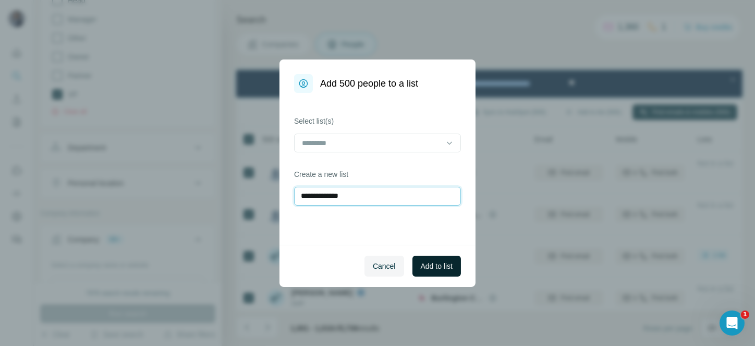
type input "**********"
click at [448, 272] on button "Add to list" at bounding box center [436, 265] width 48 height 21
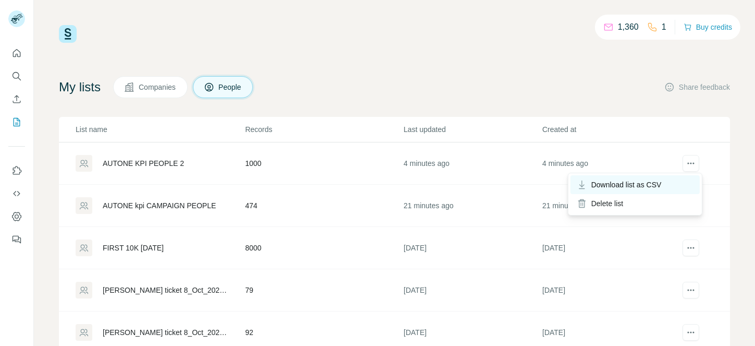
click at [660, 176] on div "Download list as CSV" at bounding box center [634, 184] width 129 height 19
